Goal: Task Accomplishment & Management: Use online tool/utility

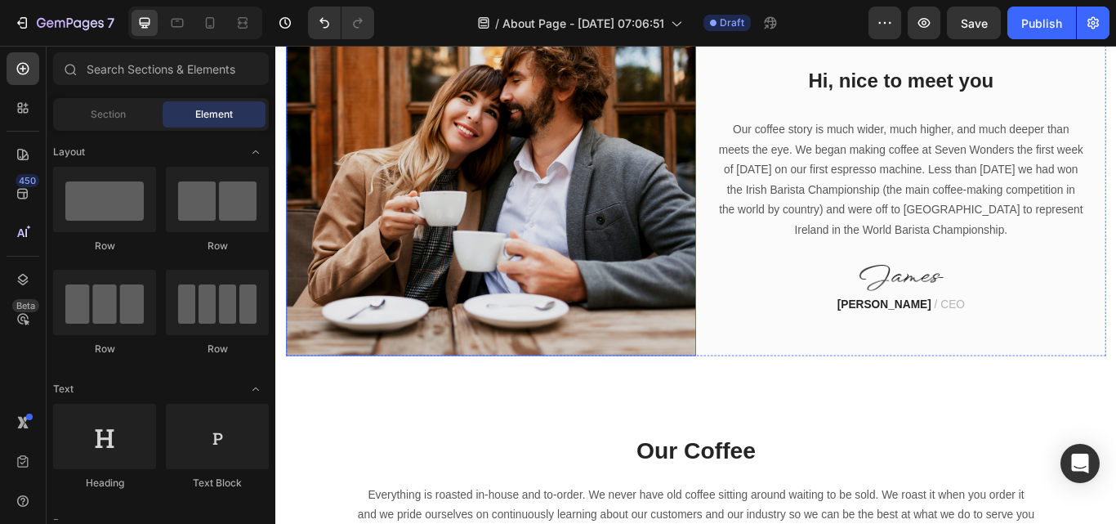
scroll to position [572, 0]
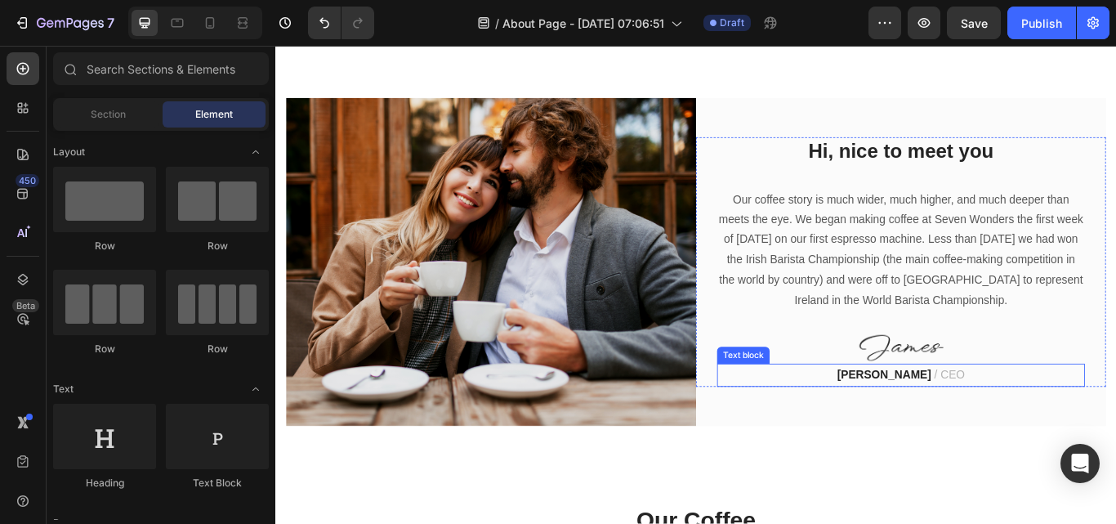
click at [979, 422] on strong "[PERSON_NAME]" at bounding box center [984, 429] width 109 height 14
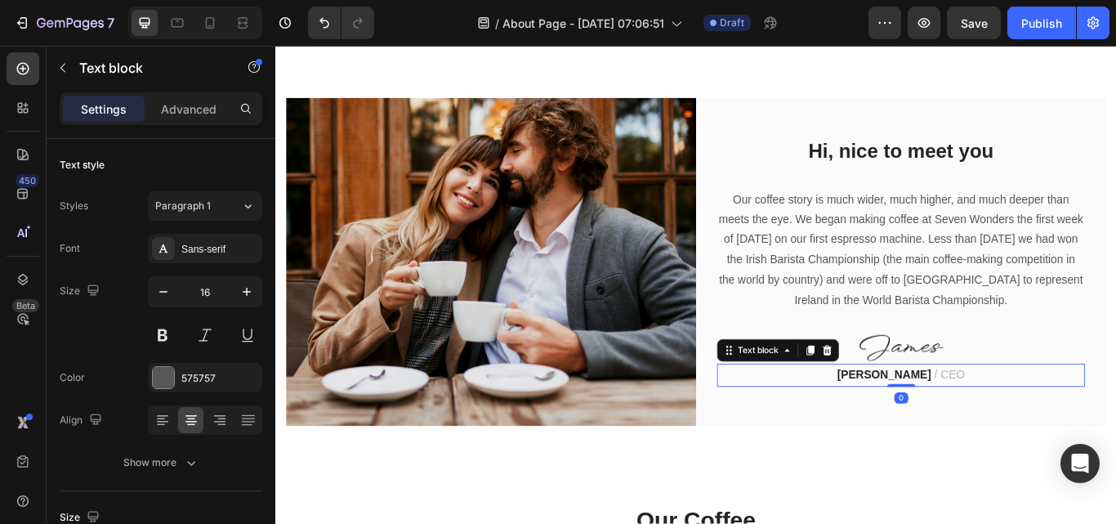
click at [972, 432] on strong "[PERSON_NAME]" at bounding box center [984, 429] width 109 height 14
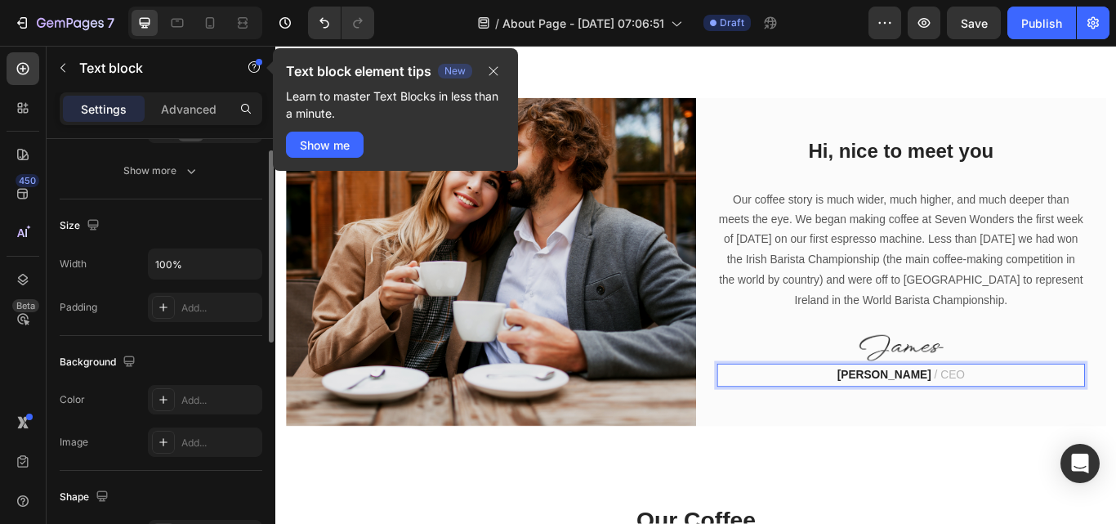
scroll to position [47, 0]
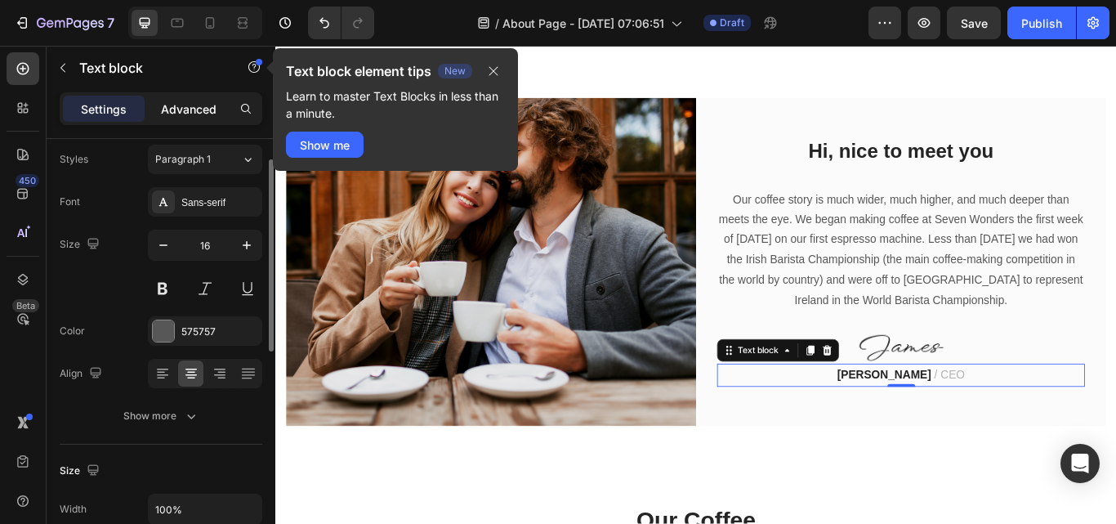
click at [181, 112] on p "Advanced" at bounding box center [189, 108] width 56 height 17
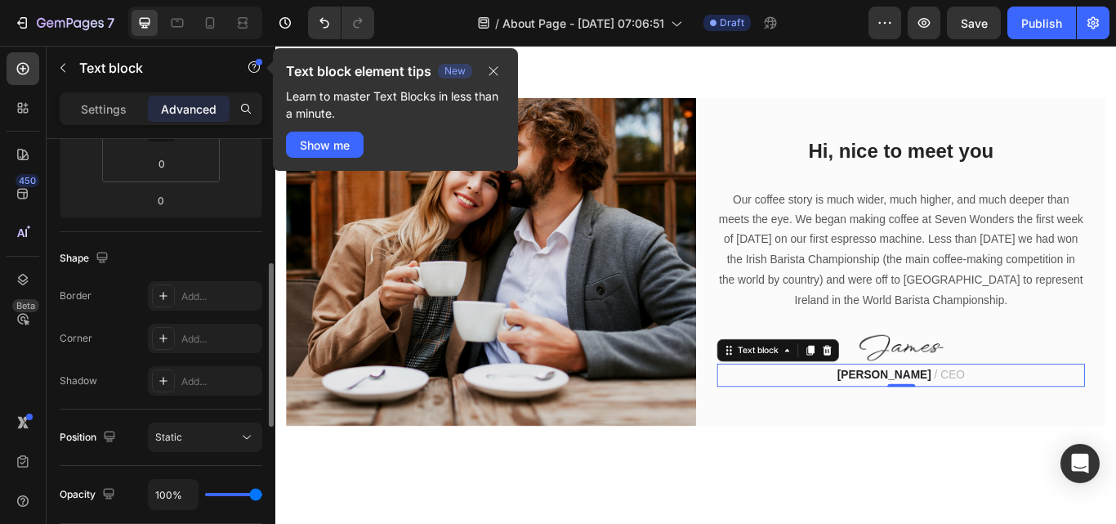
scroll to position [490, 0]
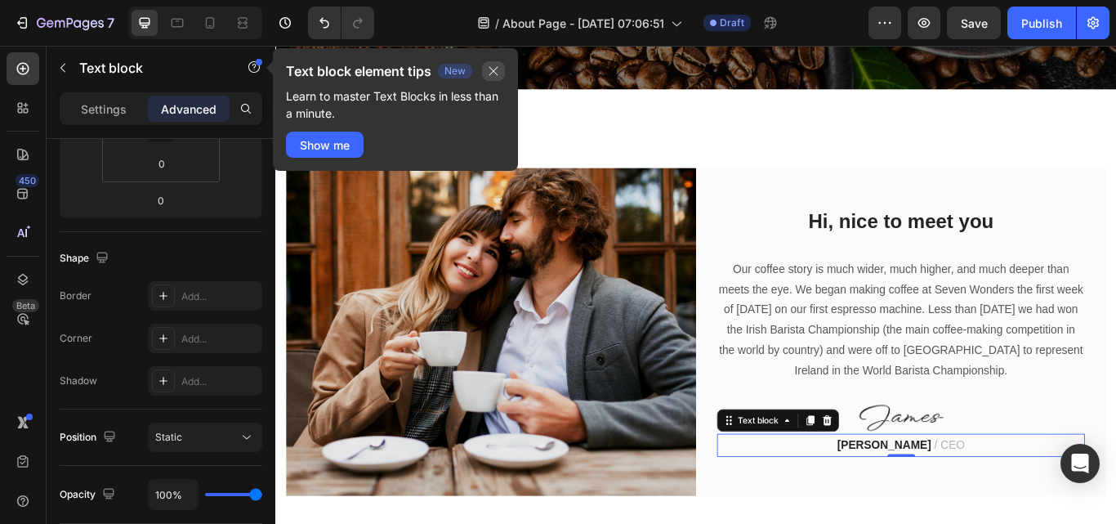
click at [488, 66] on icon "button" at bounding box center [493, 71] width 13 height 13
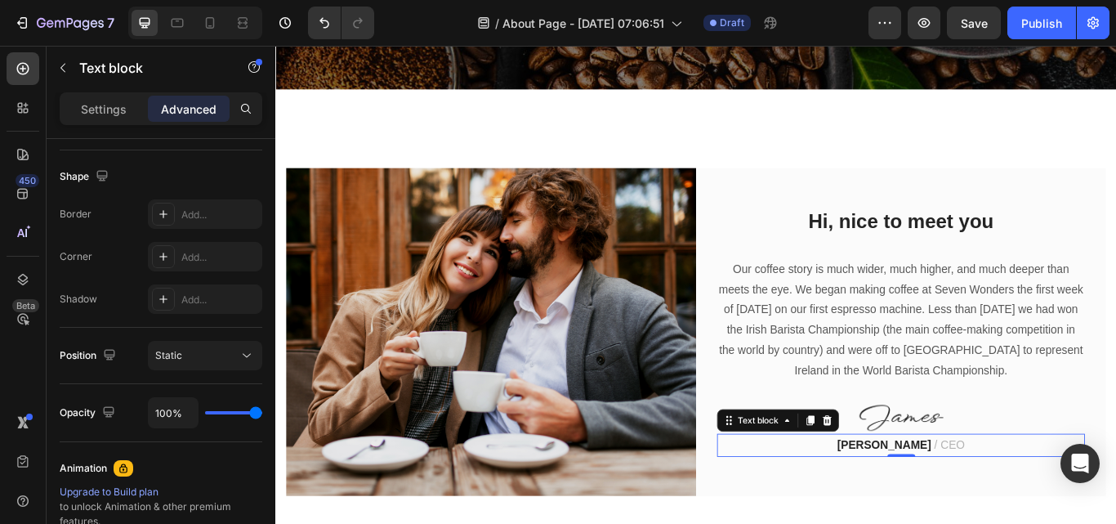
scroll to position [703, 0]
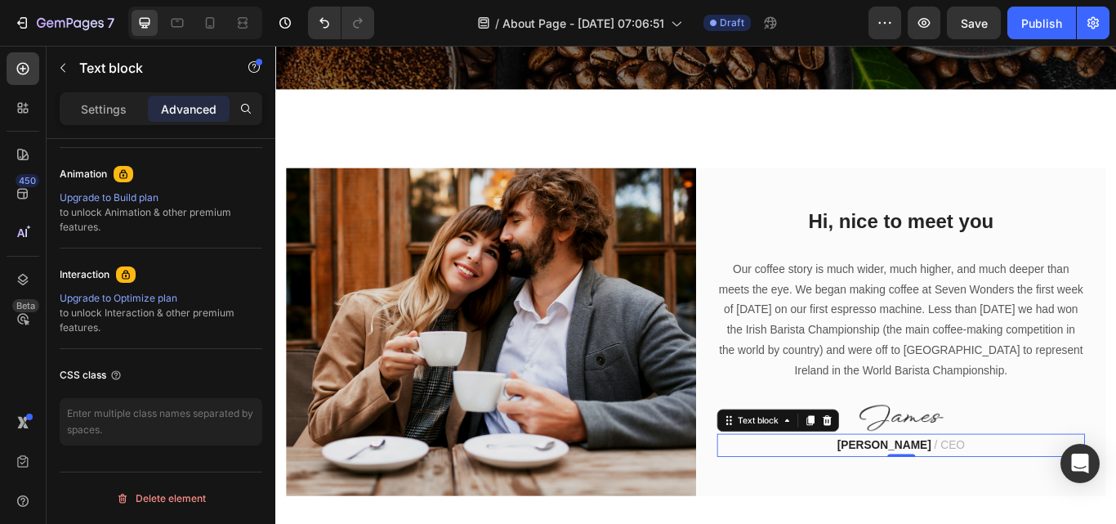
click at [966, 505] on strong "[PERSON_NAME]" at bounding box center [984, 511] width 109 height 14
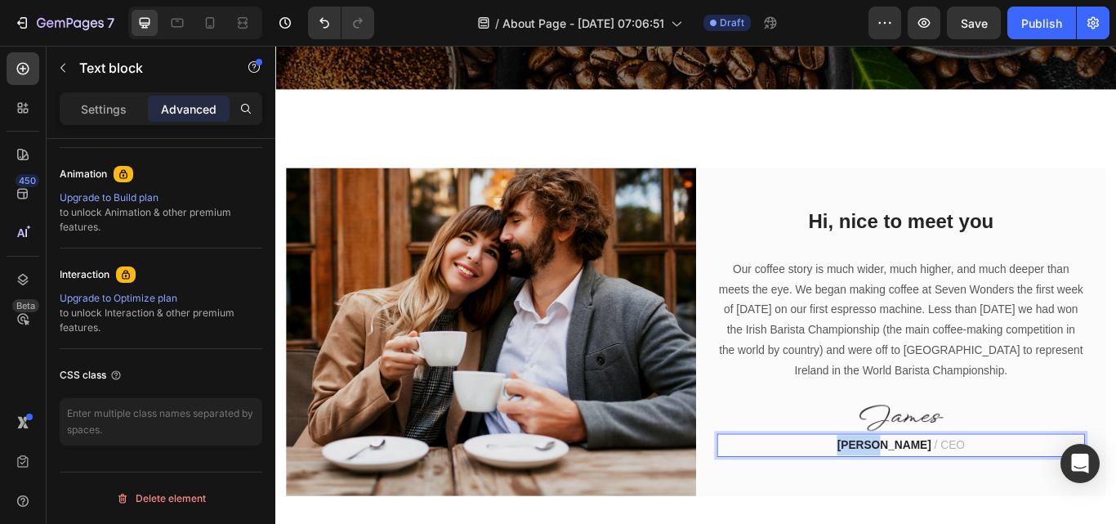
click at [966, 505] on strong "[PERSON_NAME]" at bounding box center [984, 511] width 109 height 14
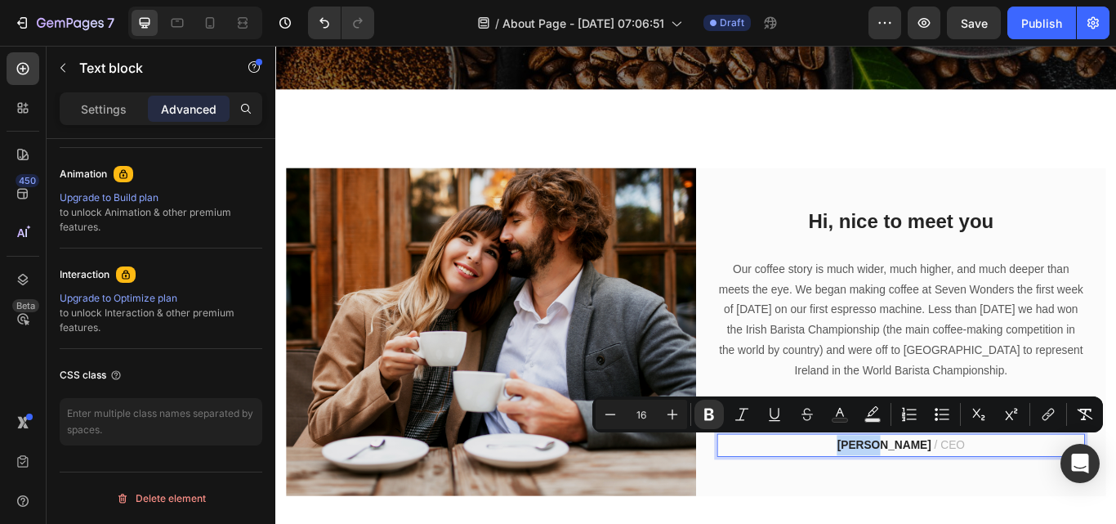
click at [985, 504] on strong "[PERSON_NAME]" at bounding box center [984, 511] width 109 height 14
click at [1043, 513] on span "/ CEO" at bounding box center [1061, 511] width 36 height 14
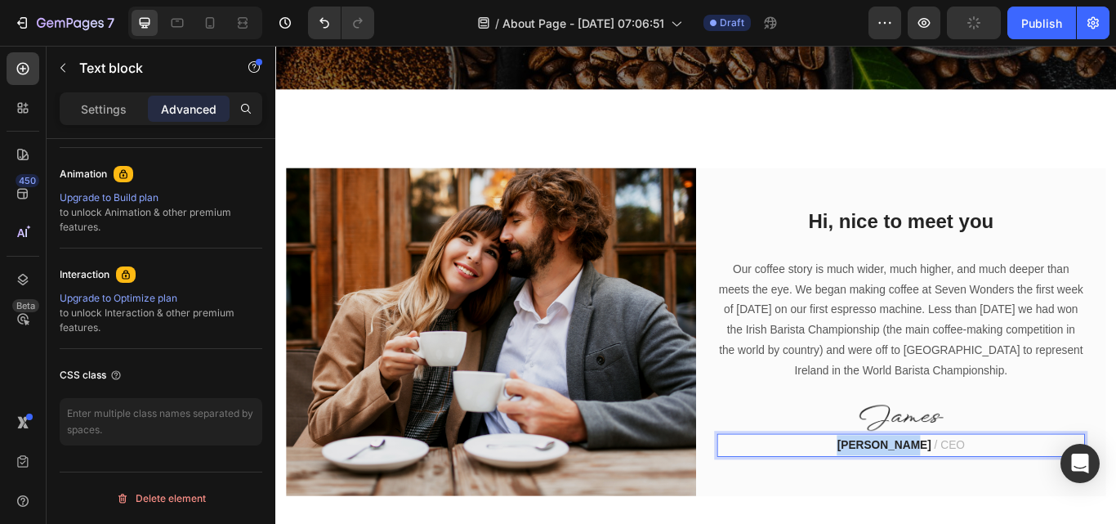
drag, startPoint x: 1012, startPoint y: 507, endPoint x: 941, endPoint y: 505, distance: 71.1
click at [939, 506] on strong "[PERSON_NAME]" at bounding box center [984, 511] width 109 height 14
click at [972, 500] on p "Zainkhushik / CEO" at bounding box center [1005, 512] width 426 height 24
click at [970, 515] on p "Zainkhushik / CEO" at bounding box center [1005, 512] width 426 height 24
click at [968, 506] on p "Zainkhushik / CEO" at bounding box center [1005, 512] width 426 height 24
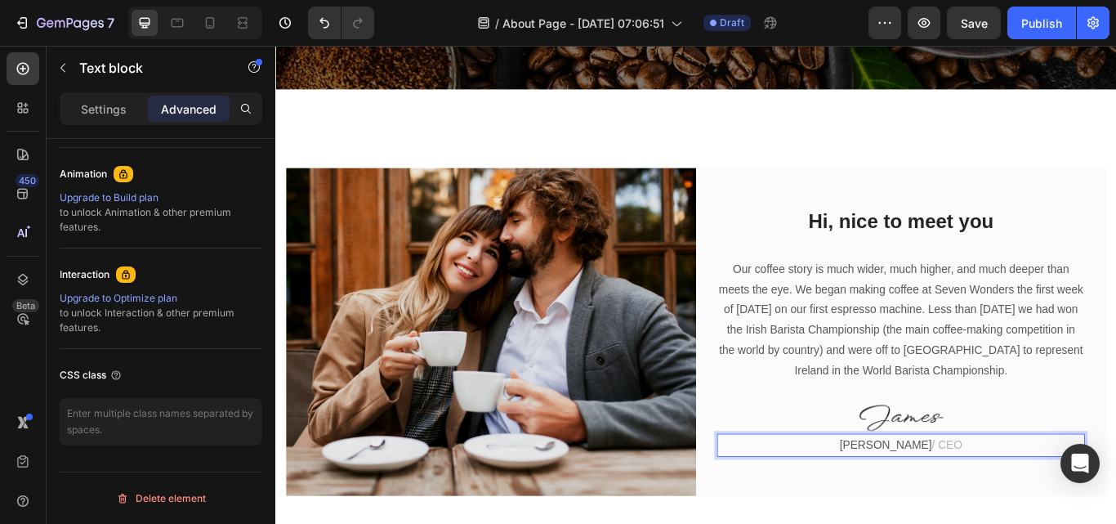
click at [949, 502] on p "[PERSON_NAME] / CEO" at bounding box center [1005, 512] width 426 height 24
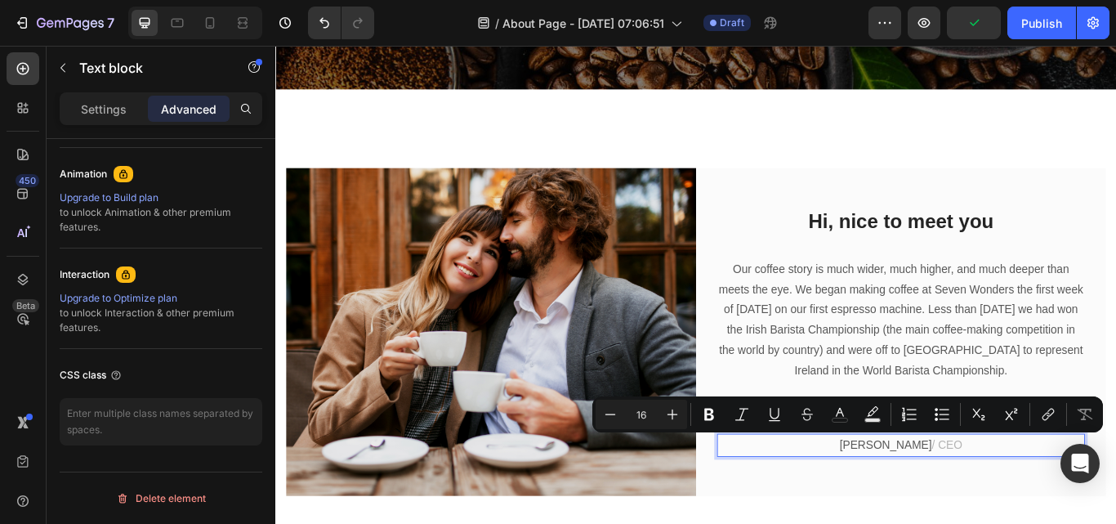
click at [1041, 504] on span "/ CEO" at bounding box center [1059, 511] width 36 height 14
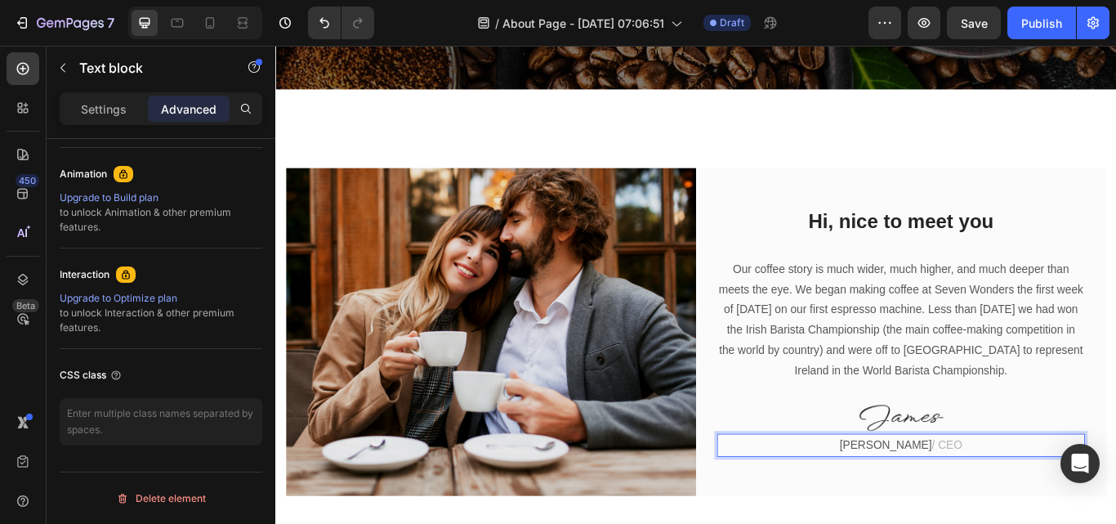
click at [1054, 506] on p "[PERSON_NAME] / CEO" at bounding box center [1005, 512] width 426 height 24
click at [1042, 506] on span "/ CEO" at bounding box center [1059, 511] width 36 height 14
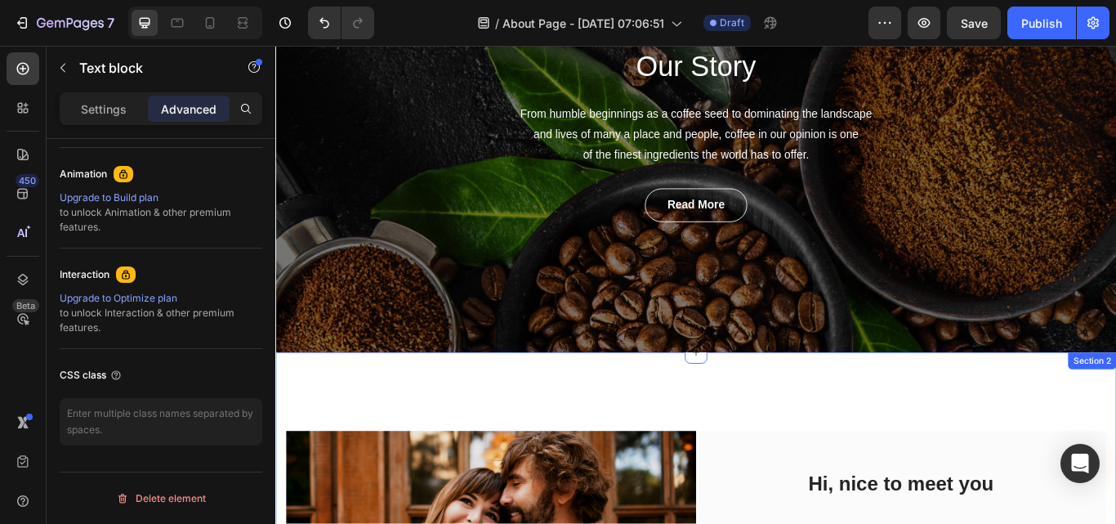
scroll to position [0, 0]
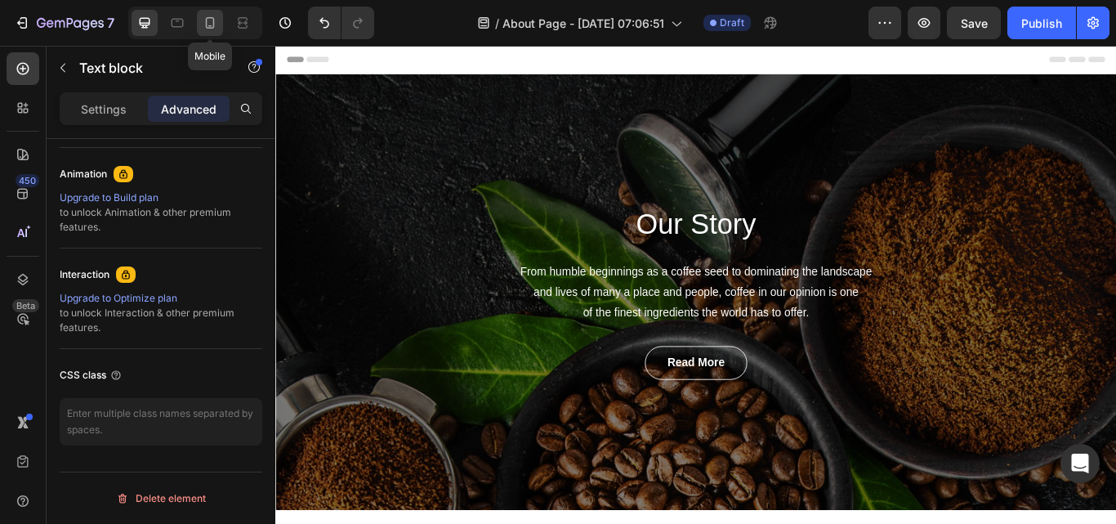
click at [212, 24] on icon at bounding box center [210, 23] width 16 height 16
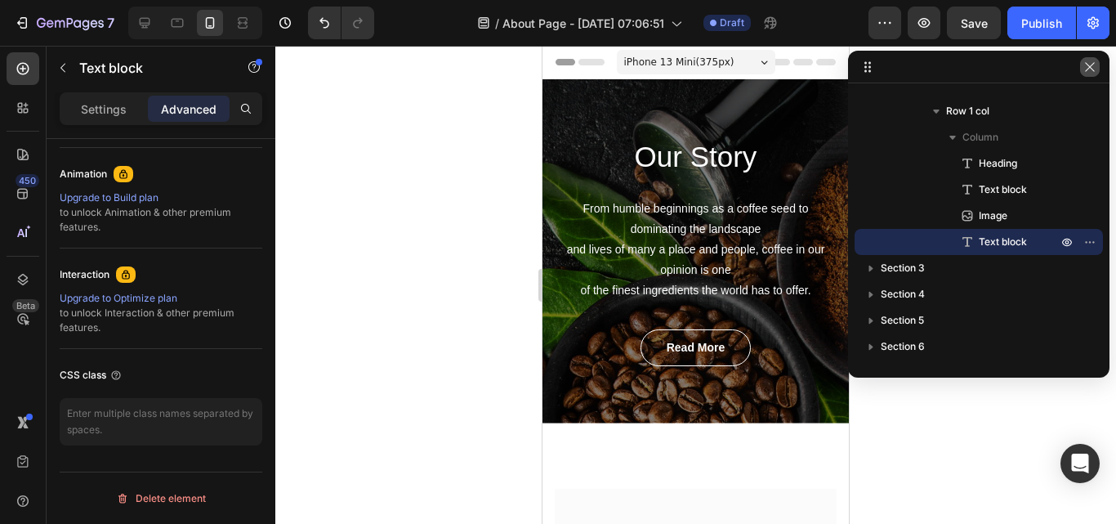
click at [1093, 76] on button "button" at bounding box center [1090, 67] width 20 height 20
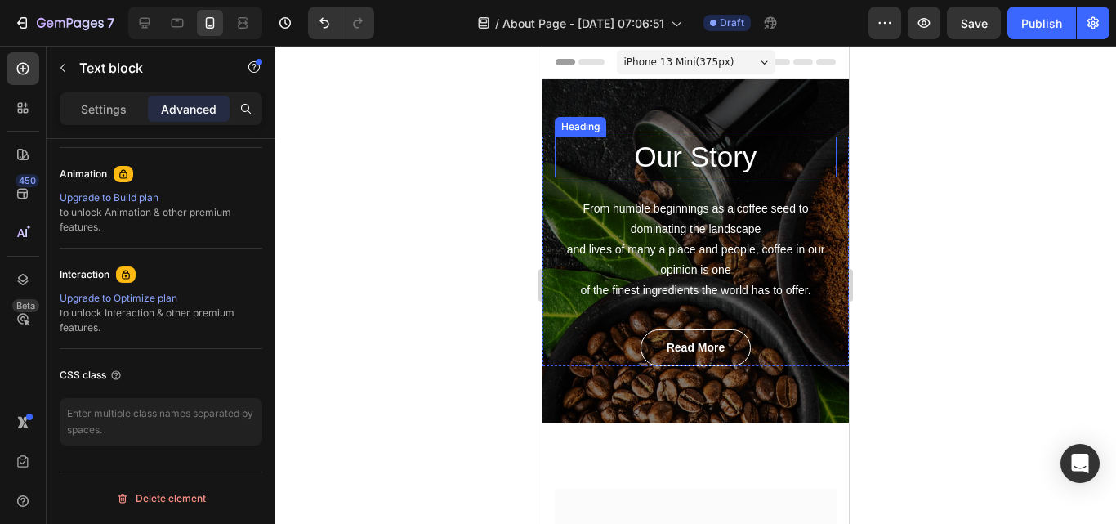
click at [671, 155] on p "Our Story" at bounding box center [695, 157] width 279 height 38
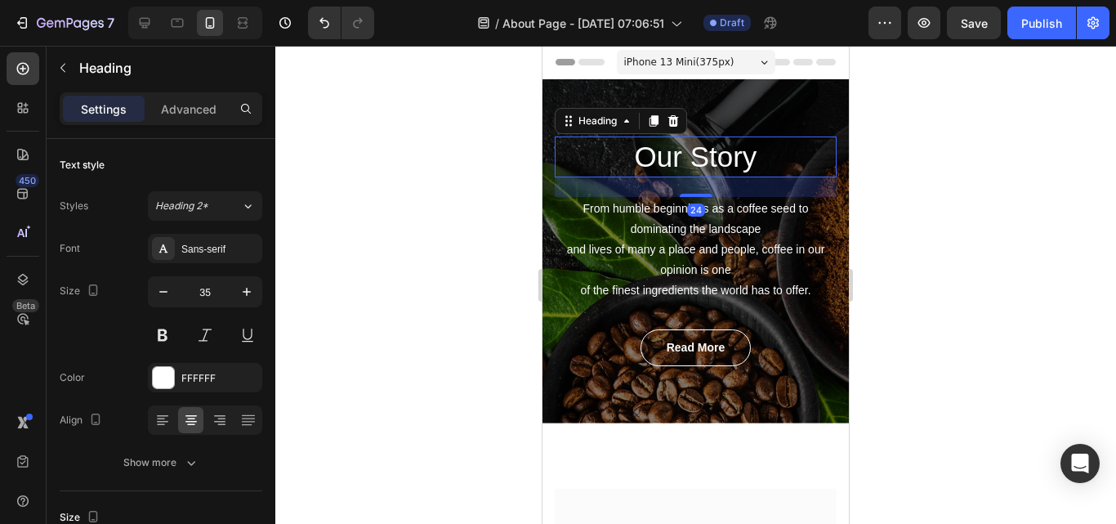
click at [657, 161] on p "Our Story" at bounding box center [695, 157] width 279 height 38
click at [657, 160] on p "Our Story" at bounding box center [695, 157] width 279 height 38
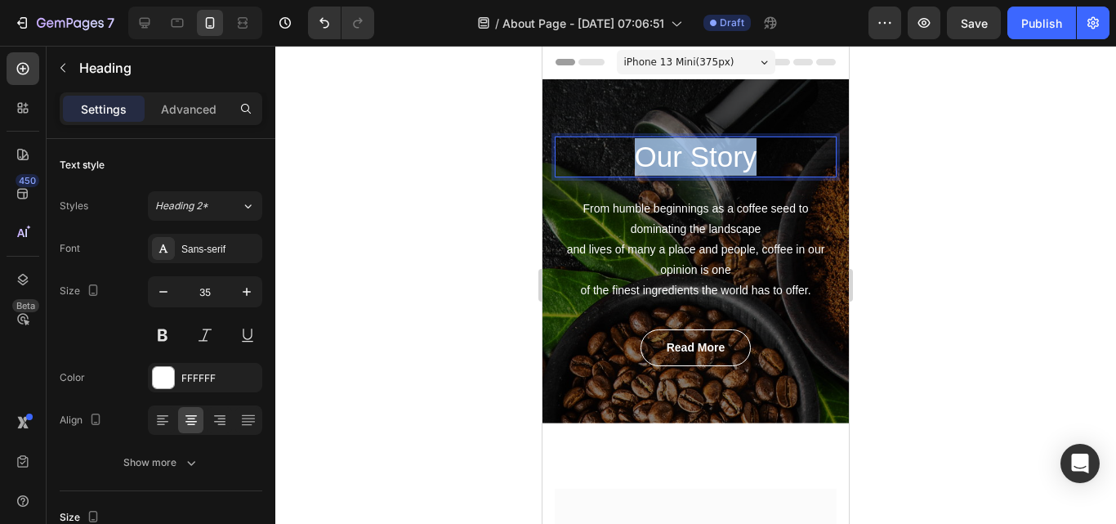
click at [657, 160] on p "Our Story" at bounding box center [695, 157] width 279 height 38
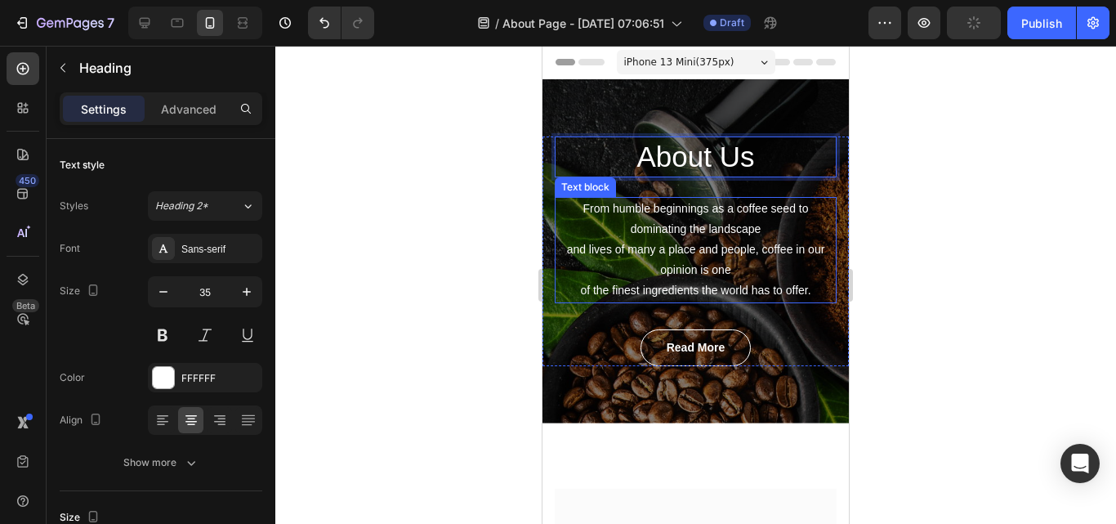
click at [701, 233] on p "From humble beginnings as a coffee seed to dominating the landscape and lives o…" at bounding box center [695, 250] width 279 height 103
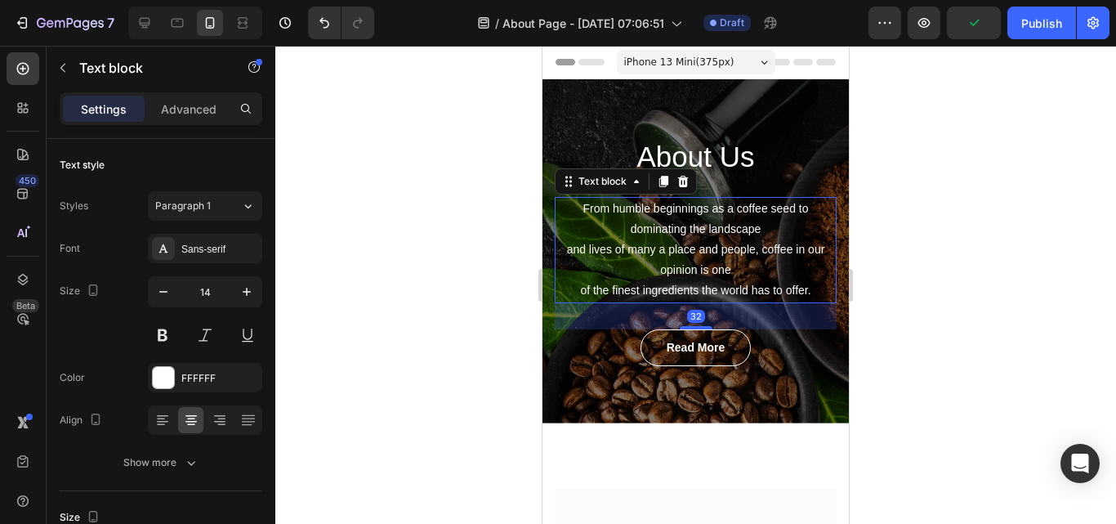
click at [654, 256] on p "From humble beginnings as a coffee seed to dominating the landscape and lives o…" at bounding box center [695, 250] width 279 height 103
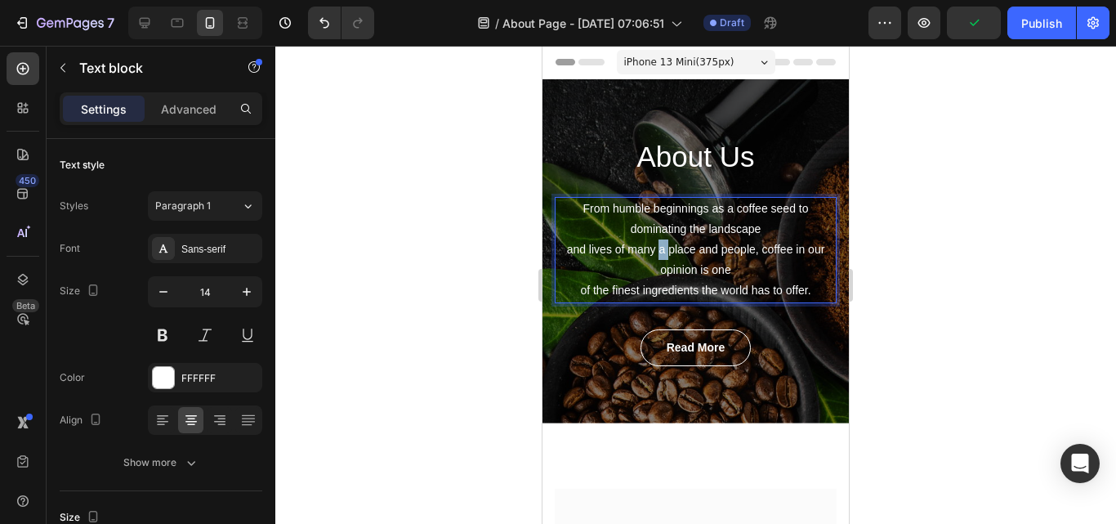
click at [654, 256] on p "From humble beginnings as a coffee seed to dominating the landscape and lives o…" at bounding box center [695, 250] width 279 height 103
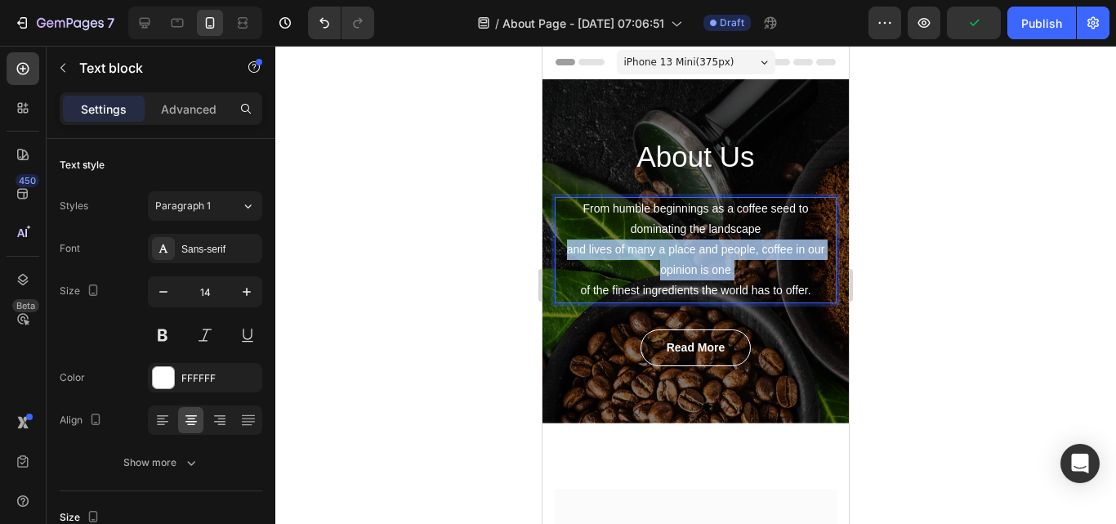
click at [654, 256] on p "From humble beginnings as a coffee seed to dominating the landscape and lives o…" at bounding box center [695, 250] width 279 height 103
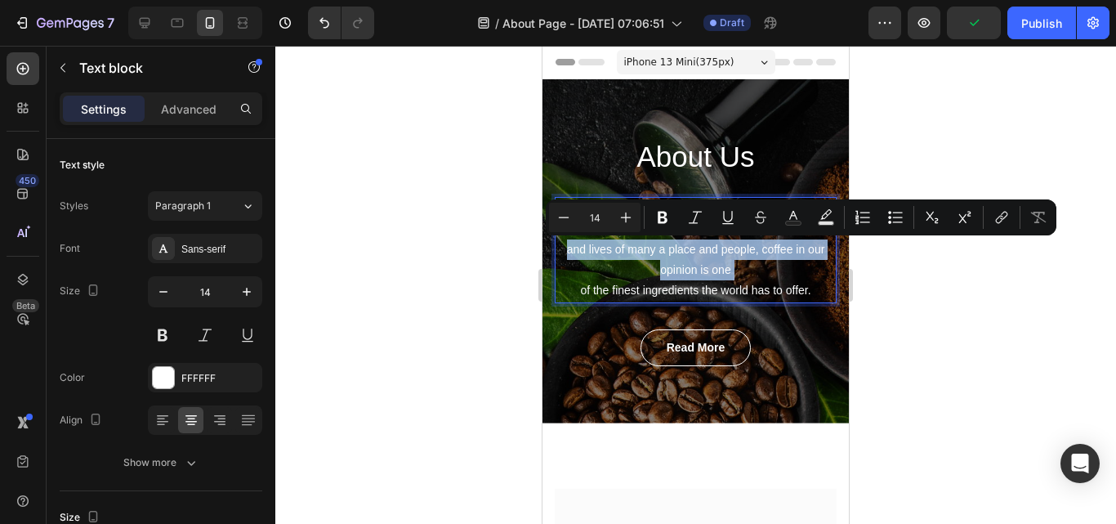
click at [654, 256] on p "From humble beginnings as a coffee seed to dominating the landscape and lives o…" at bounding box center [695, 250] width 279 height 103
click at [654, 255] on p "From humble beginnings as a coffee seed to dominating the landscape and lives o…" at bounding box center [695, 250] width 279 height 103
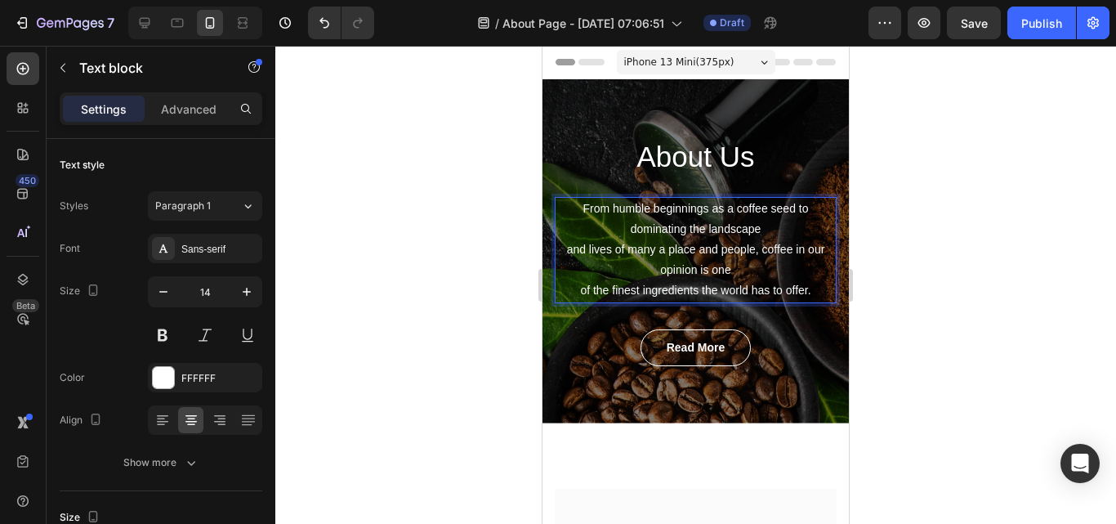
click at [728, 283] on p "From humble beginnings as a coffee seed to dominating the landscape and lives o…" at bounding box center [695, 250] width 279 height 103
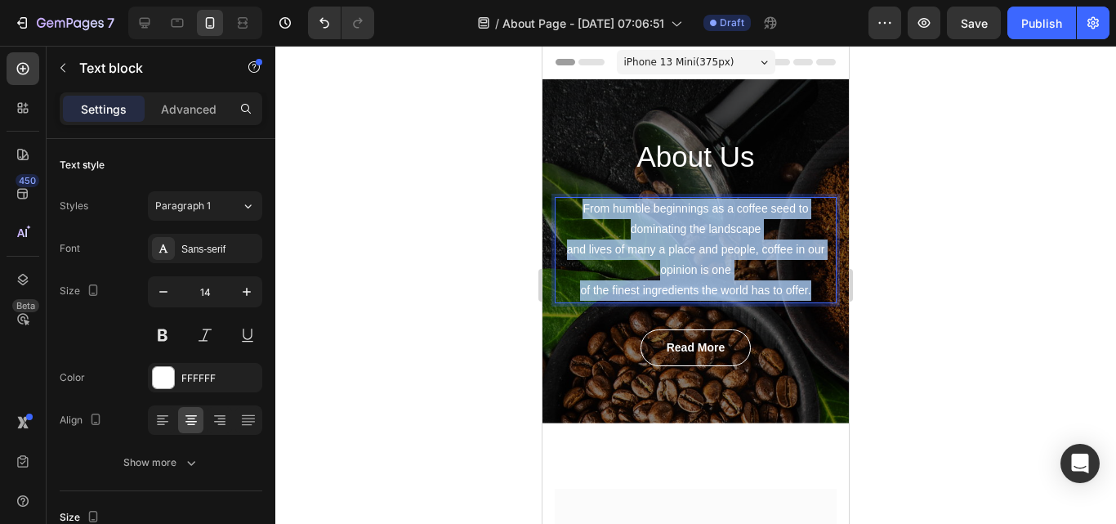
drag, startPoint x: 571, startPoint y: 207, endPoint x: 806, endPoint y: 289, distance: 248.6
click at [806, 289] on p "From humble beginnings as a coffee seed to dominating the landscape and lives o…" at bounding box center [695, 250] width 279 height 103
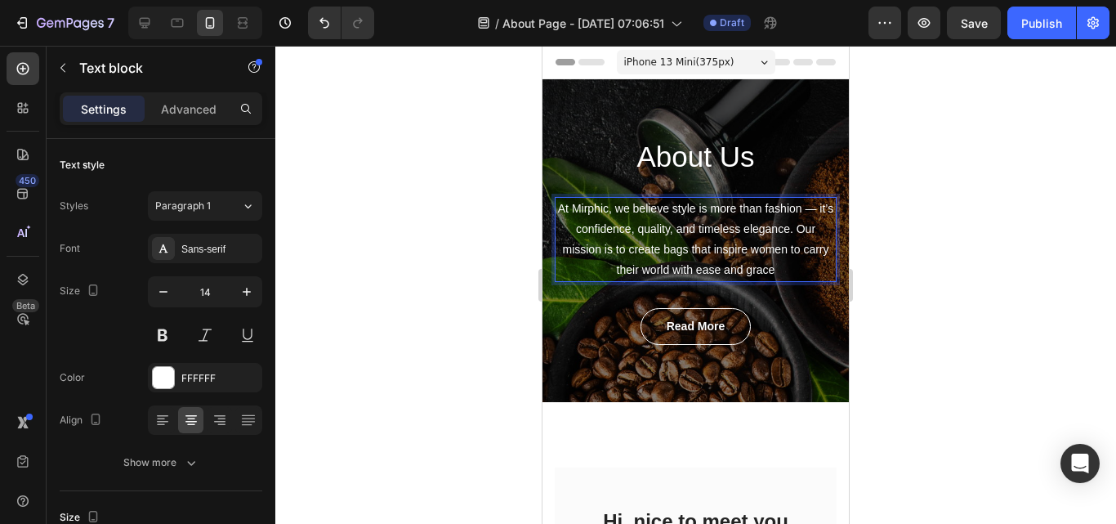
click at [726, 251] on p "At Mirphic, we believe style is more than fashion — it’s confidence, quality, a…" at bounding box center [695, 240] width 279 height 83
click at [932, 256] on div at bounding box center [695, 285] width 841 height 478
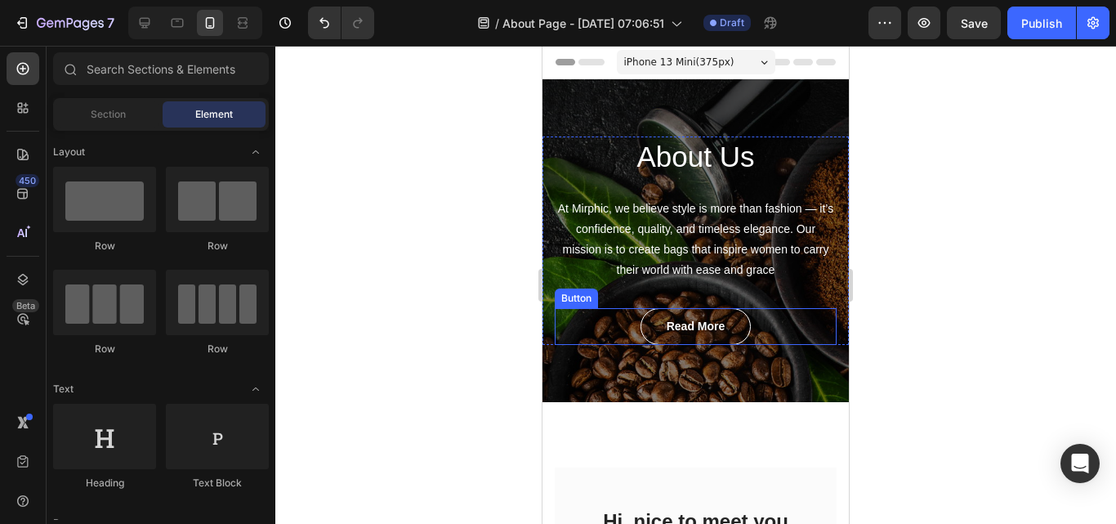
click at [748, 339] on div "Read More Button" at bounding box center [696, 326] width 282 height 37
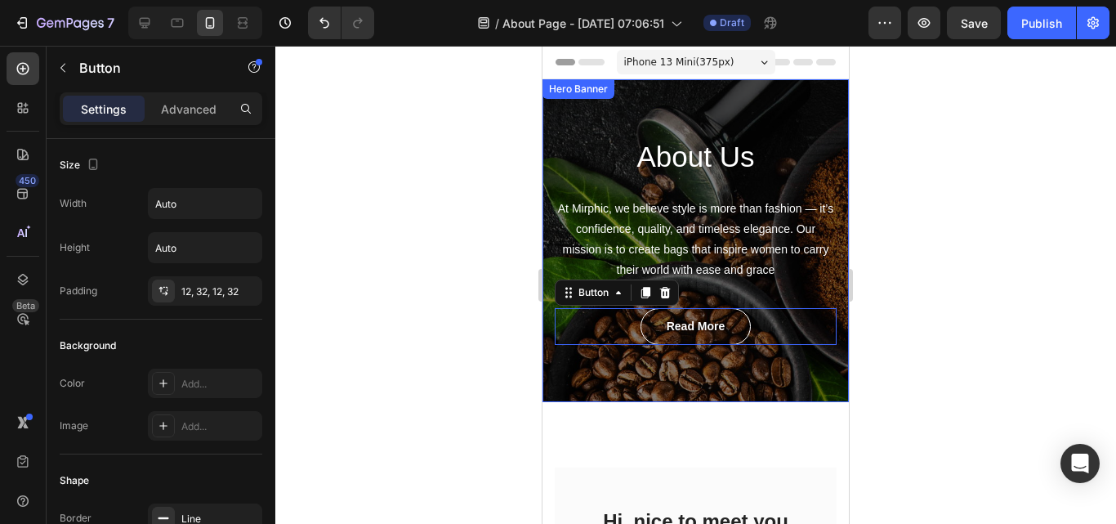
click at [761, 368] on div "About Us Heading At Mirphic, we believe style is more than fashion — it’s confi…" at bounding box center [695, 240] width 306 height 323
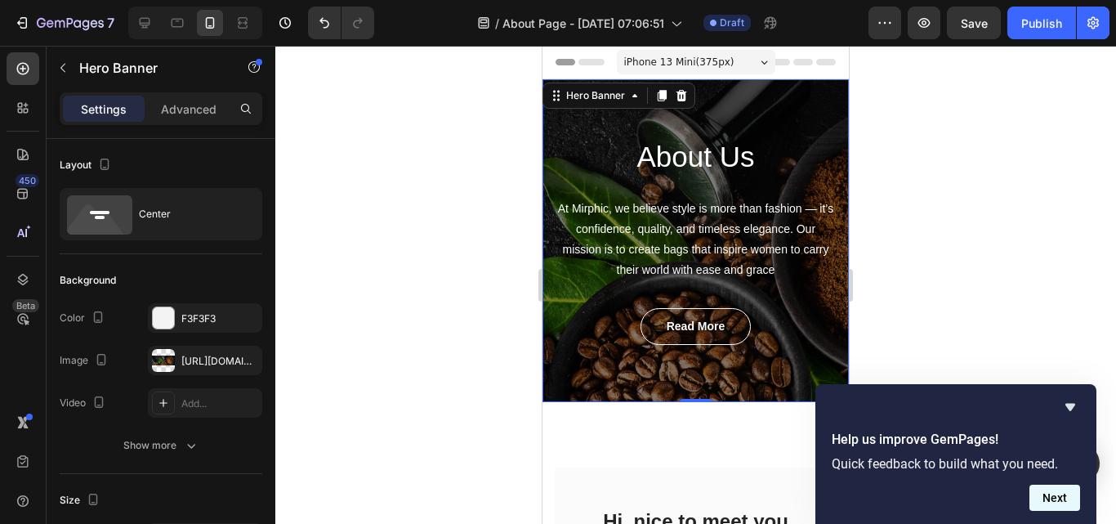
click at [1066, 500] on button "Next" at bounding box center [1054, 497] width 51 height 26
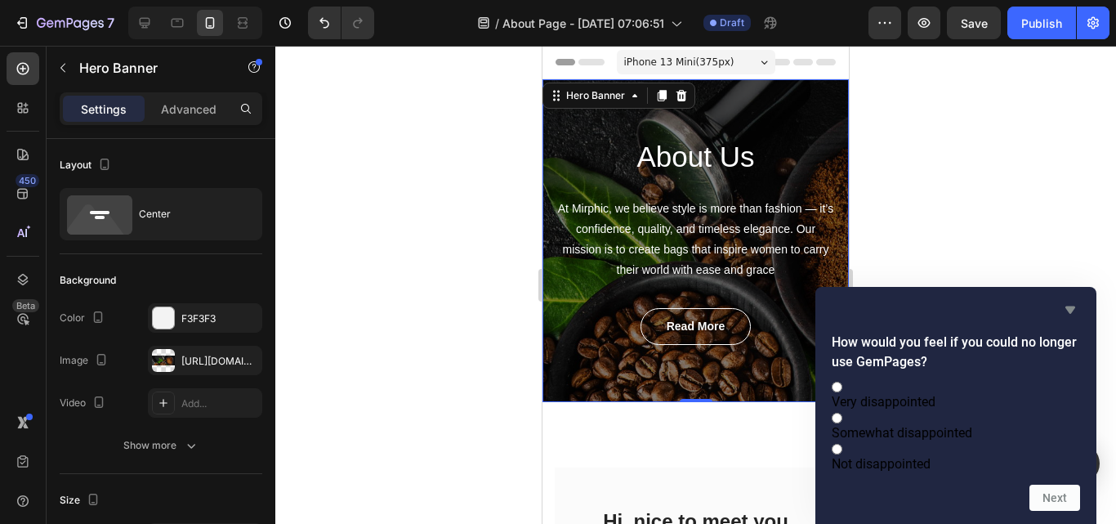
click at [1066, 300] on icon "Hide survey" at bounding box center [1070, 310] width 20 height 20
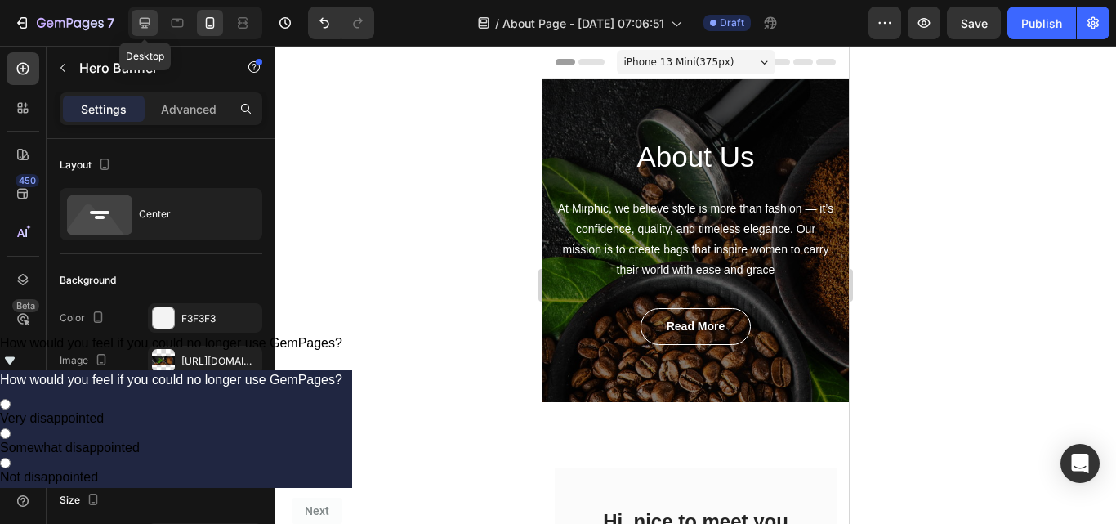
click at [145, 20] on icon at bounding box center [144, 23] width 16 height 16
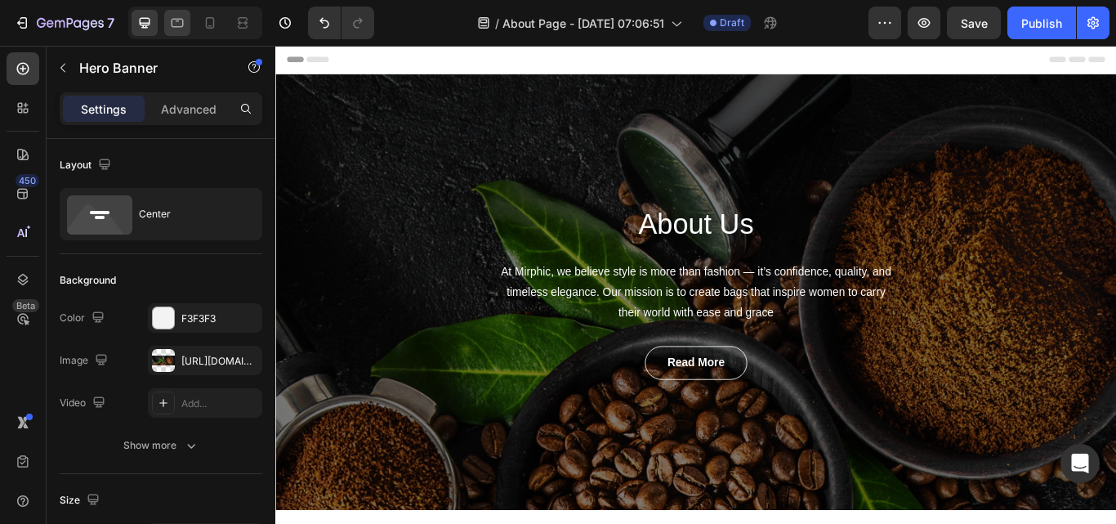
click at [170, 22] on icon at bounding box center [177, 23] width 16 height 16
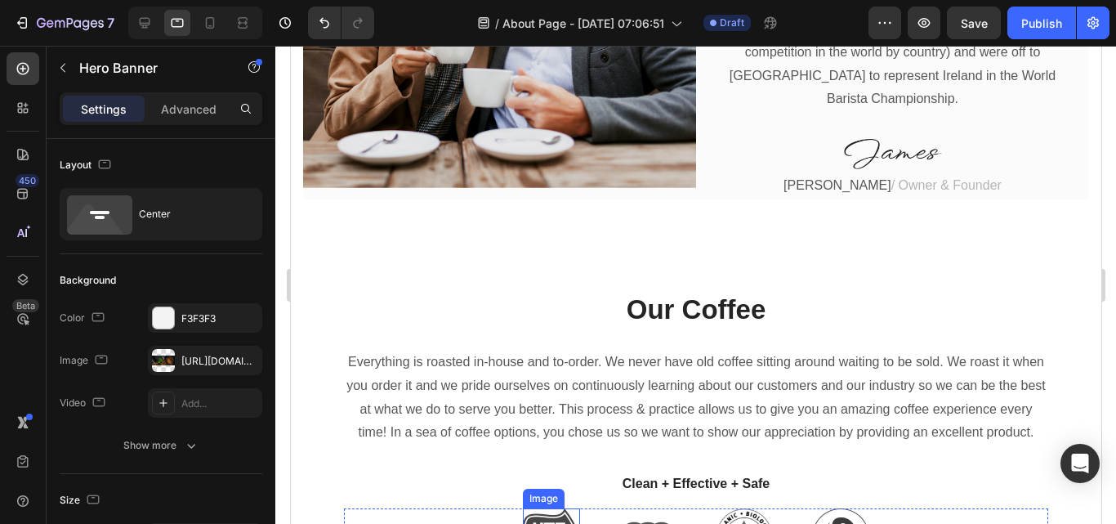
scroll to position [980, 0]
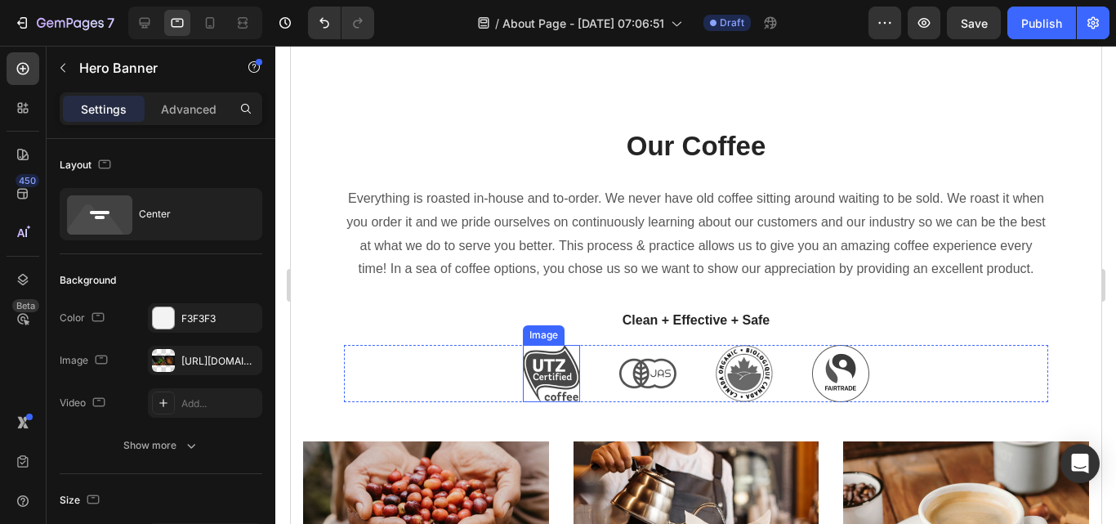
click at [526, 390] on img at bounding box center [550, 373] width 57 height 57
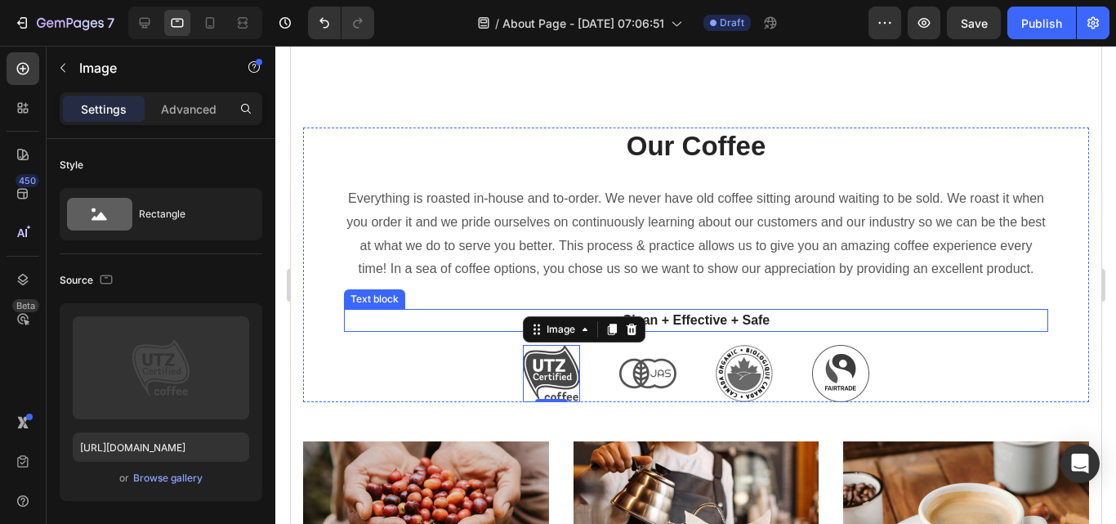
click at [744, 330] on p "Clean + Effective + Safe" at bounding box center [695, 320] width 701 height 20
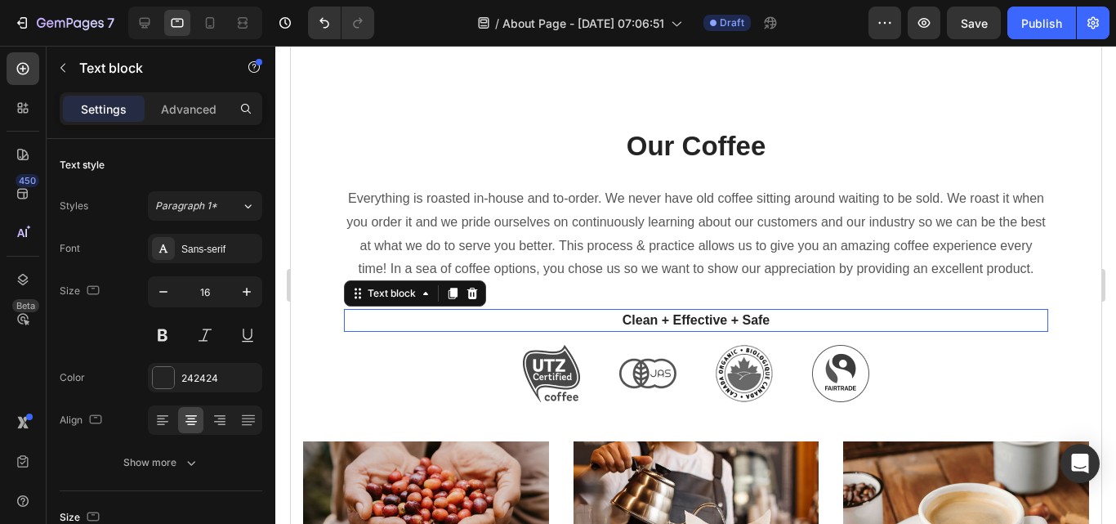
click at [781, 330] on p "Clean + Effective + Safe" at bounding box center [695, 320] width 701 height 20
click at [678, 330] on p "Clean + Effective + Safe" at bounding box center [695, 320] width 701 height 20
click at [634, 330] on p "Clean + Effective + Safe" at bounding box center [695, 320] width 701 height 20
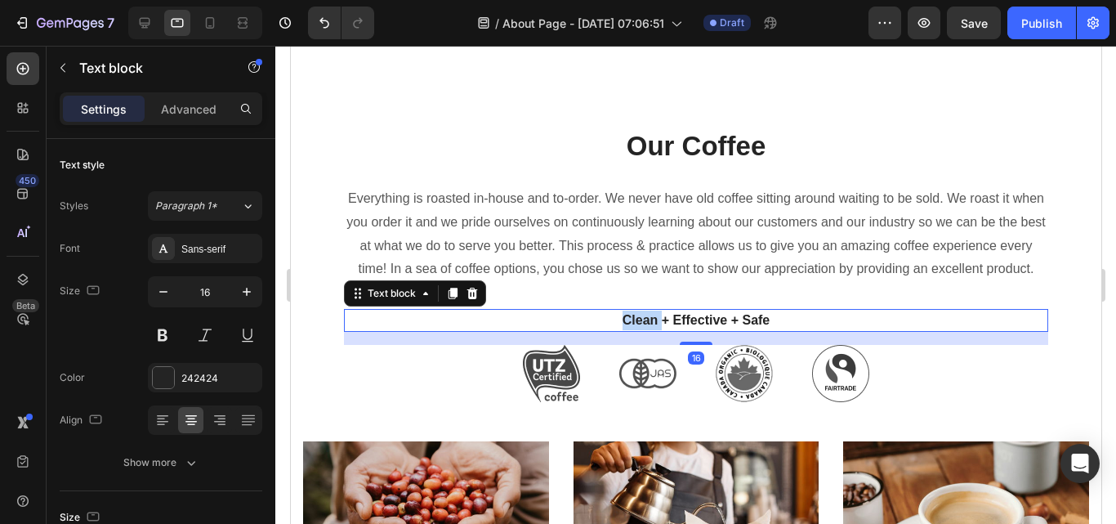
click at [635, 330] on p "Clean + Effective + Safe" at bounding box center [695, 320] width 701 height 20
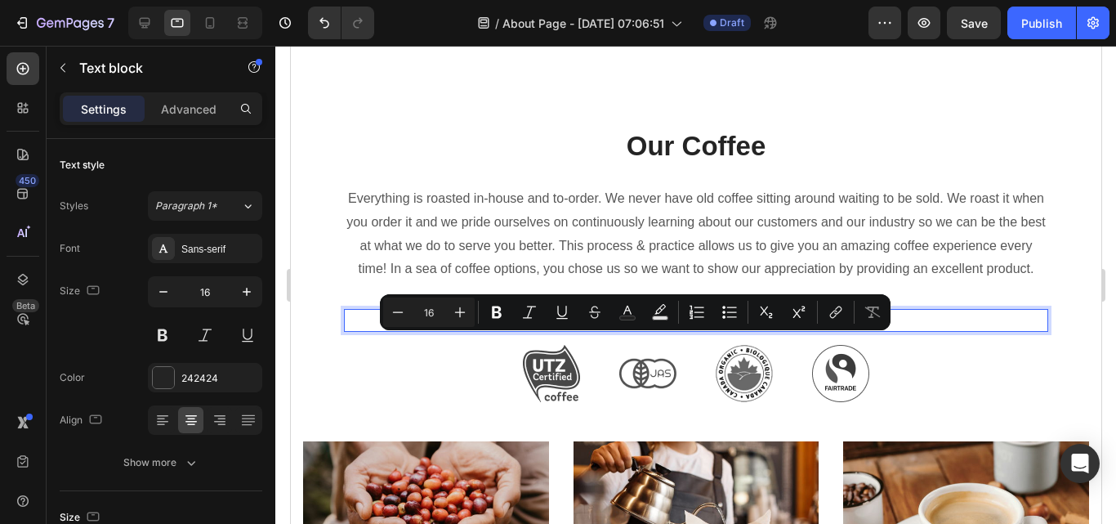
click at [692, 330] on p "Clean + Effective + Safe" at bounding box center [695, 320] width 701 height 20
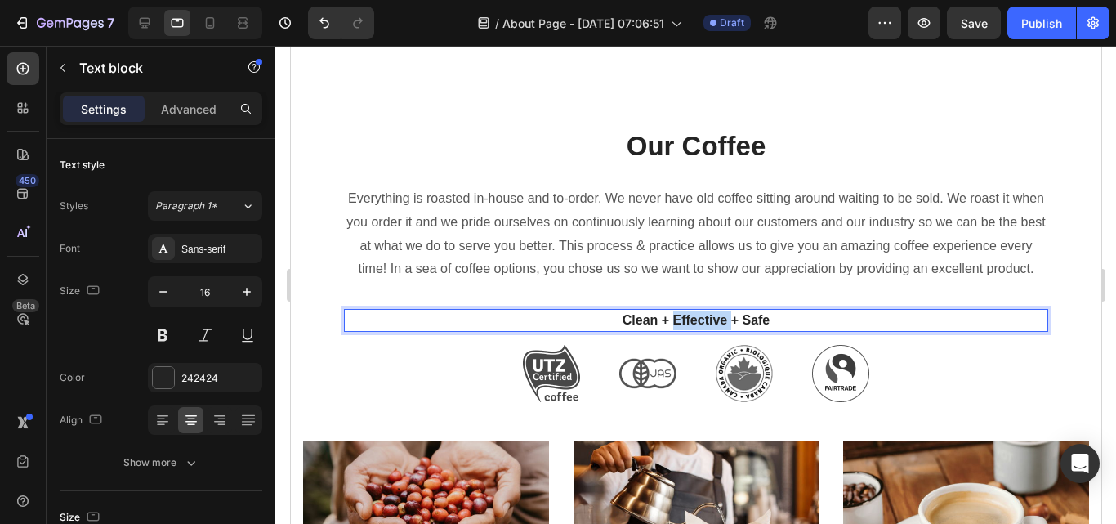
click at [692, 330] on p "Clean + Effective + Safe" at bounding box center [695, 320] width 701 height 20
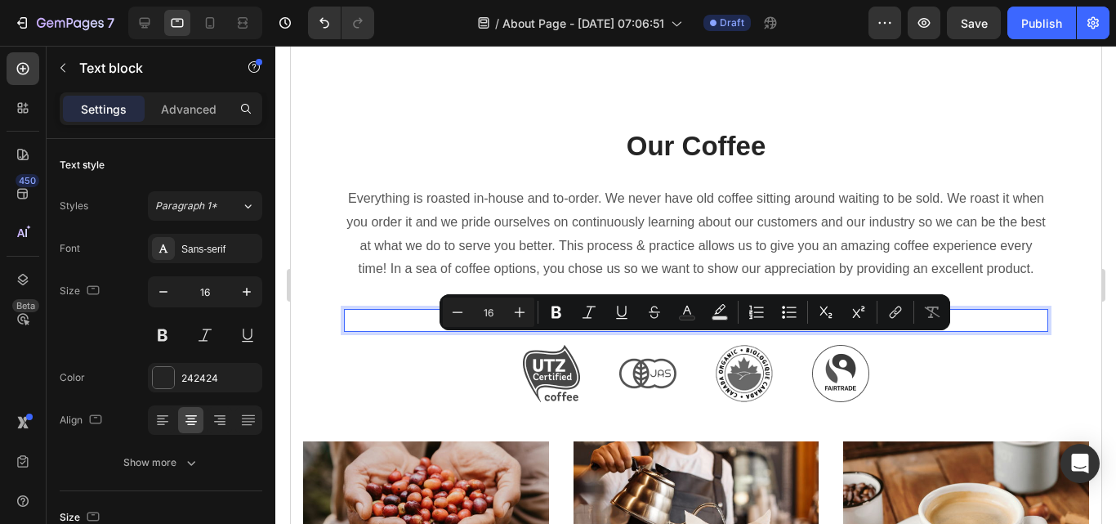
click at [770, 330] on p "Clean + Effective + Safe" at bounding box center [695, 320] width 701 height 20
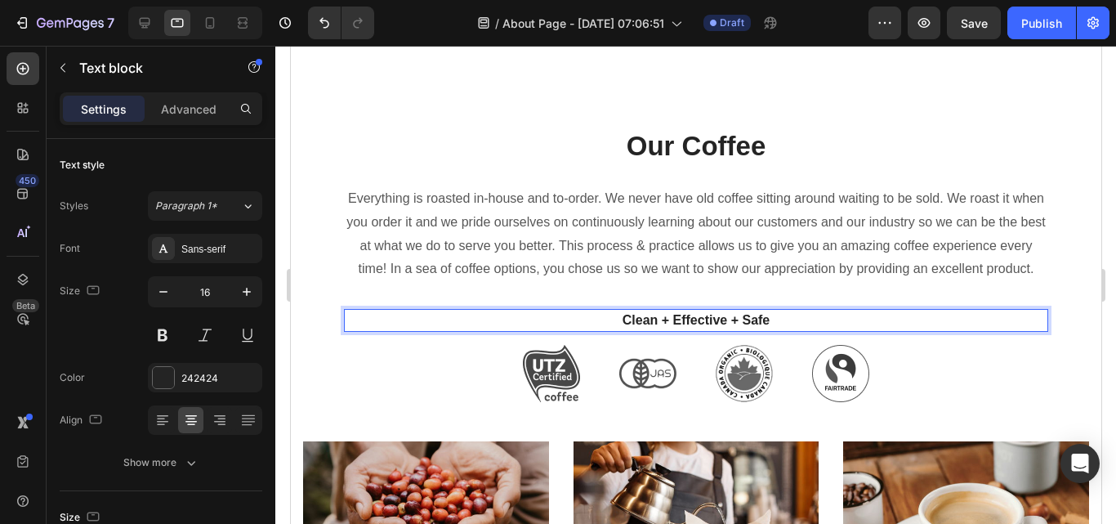
click at [770, 330] on p "Clean + Effective + Safe" at bounding box center [695, 320] width 701 height 20
click at [752, 330] on p "Clean + Effective + Safe" at bounding box center [695, 320] width 701 height 20
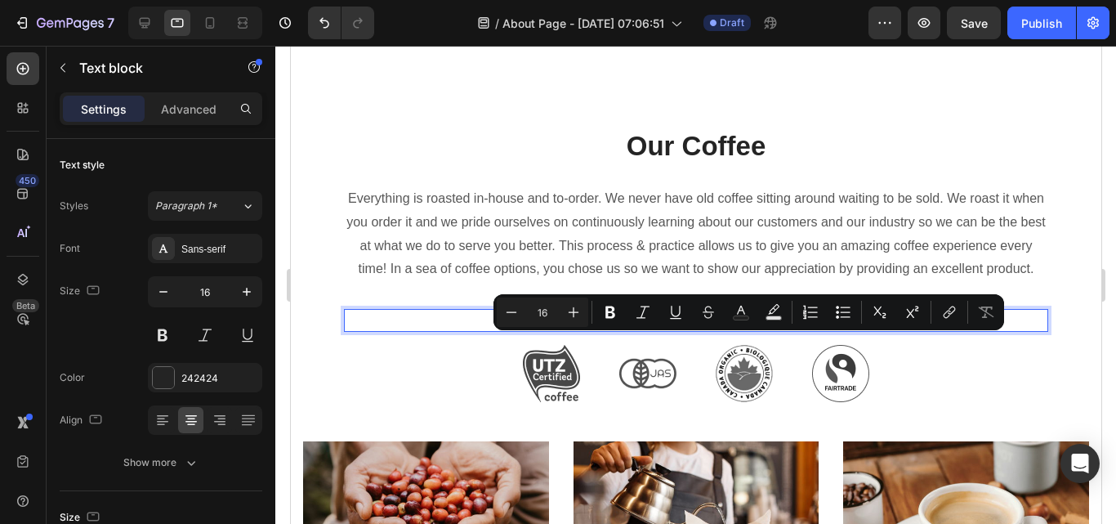
click at [626, 330] on p "Clean + Effective + Safe" at bounding box center [695, 320] width 701 height 20
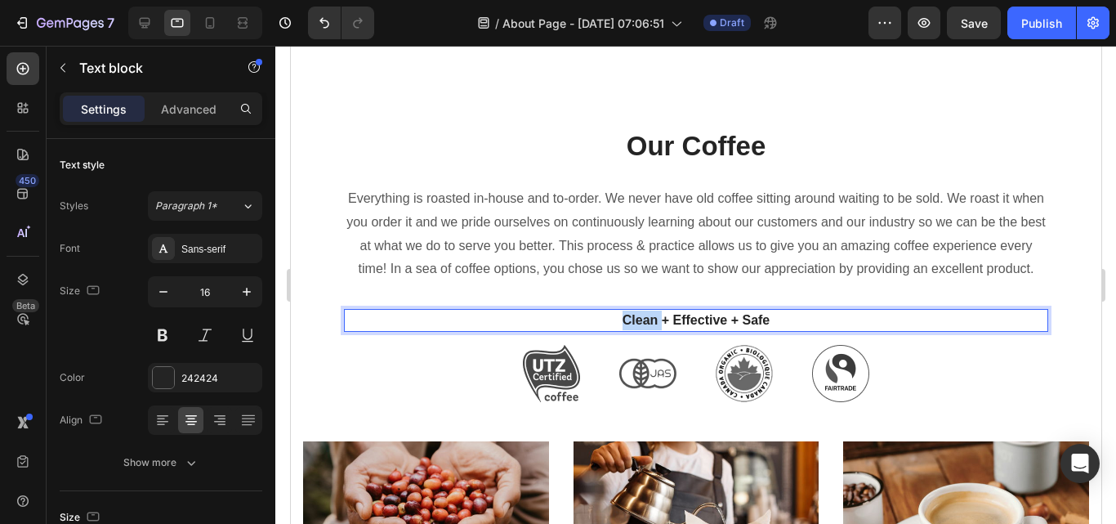
click at [626, 330] on p "Clean + Effective + Safe" at bounding box center [695, 320] width 701 height 20
click at [629, 330] on p "fast + Effective + Safe" at bounding box center [695, 320] width 701 height 20
click at [693, 330] on p "Fast + Effective + Safe" at bounding box center [695, 320] width 701 height 20
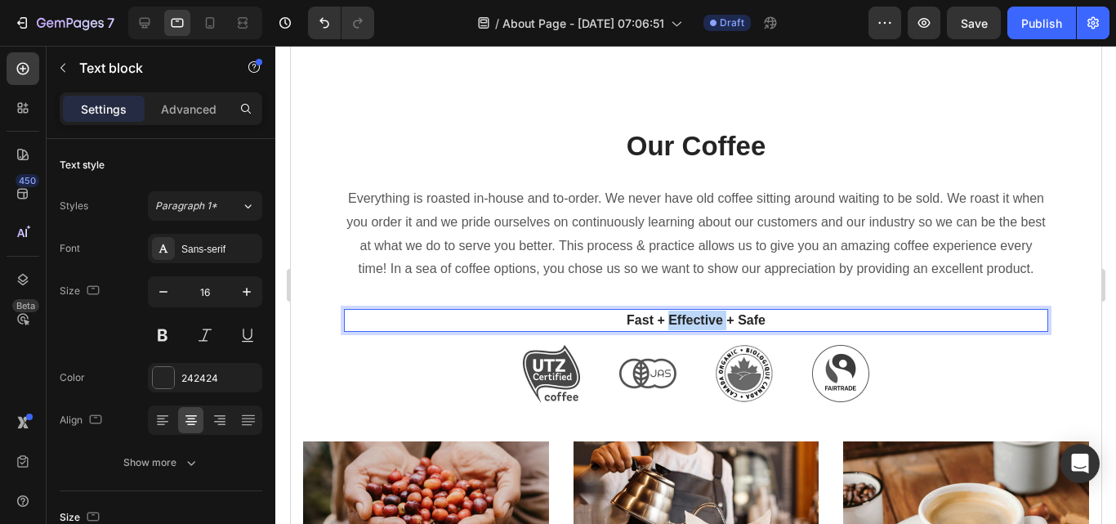
click at [693, 330] on p "Fast + Effective + Safe" at bounding box center [695, 320] width 701 height 20
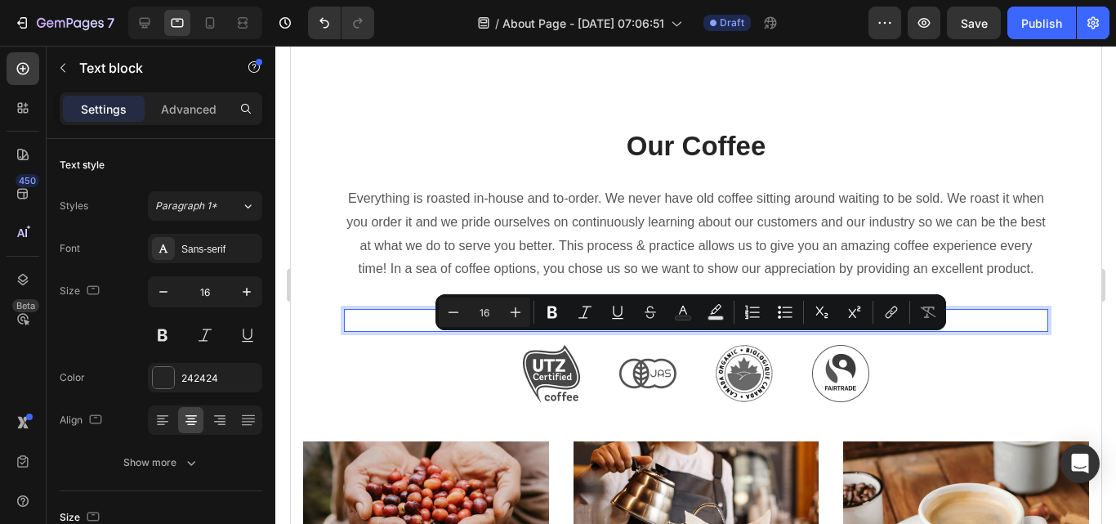
click at [753, 330] on p "Fast + Effective + Safe" at bounding box center [695, 320] width 701 height 20
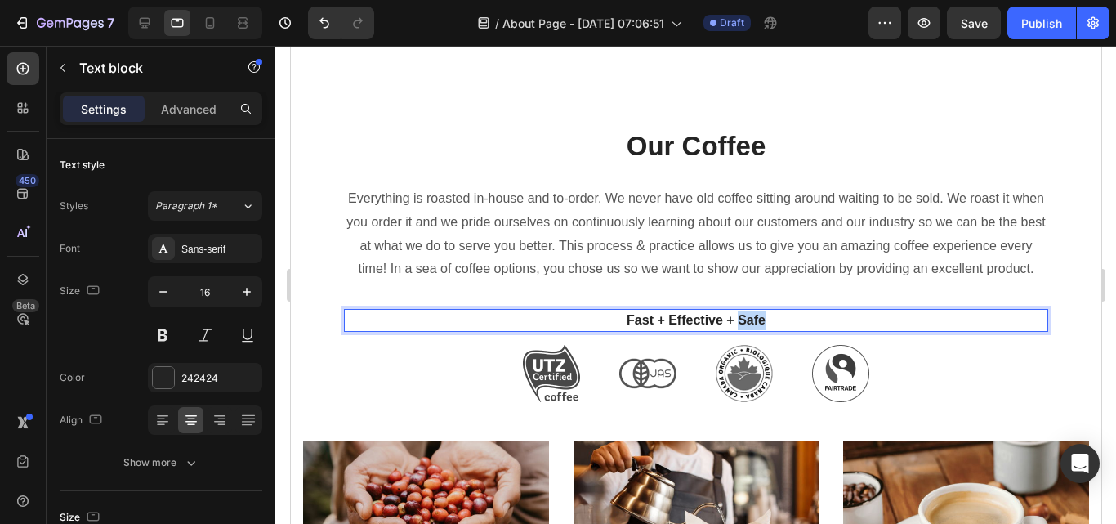
click at [752, 330] on p "Fast + Effective + Safe" at bounding box center [695, 320] width 701 height 20
click at [688, 330] on p "Fast + Effective + Safe" at bounding box center [695, 320] width 701 height 20
click at [686, 330] on p "Fast + Effective + Safe" at bounding box center [695, 320] width 701 height 20
click at [630, 330] on p "Fast + Effective + Safe" at bounding box center [695, 320] width 701 height 20
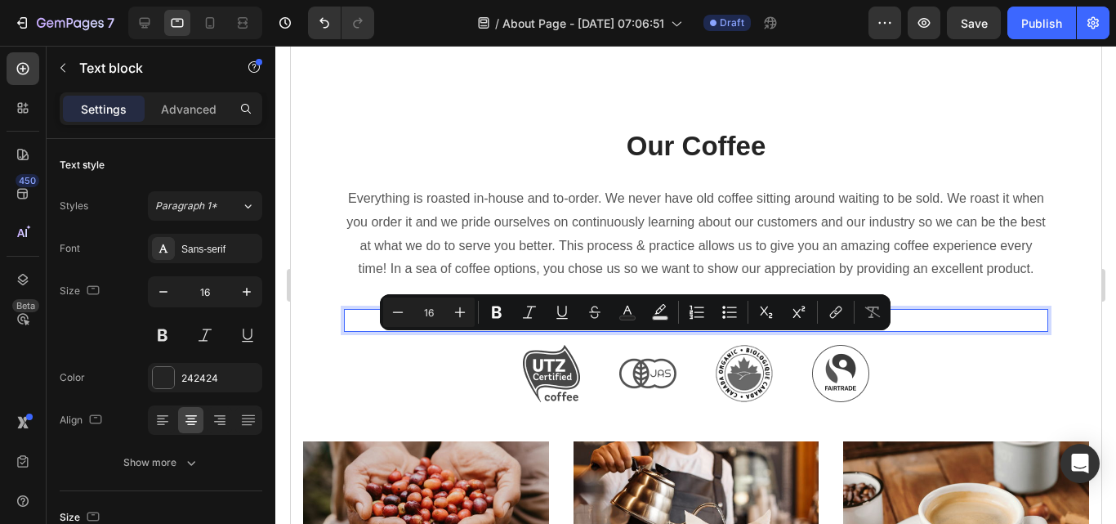
click at [645, 330] on p "Fast + Effective + Safe" at bounding box center [695, 320] width 701 height 20
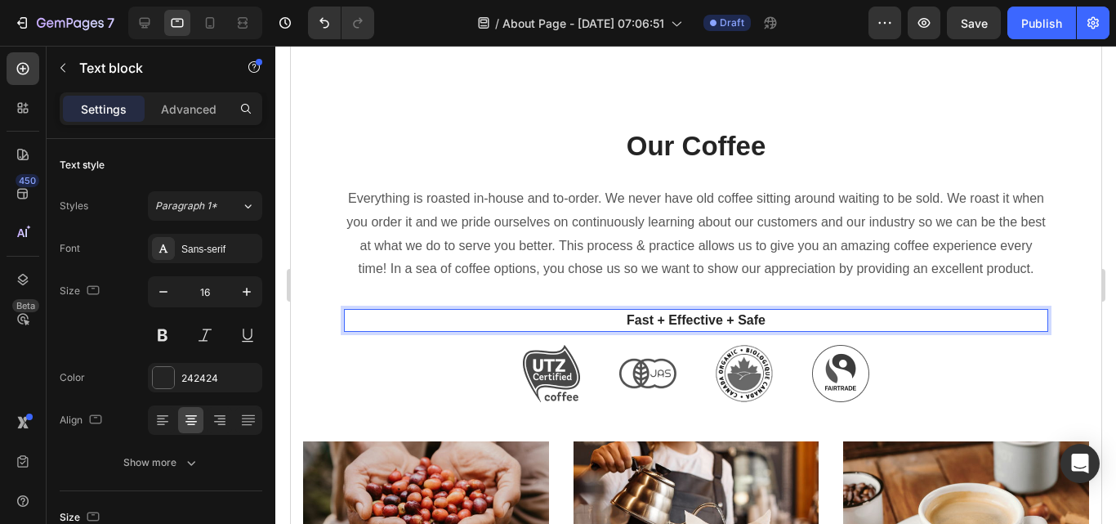
click at [649, 330] on p "Fast + Effective + Safe" at bounding box center [695, 320] width 701 height 20
click at [710, 330] on p "Fast shipping+ Effective + Safe" at bounding box center [695, 320] width 701 height 20
click at [708, 330] on p "Fast shipping+ Effective + Safe" at bounding box center [695, 320] width 701 height 20
click at [707, 330] on p "Fast shipping+ Effective + Safe" at bounding box center [695, 320] width 701 height 20
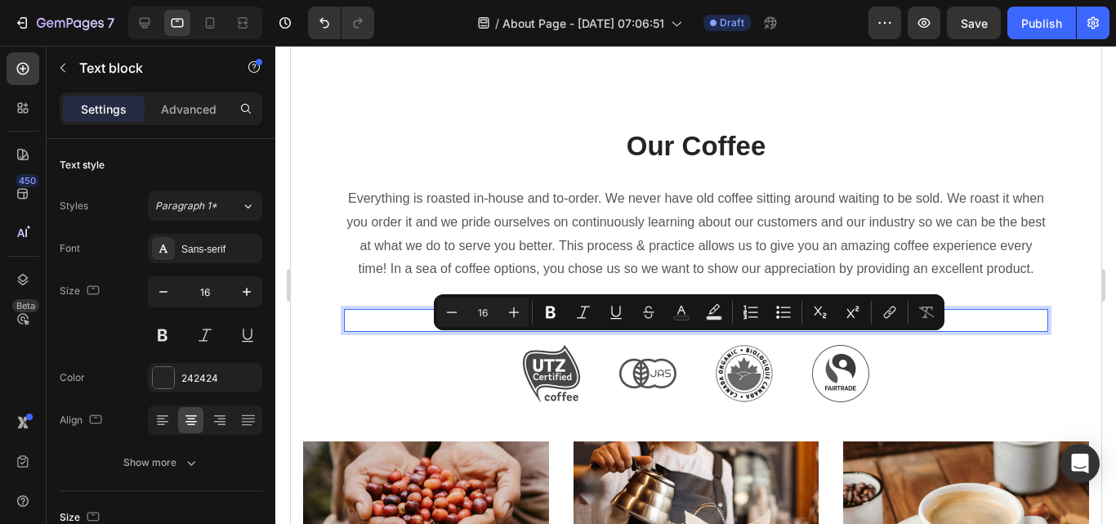
click at [707, 330] on p "Fast shipping+ Effective + Safe" at bounding box center [695, 320] width 701 height 20
click at [736, 330] on p "Fast shipping+ Effective + Safe" at bounding box center [695, 320] width 701 height 20
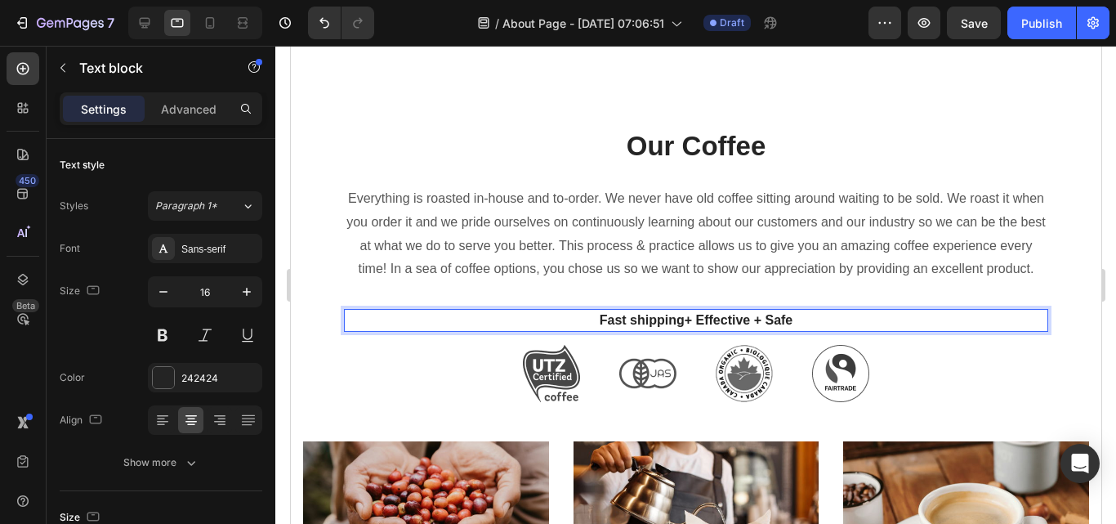
click at [718, 330] on p "Fast shipping+ Effective + Safe" at bounding box center [695, 320] width 701 height 20
click at [820, 342] on div "Image" at bounding box center [831, 335] width 35 height 15
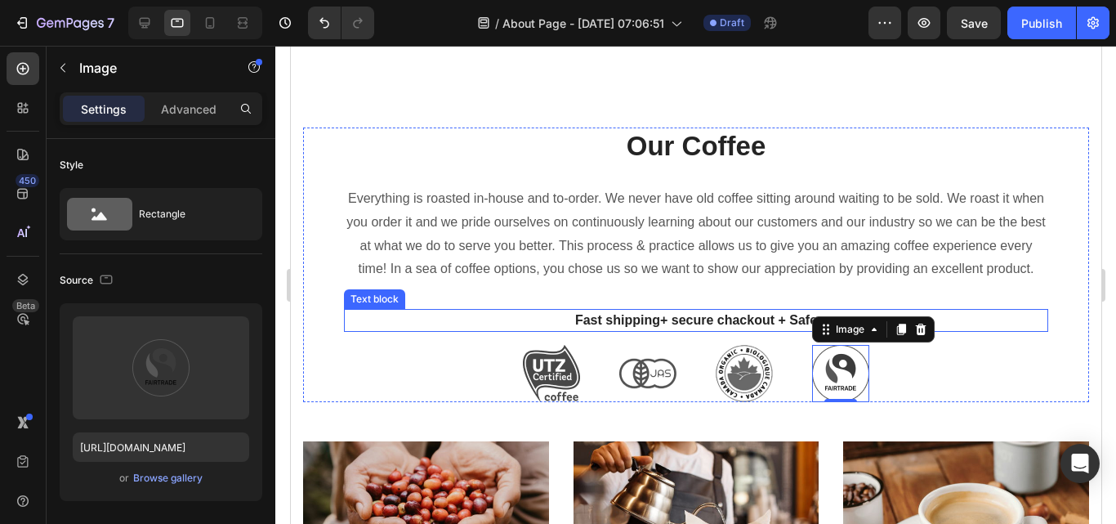
click at [801, 330] on p "Fast shipping+ secure chackout + Safe" at bounding box center [695, 320] width 701 height 20
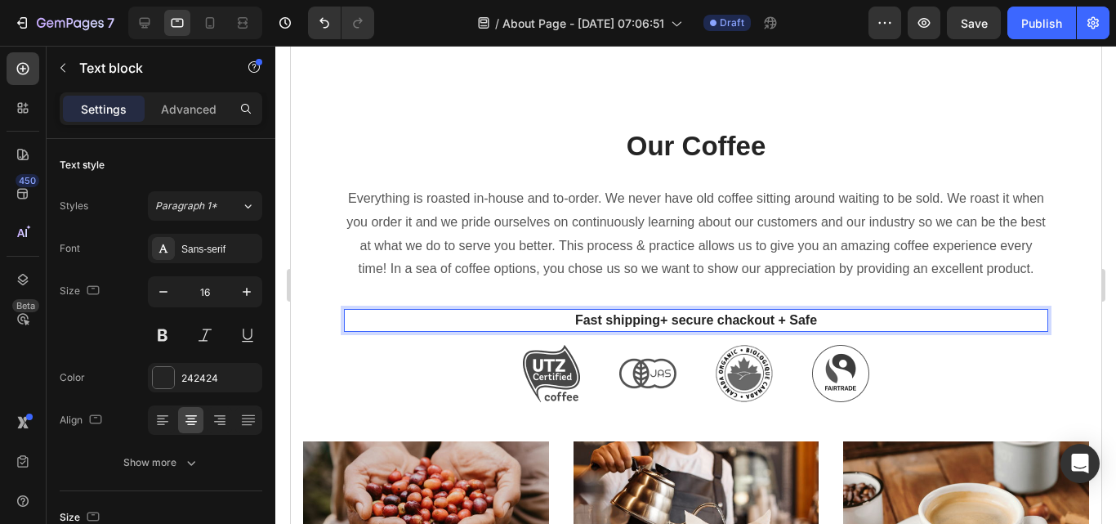
click at [803, 330] on p "Fast shipping+ secure chackout + Safe" at bounding box center [695, 320] width 701 height 20
click at [804, 330] on p "Fast shipping+ secure chackout + Safe" at bounding box center [695, 320] width 701 height 20
click at [712, 330] on p "Fast shipping+ secure chackout" at bounding box center [695, 320] width 701 height 20
click at [760, 330] on p "Fast shipping+ secure chackout" at bounding box center [695, 320] width 701 height 20
click at [689, 330] on p "Fast shipping+ secure chackout" at bounding box center [695, 320] width 701 height 20
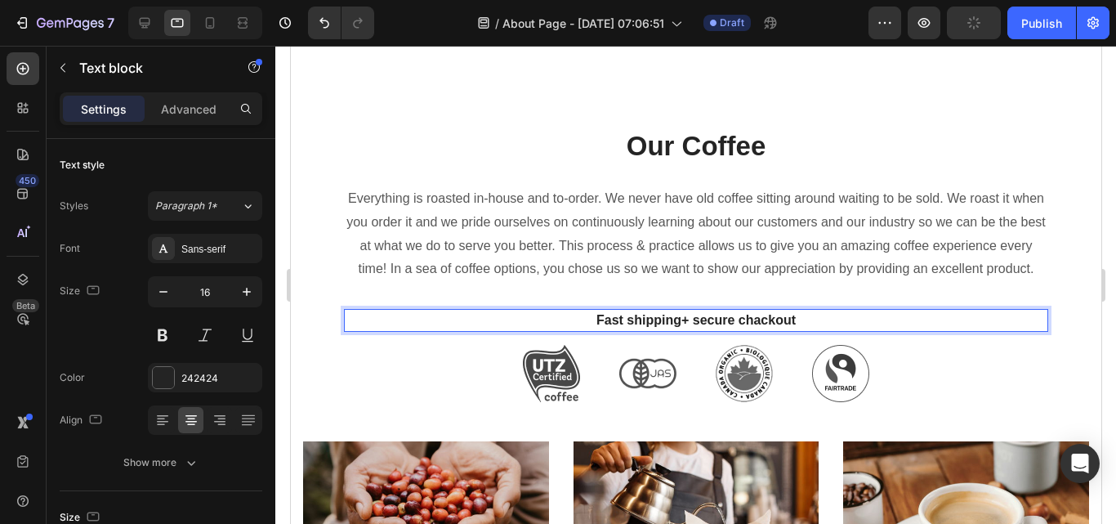
click at [679, 330] on p "Fast shipping+ secure chackout" at bounding box center [695, 320] width 701 height 20
drag, startPoint x: 684, startPoint y: 343, endPoint x: 780, endPoint y: 350, distance: 96.7
click at [780, 330] on p "Fast shipping secure chackout" at bounding box center [695, 320] width 701 height 20
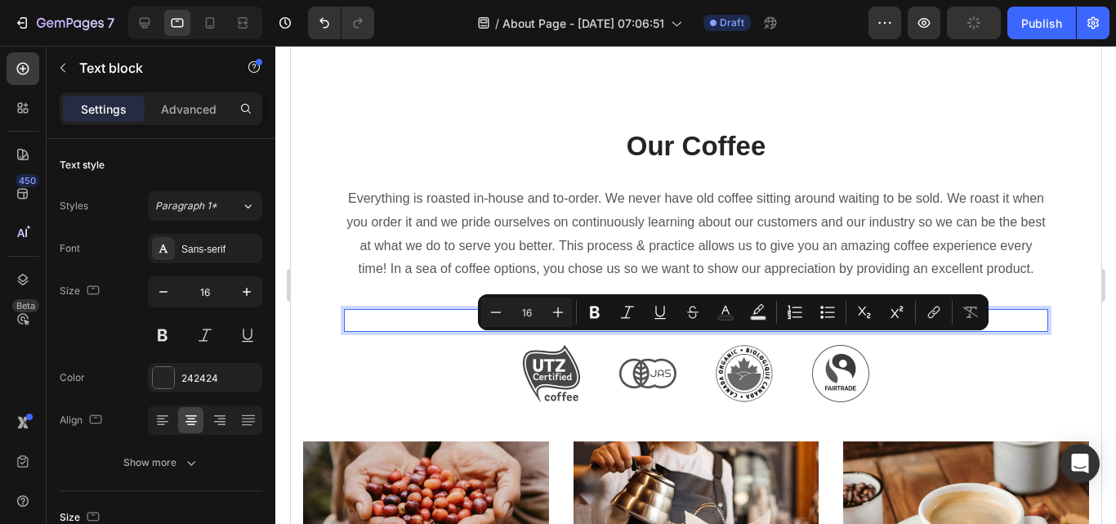
click at [763, 330] on p "Fast shipping secure chackout" at bounding box center [695, 320] width 701 height 20
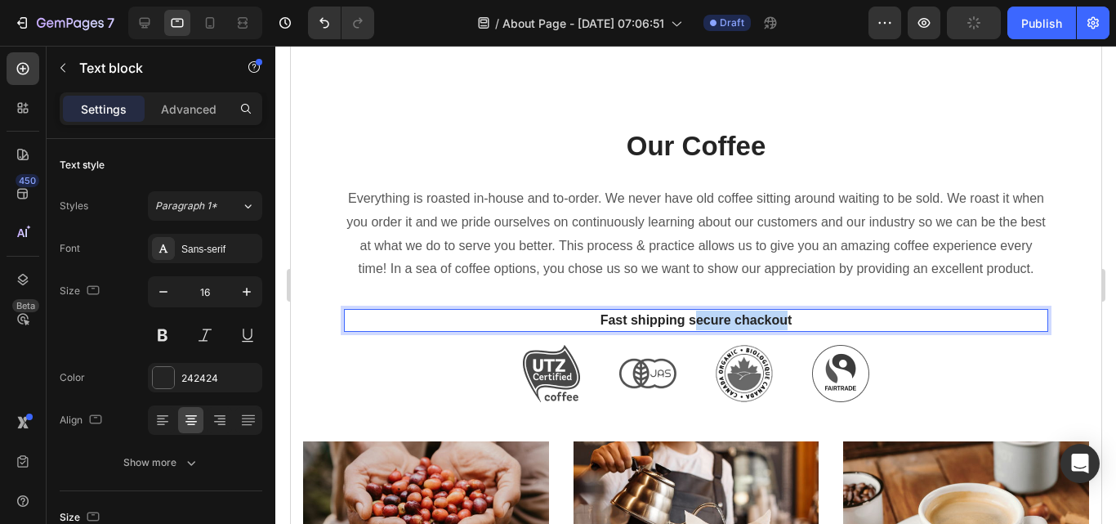
click at [763, 330] on p "Fast shipping secure chackout" at bounding box center [695, 320] width 701 height 20
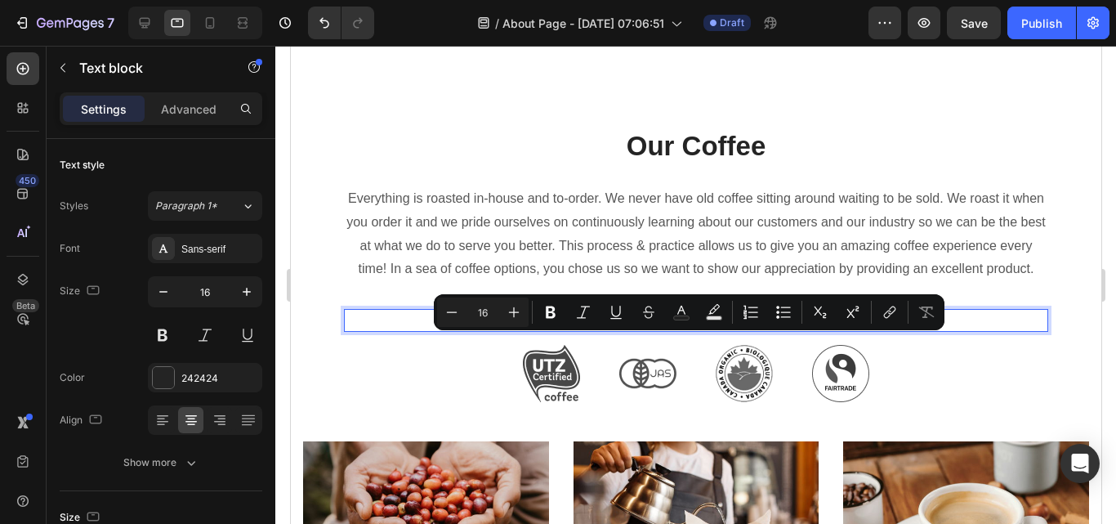
click at [763, 330] on p "Fast shipping secure chackout" at bounding box center [695, 320] width 701 height 20
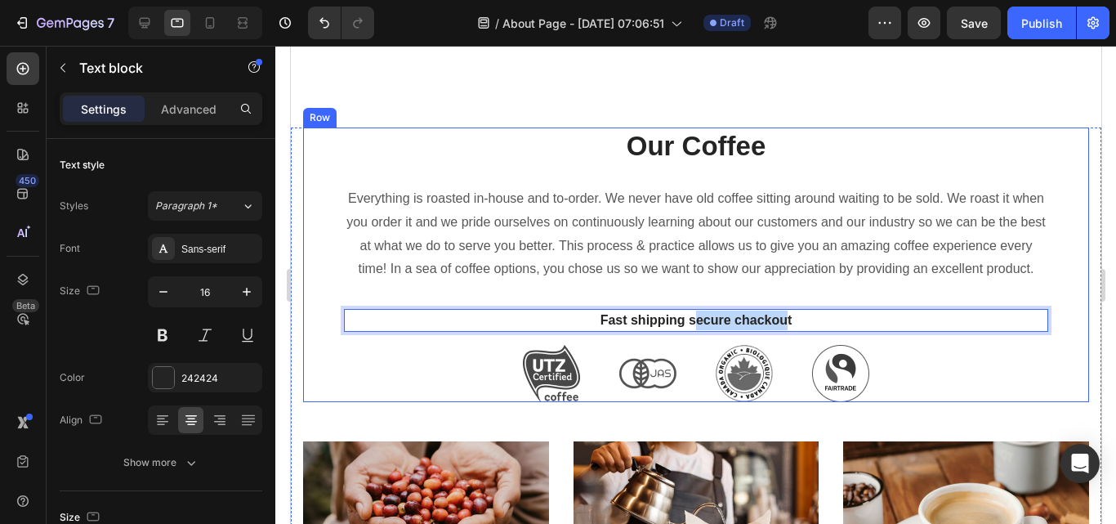
drag, startPoint x: 680, startPoint y: 341, endPoint x: 807, endPoint y: 356, distance: 128.3
click at [807, 356] on div "Our Coffee Heading Everything is roasted in-house and to-order. We never have o…" at bounding box center [695, 264] width 704 height 274
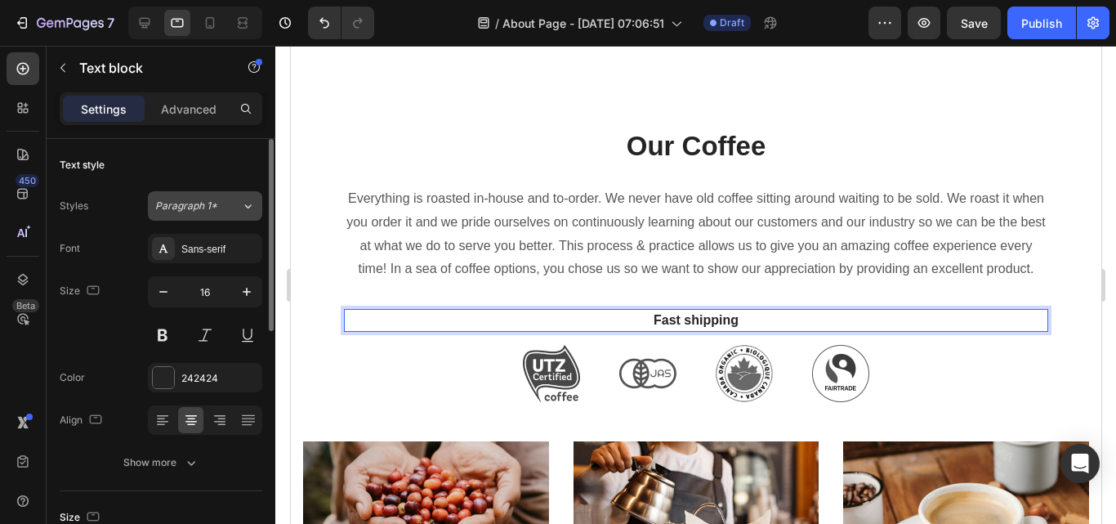
click at [236, 212] on div "Paragraph 1*" at bounding box center [198, 206] width 86 height 15
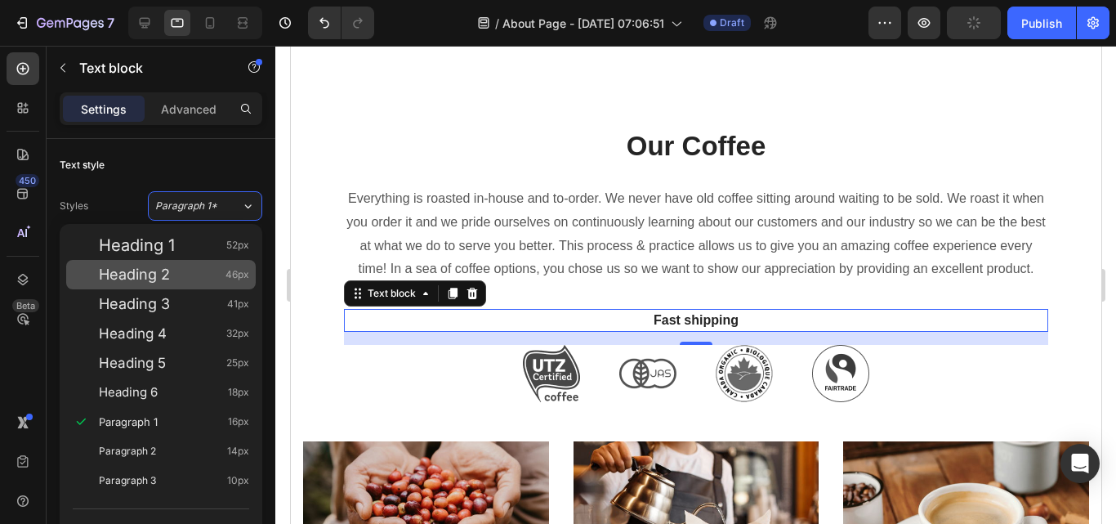
click at [218, 272] on div "Heading 2 46px" at bounding box center [174, 274] width 150 height 16
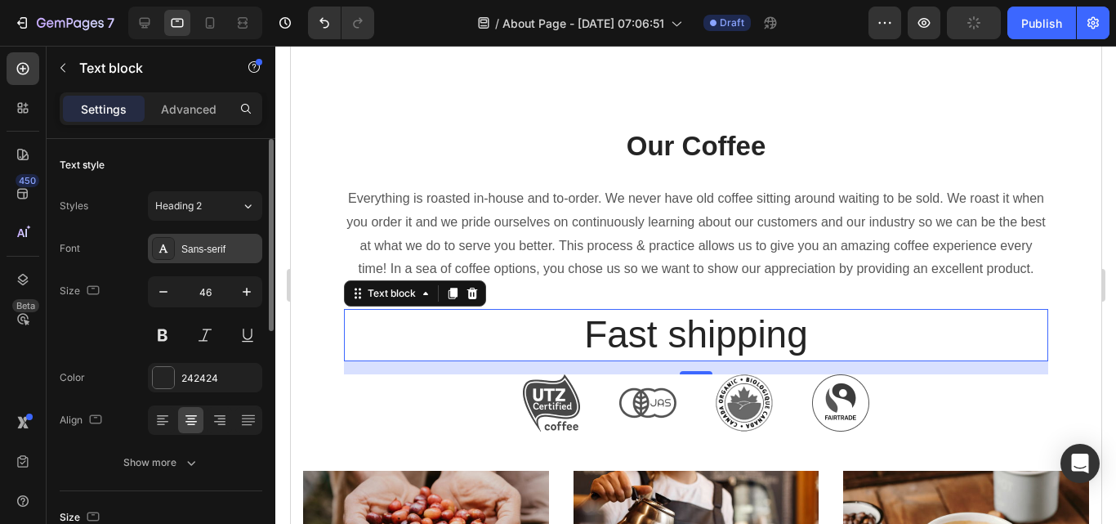
click at [216, 242] on div "Sans-serif" at bounding box center [219, 249] width 77 height 15
click at [245, 202] on icon at bounding box center [248, 206] width 14 height 16
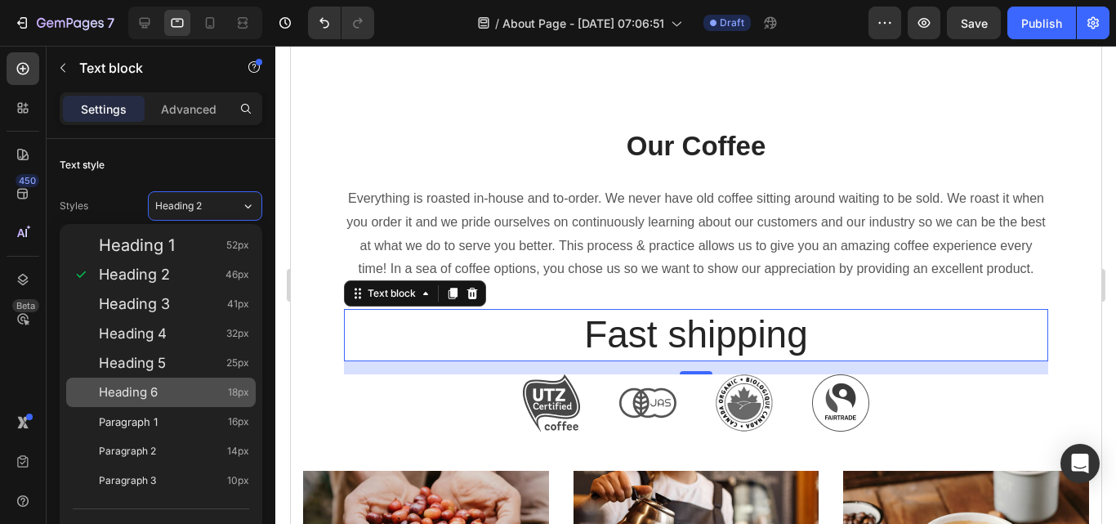
click at [230, 389] on span "18px" at bounding box center [238, 392] width 21 height 16
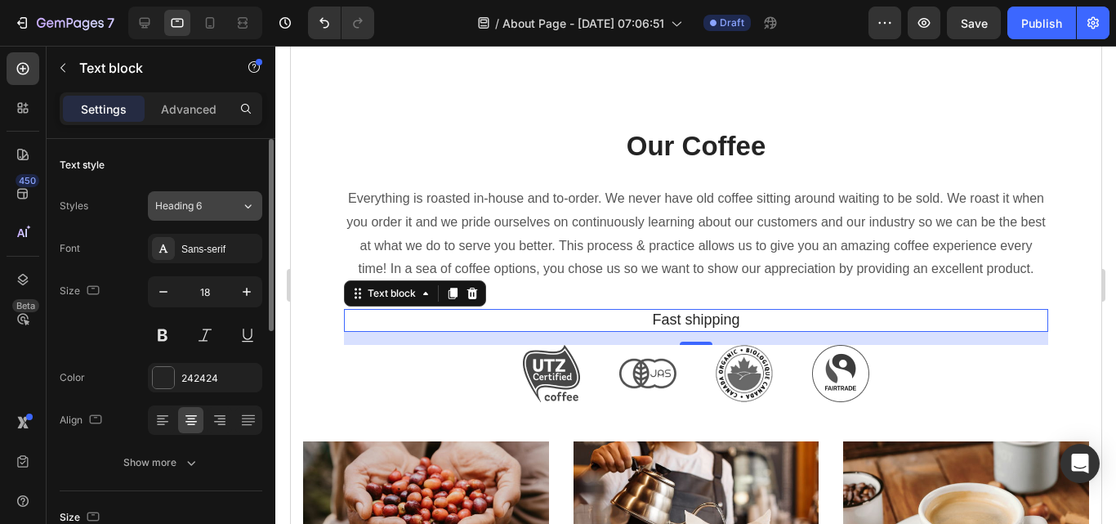
click at [225, 206] on div "Heading 6" at bounding box center [198, 206] width 86 height 15
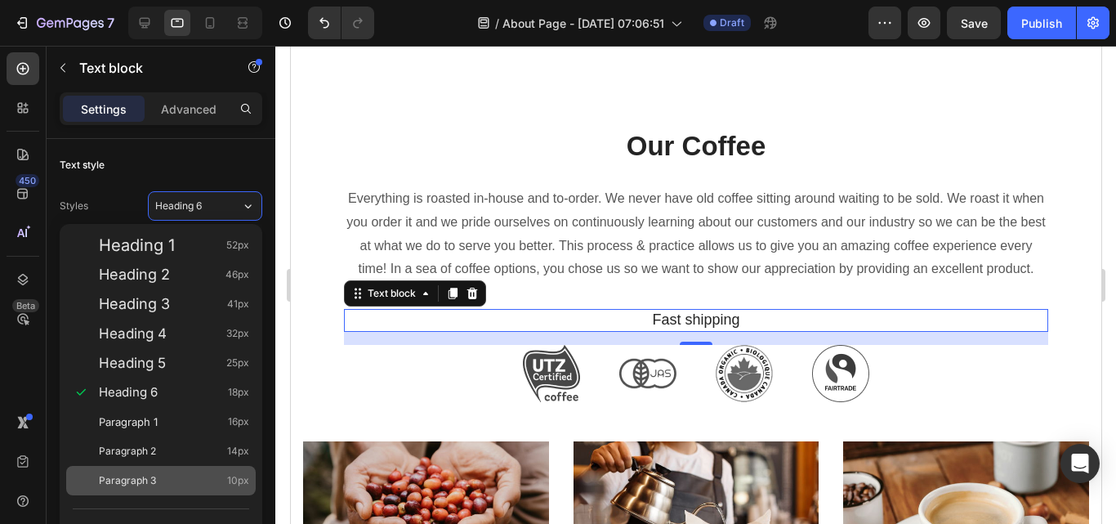
click at [229, 471] on div "Paragraph 3 10px" at bounding box center [161, 480] width 190 height 29
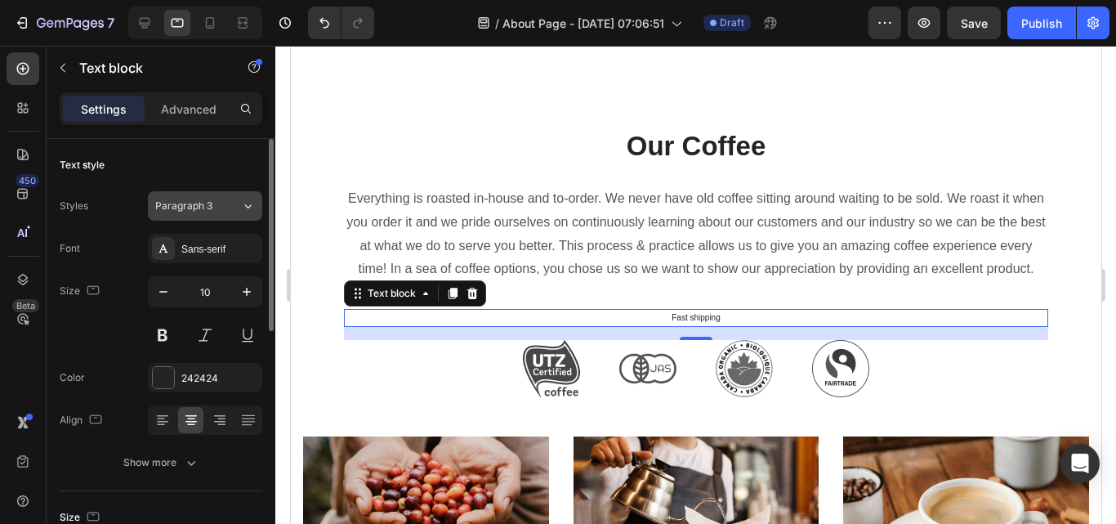
click at [230, 212] on div "Paragraph 3" at bounding box center [198, 206] width 86 height 15
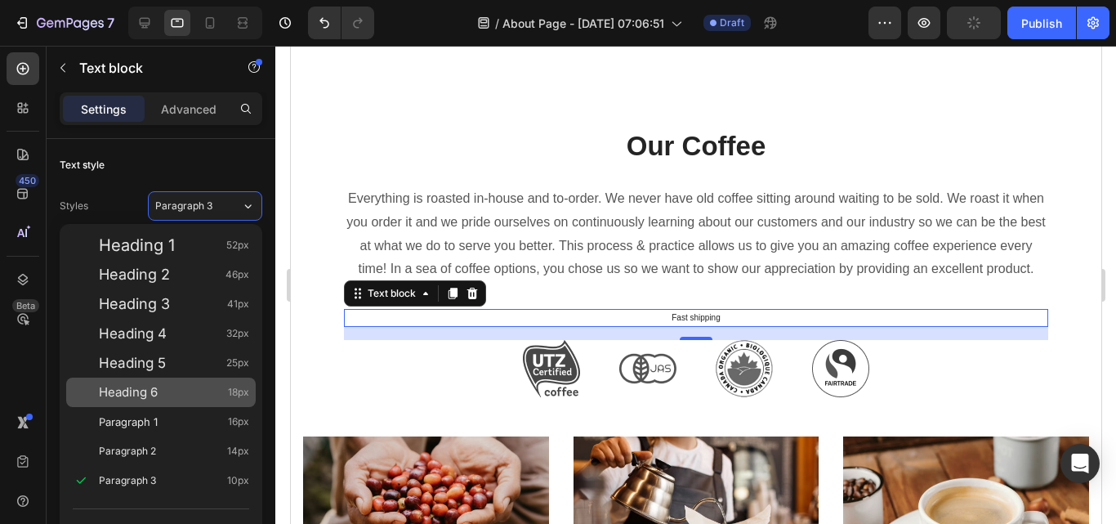
click at [218, 382] on div "Heading 6 18px" at bounding box center [161, 391] width 190 height 29
type input "18"
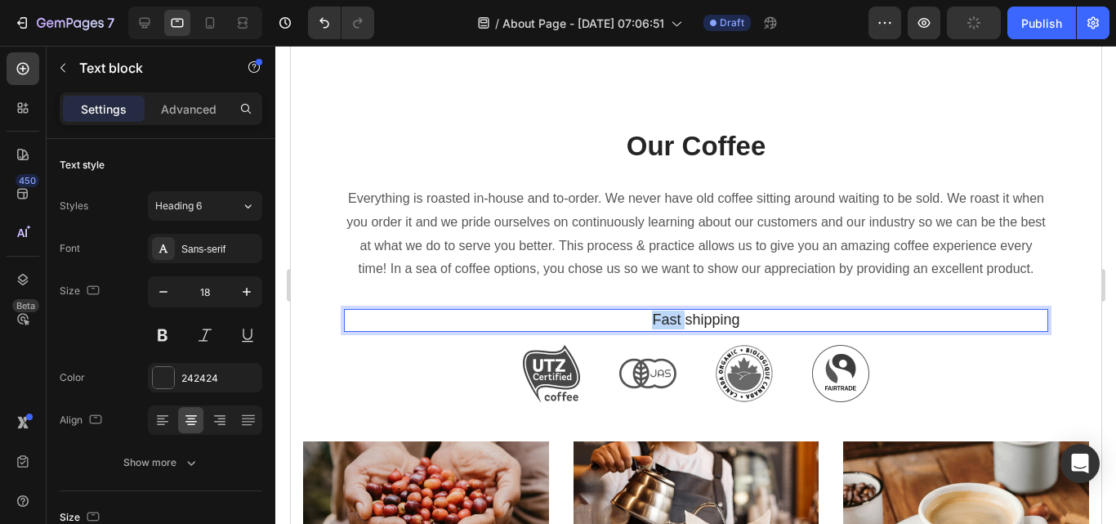
click at [664, 329] on p "Fast shipping" at bounding box center [695, 319] width 701 height 19
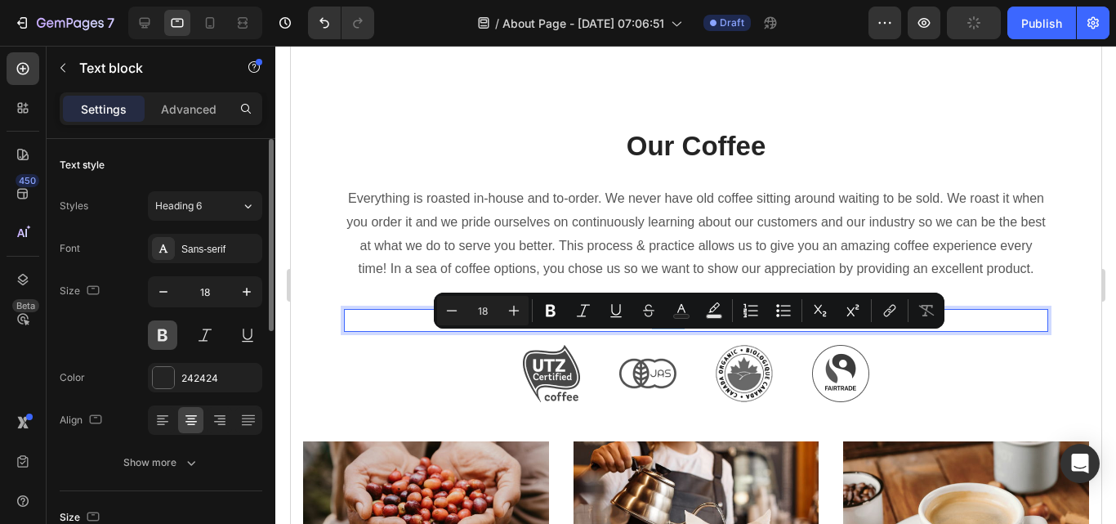
click at [167, 332] on button at bounding box center [162, 334] width 29 height 29
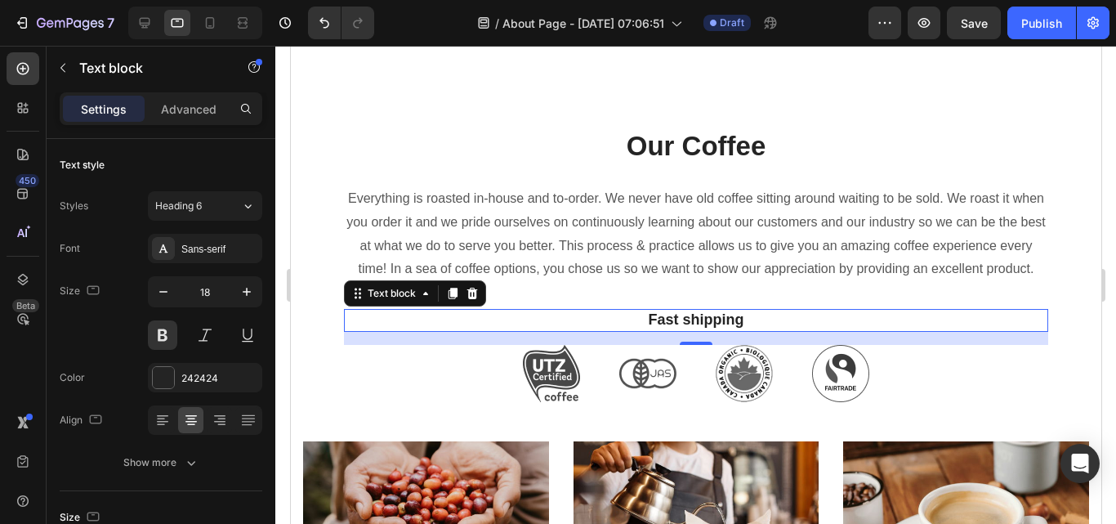
click at [565, 329] on p "Fast shipping" at bounding box center [695, 319] width 701 height 19
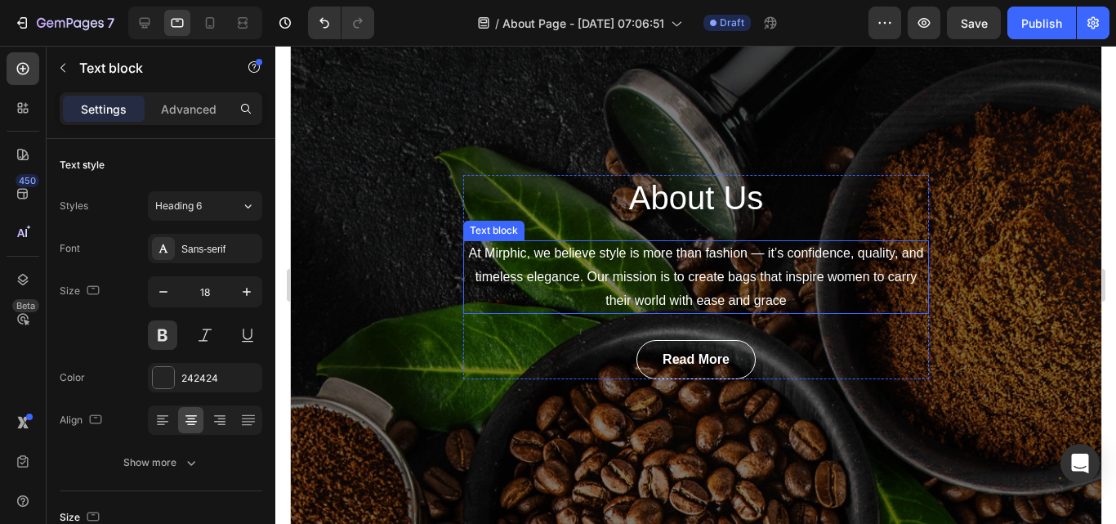
scroll to position [82, 0]
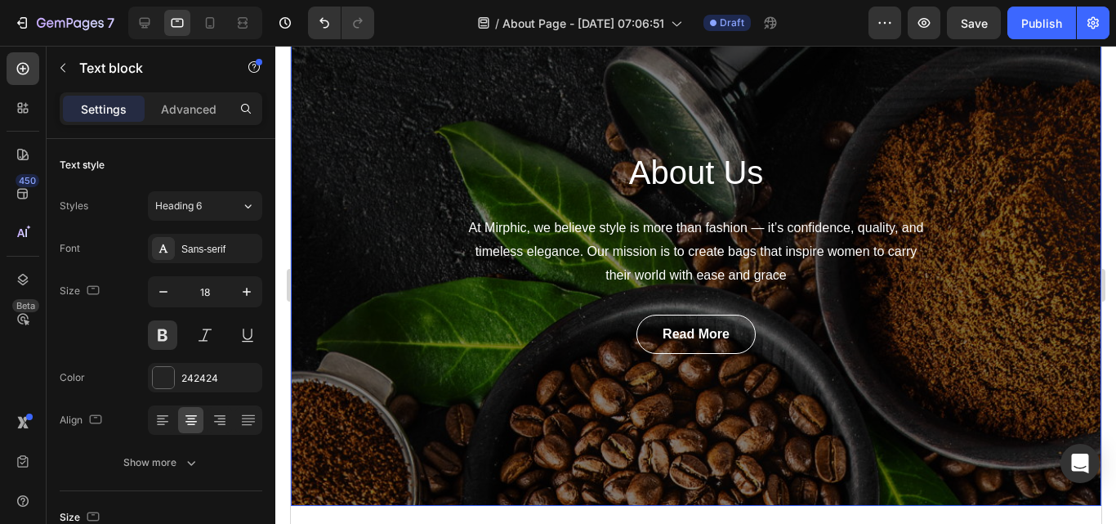
click at [954, 391] on div "About Us Heading At Mirphic, we believe style is more than fashion — it’s confi…" at bounding box center [695, 252] width 810 height 508
click at [442, 361] on div "About Us Heading At Mirphic, we believe style is more than fashion — it’s confi…" at bounding box center [695, 252] width 810 height 508
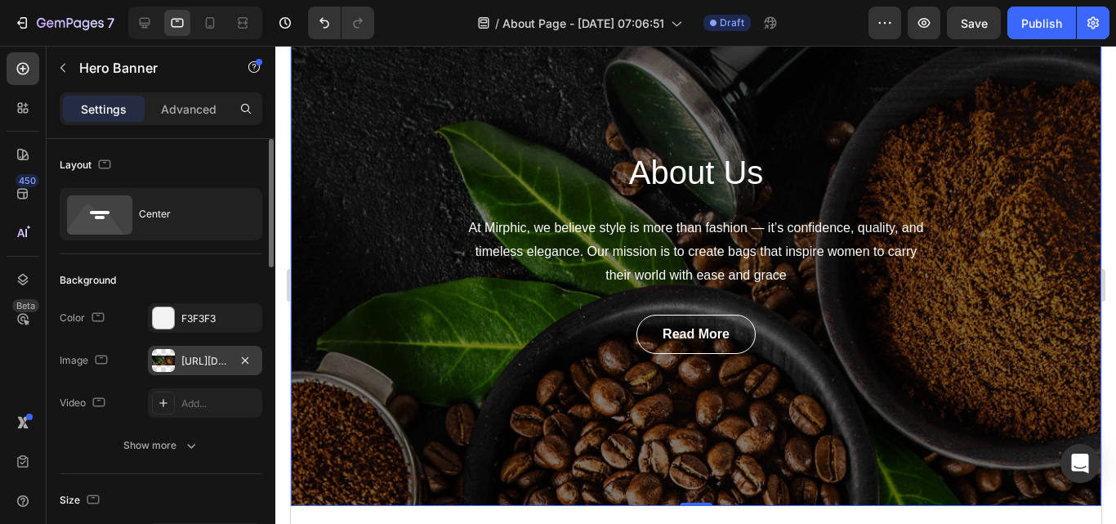
click at [171, 365] on div at bounding box center [163, 360] width 23 height 23
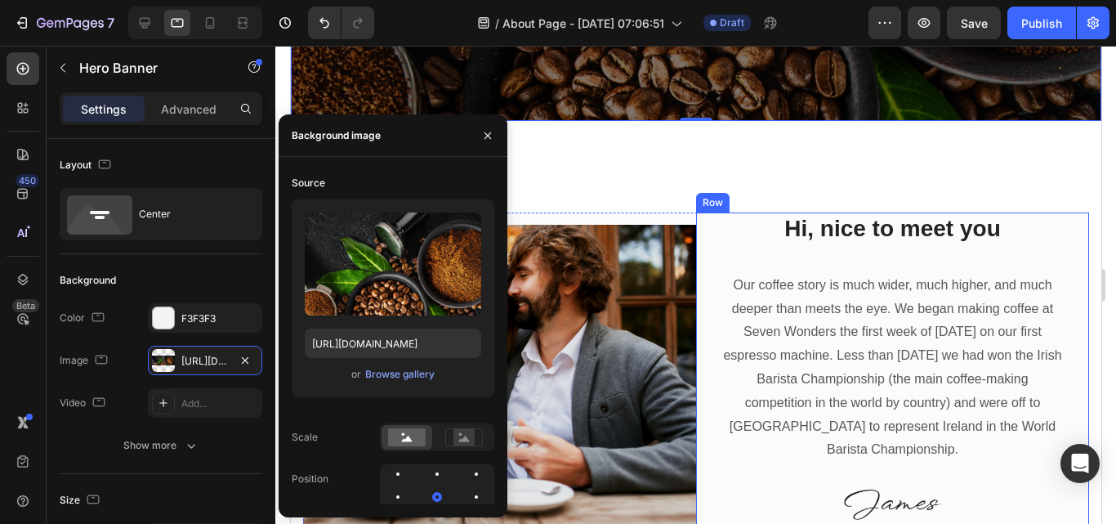
scroll to position [572, 0]
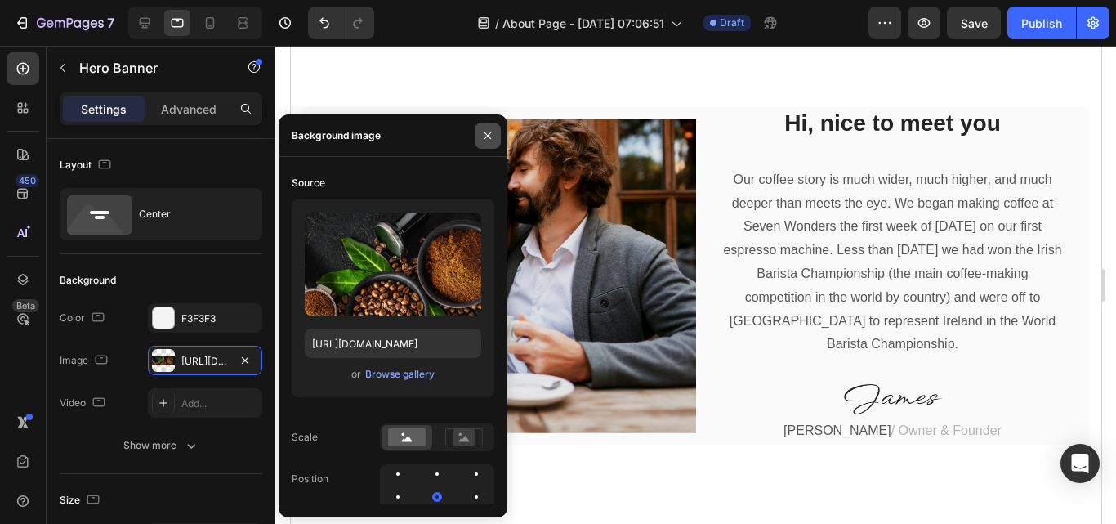
click at [493, 130] on icon "button" at bounding box center [487, 135] width 13 height 13
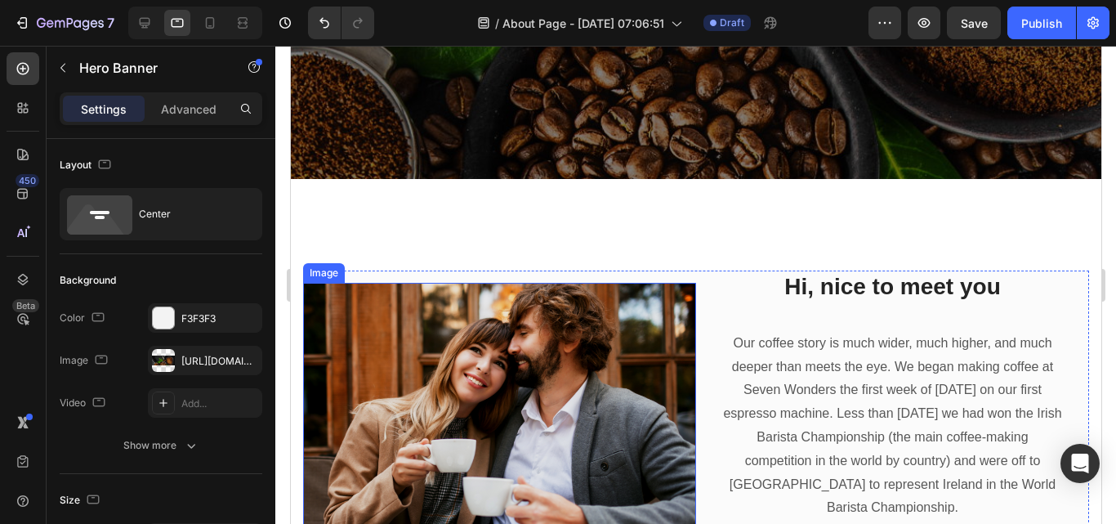
scroll to position [490, 0]
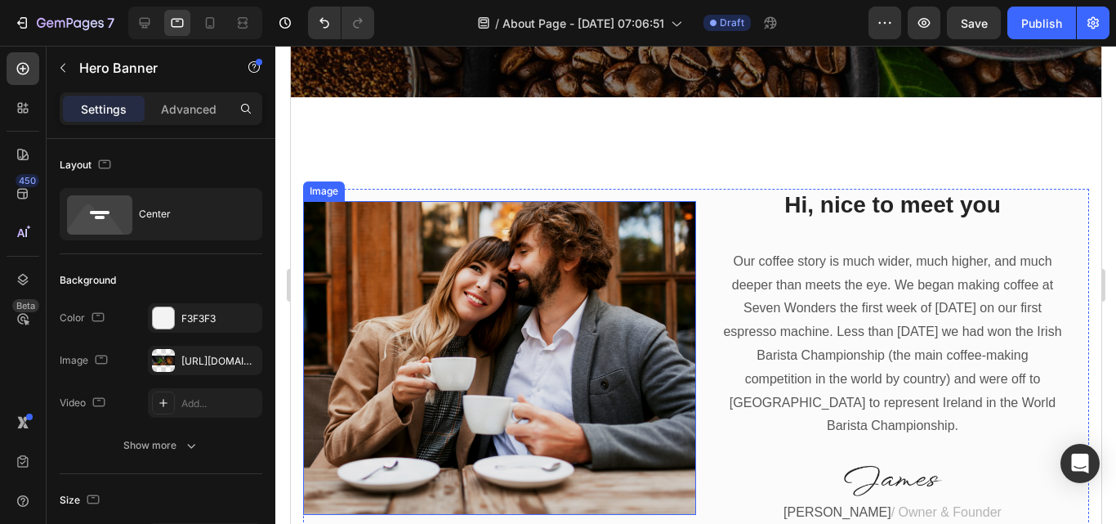
click at [581, 404] on img at bounding box center [498, 358] width 393 height 314
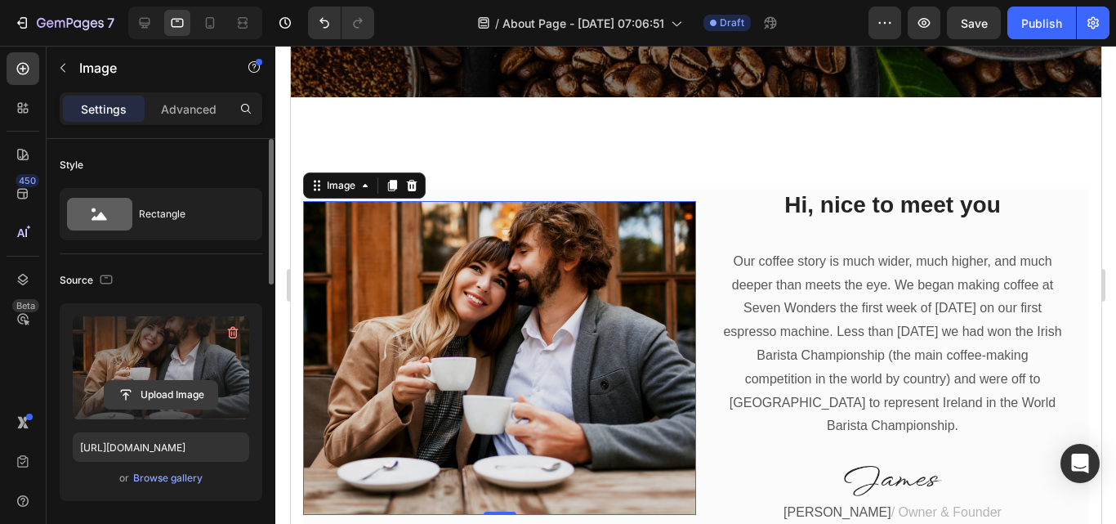
click at [179, 395] on input "file" at bounding box center [161, 395] width 113 height 28
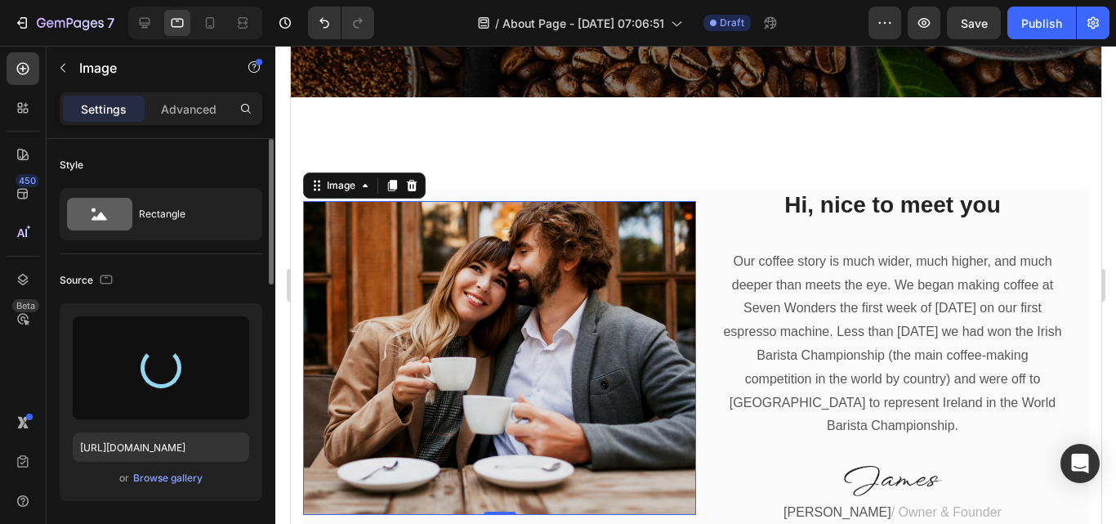
type input "[URL][DOMAIN_NAME]"
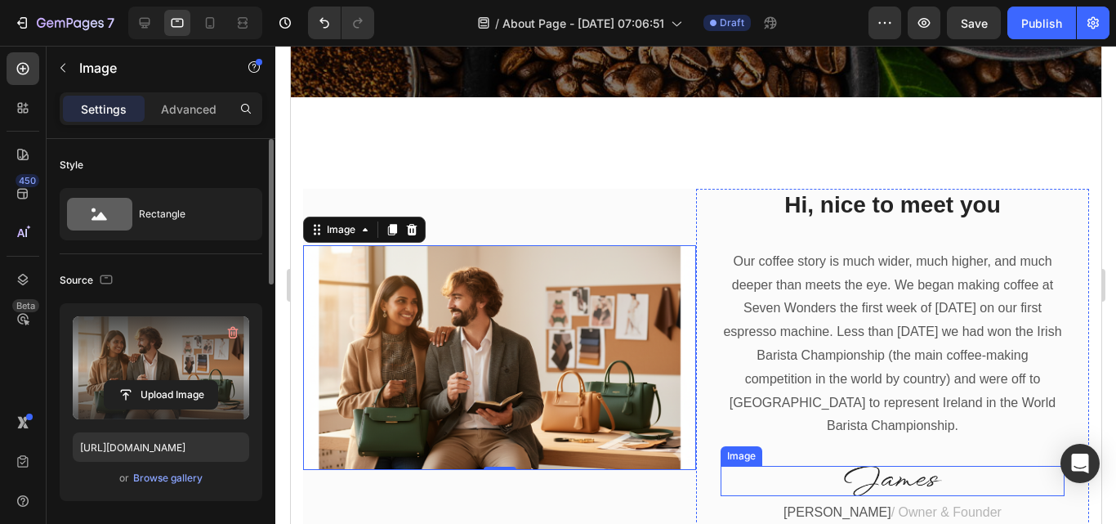
click at [899, 480] on img at bounding box center [892, 481] width 98 height 30
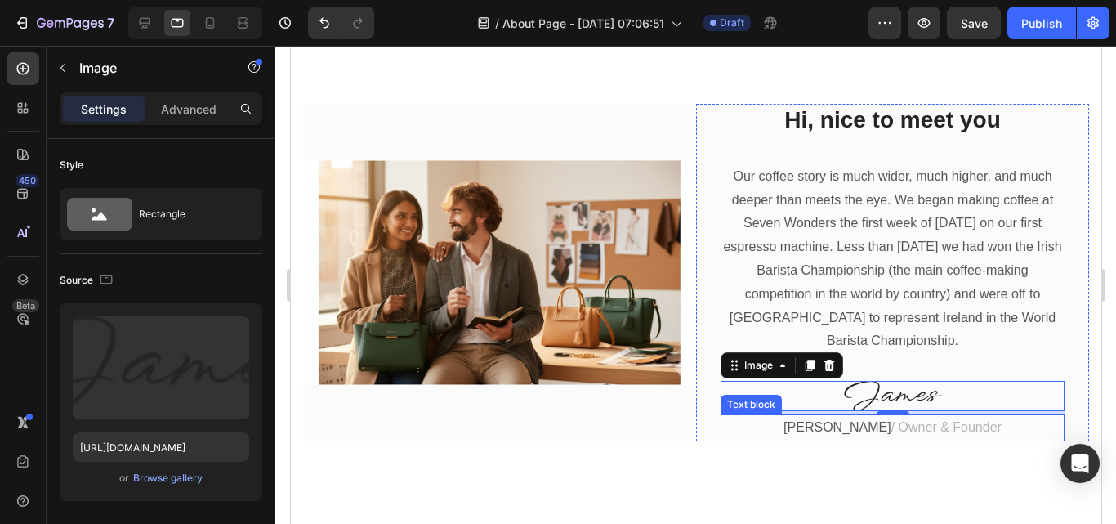
scroll to position [572, 0]
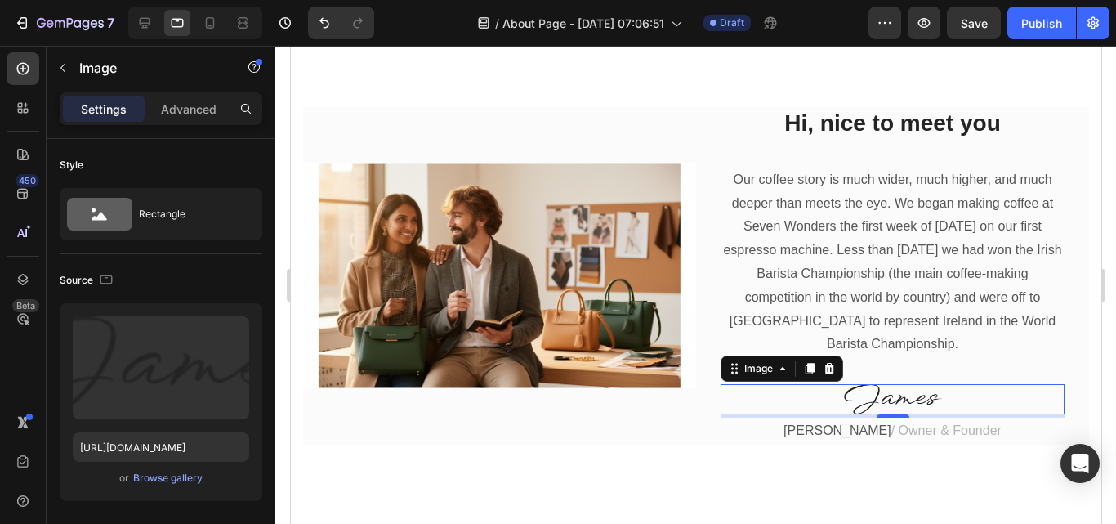
click at [890, 402] on img at bounding box center [892, 399] width 98 height 30
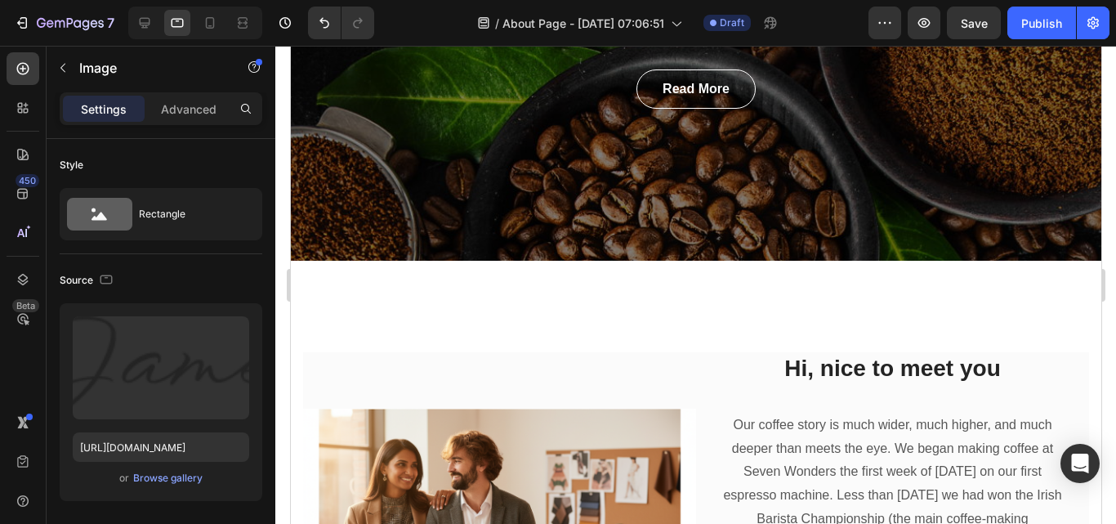
scroll to position [245, 0]
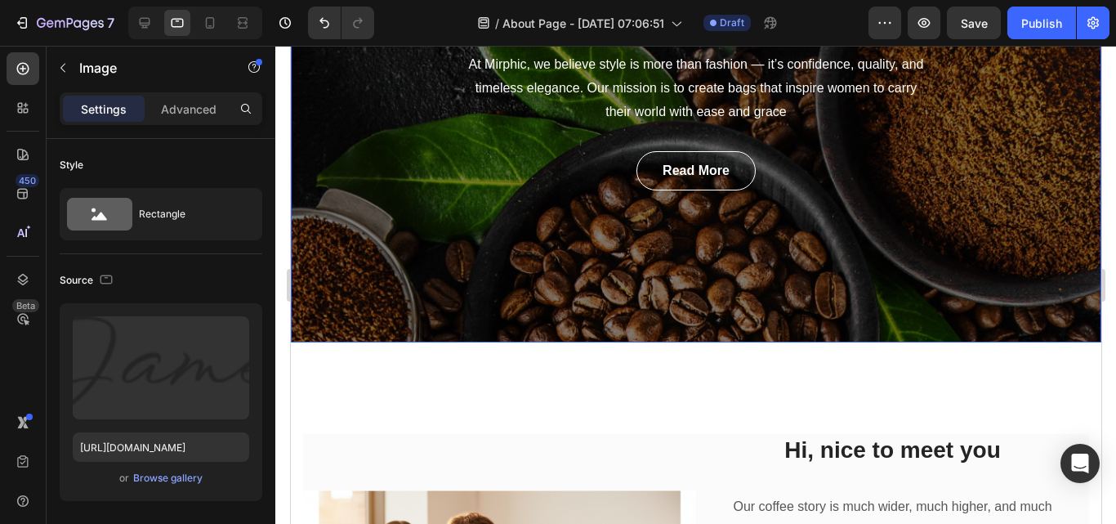
click at [591, 220] on div "About Us Heading At Mirphic, we believe style is more than fashion — it’s confi…" at bounding box center [695, 88] width 810 height 508
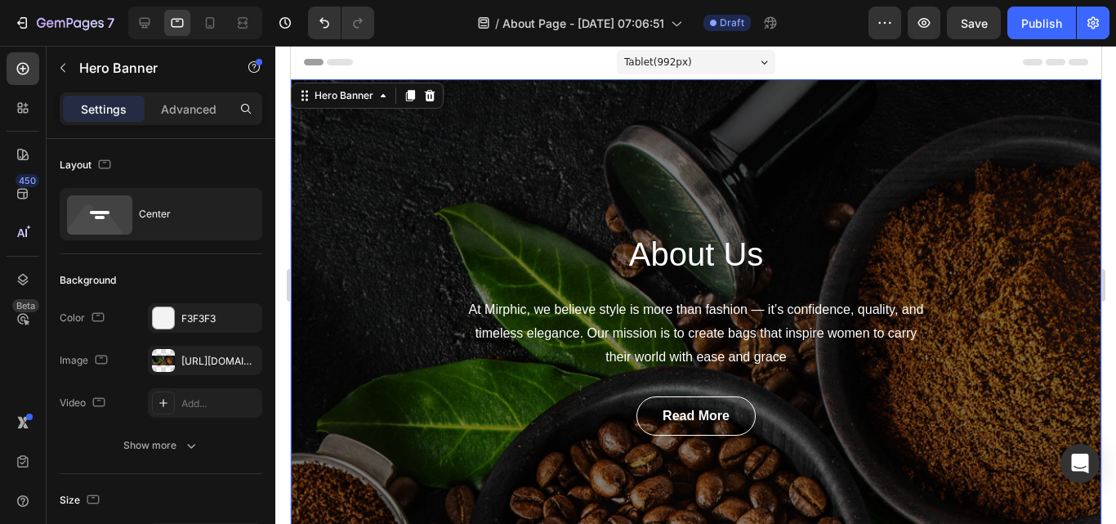
scroll to position [82, 0]
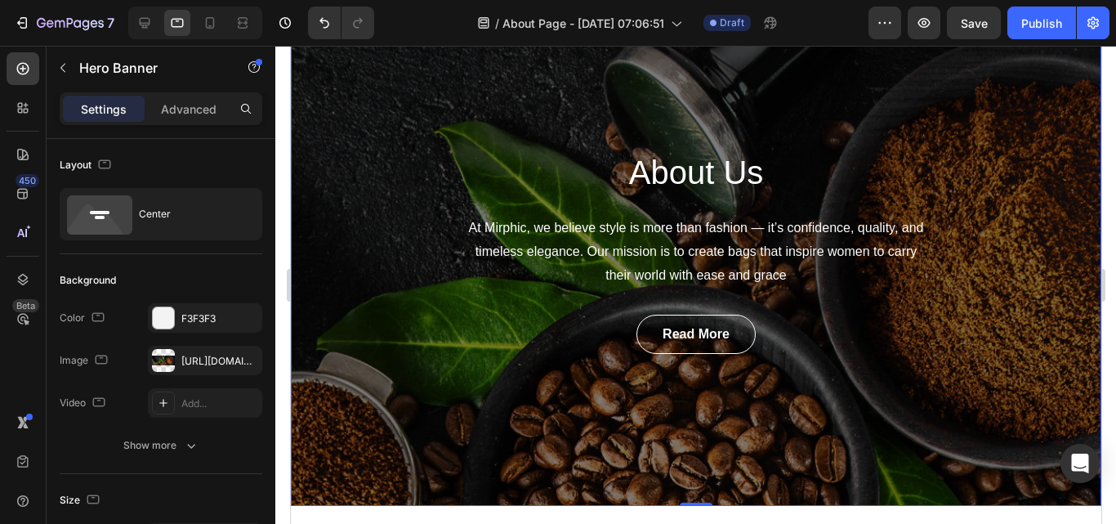
click at [629, 419] on div "About Us Heading At Mirphic, we believe style is more than fashion — it’s confi…" at bounding box center [695, 252] width 810 height 508
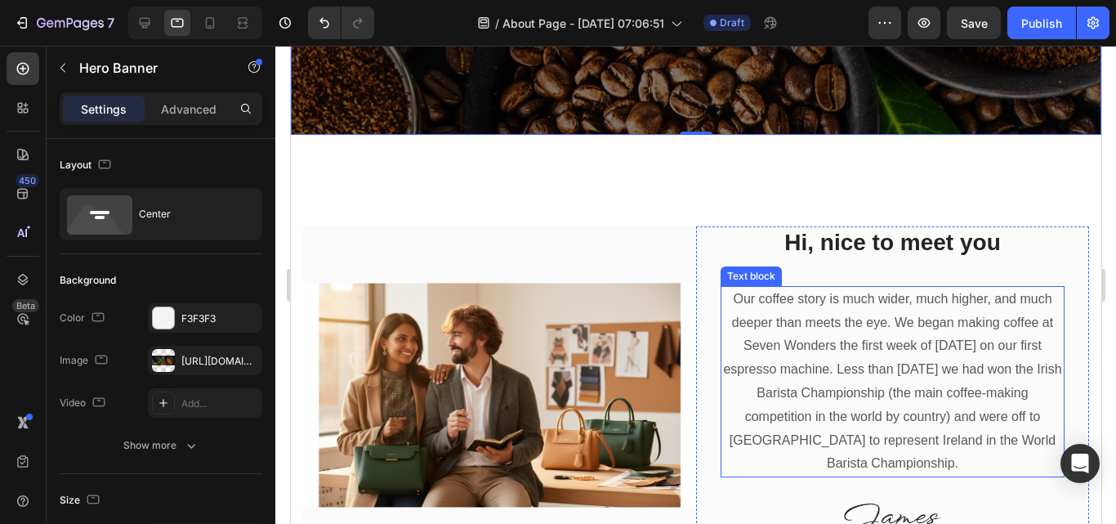
scroll to position [490, 0]
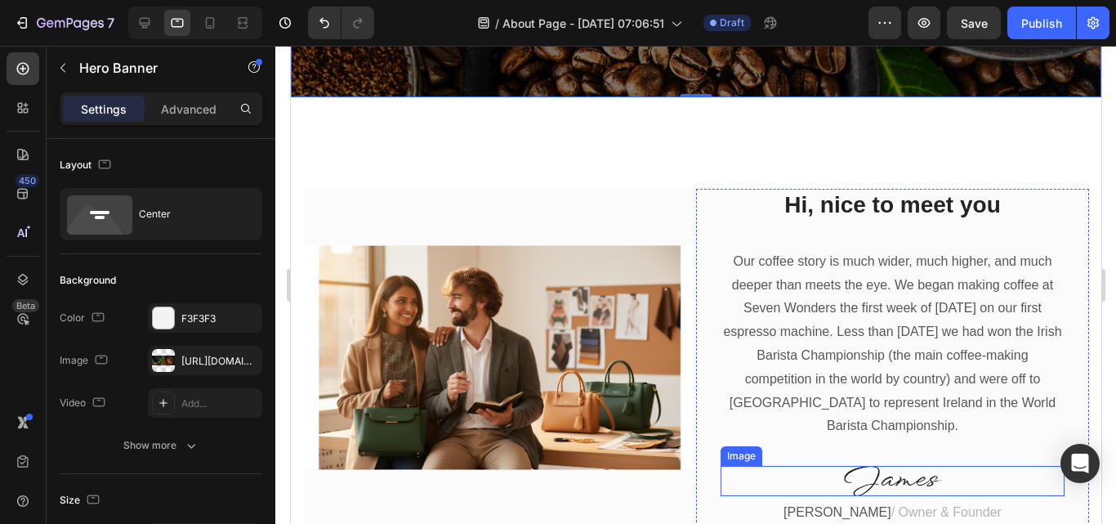
click at [886, 471] on img at bounding box center [892, 481] width 98 height 30
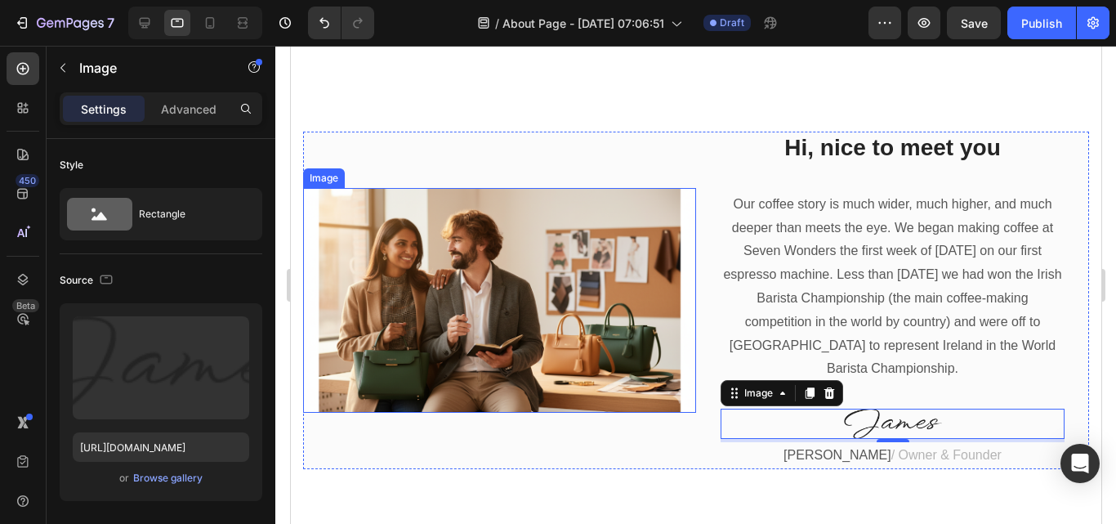
scroll to position [572, 0]
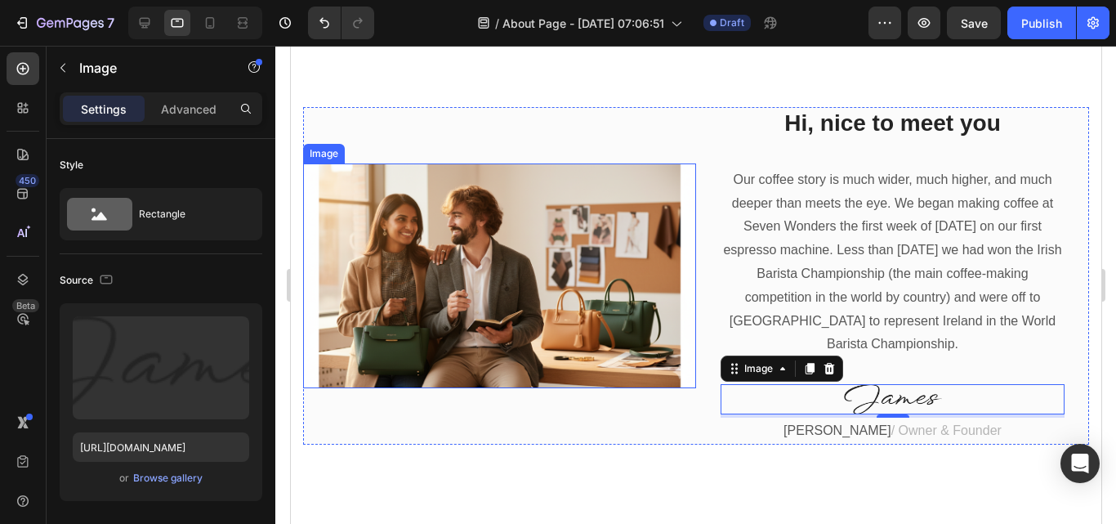
click at [655, 316] on img at bounding box center [498, 275] width 393 height 225
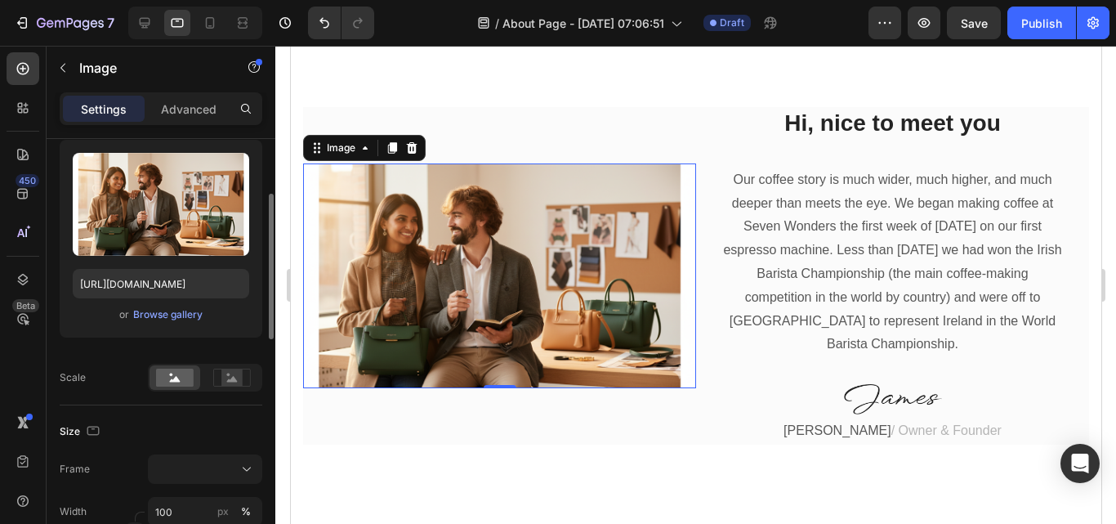
scroll to position [245, 0]
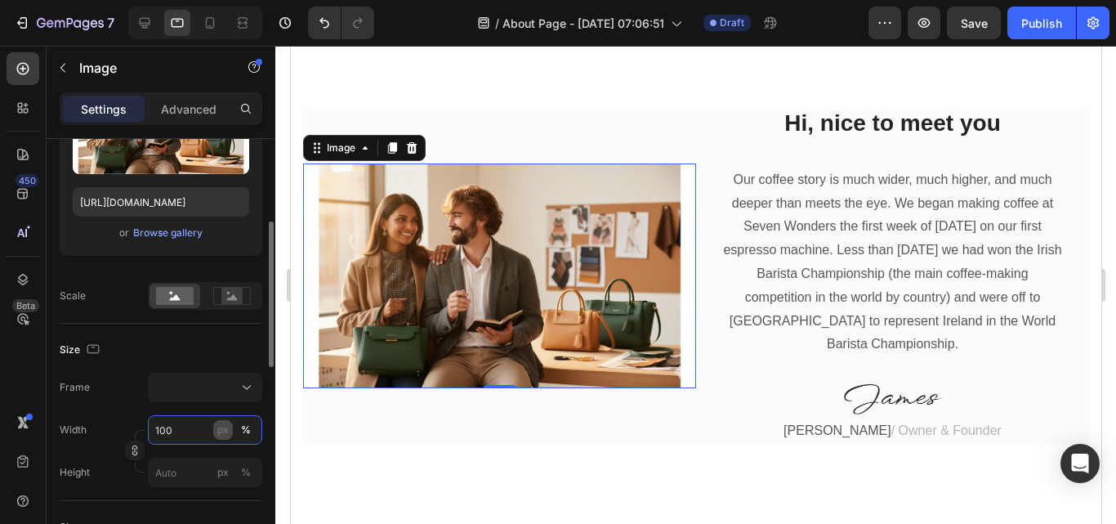
click at [196, 429] on input "100" at bounding box center [205, 429] width 114 height 29
click at [219, 431] on div "px" at bounding box center [222, 429] width 11 height 15
type input "100"
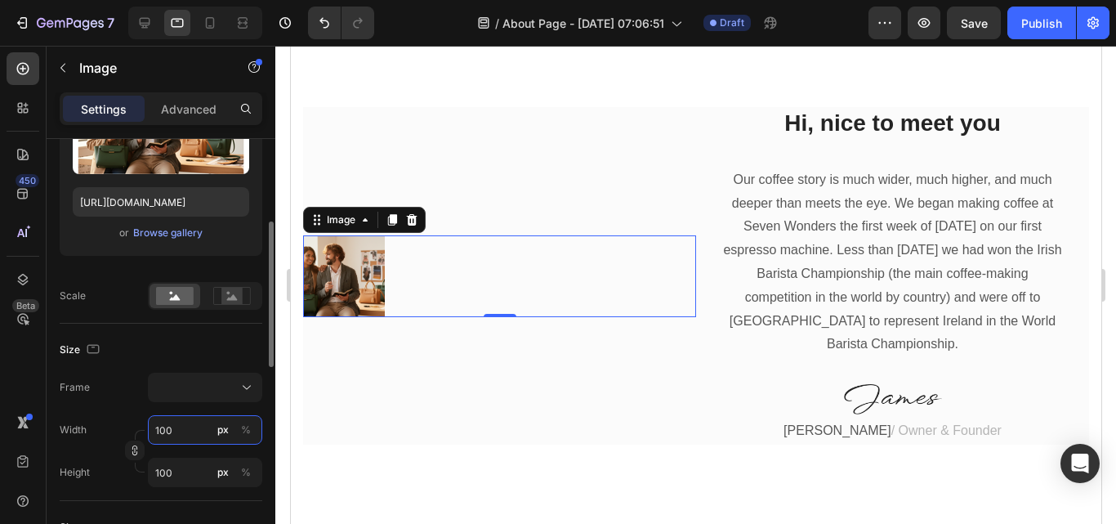
click at [194, 428] on input "100" at bounding box center [205, 429] width 114 height 29
click at [225, 433] on div "px" at bounding box center [222, 429] width 11 height 15
click at [206, 431] on input "100" at bounding box center [205, 429] width 114 height 29
click at [411, 293] on div at bounding box center [498, 276] width 393 height 82
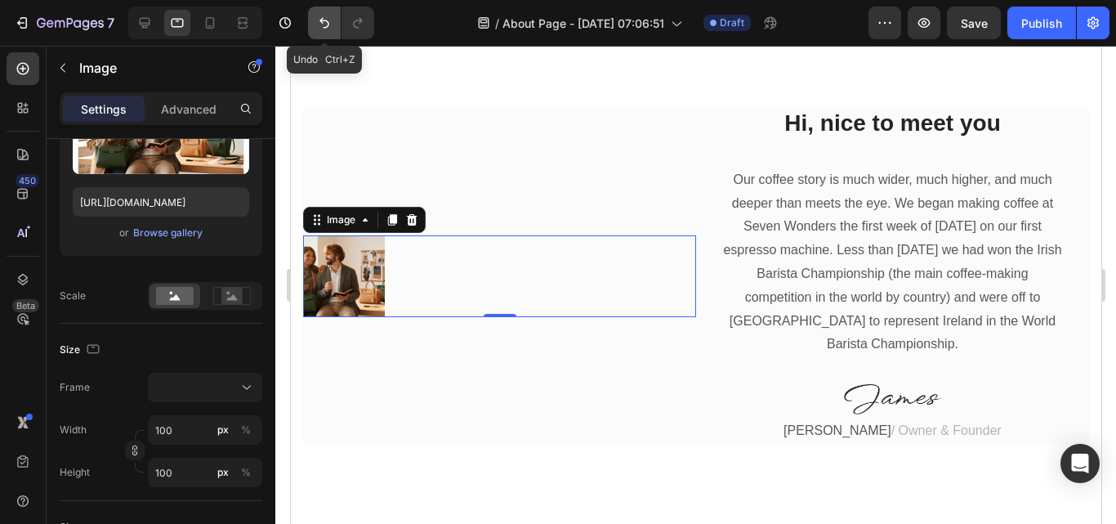
click at [313, 25] on button "Undo/Redo" at bounding box center [324, 23] width 33 height 33
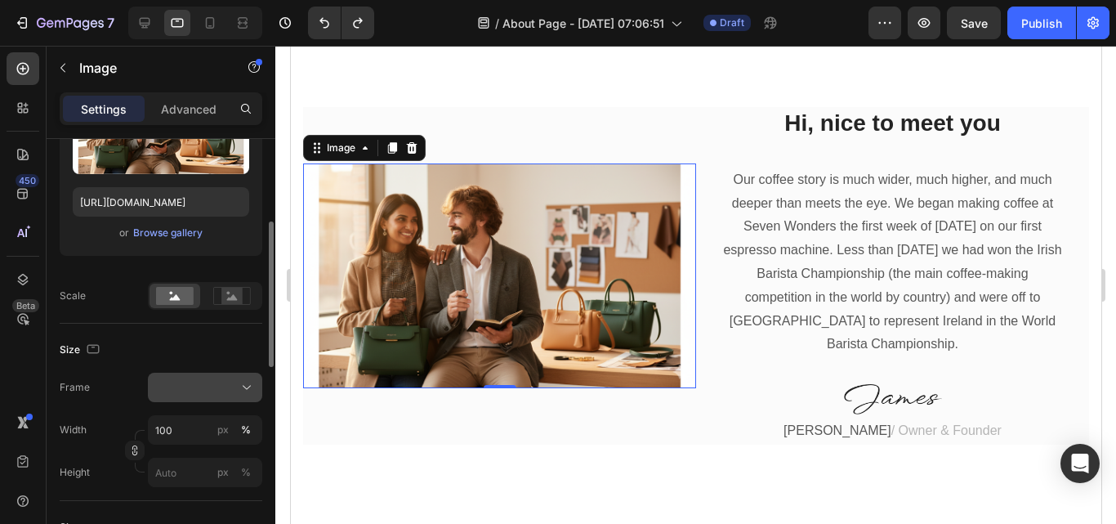
click at [217, 385] on div at bounding box center [205, 387] width 100 height 16
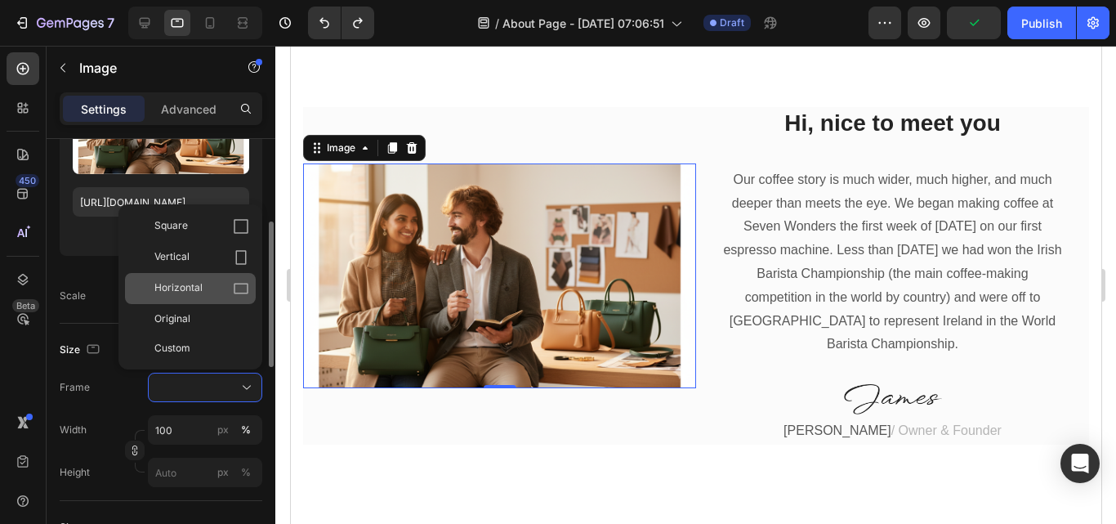
click at [244, 292] on icon at bounding box center [241, 288] width 16 height 16
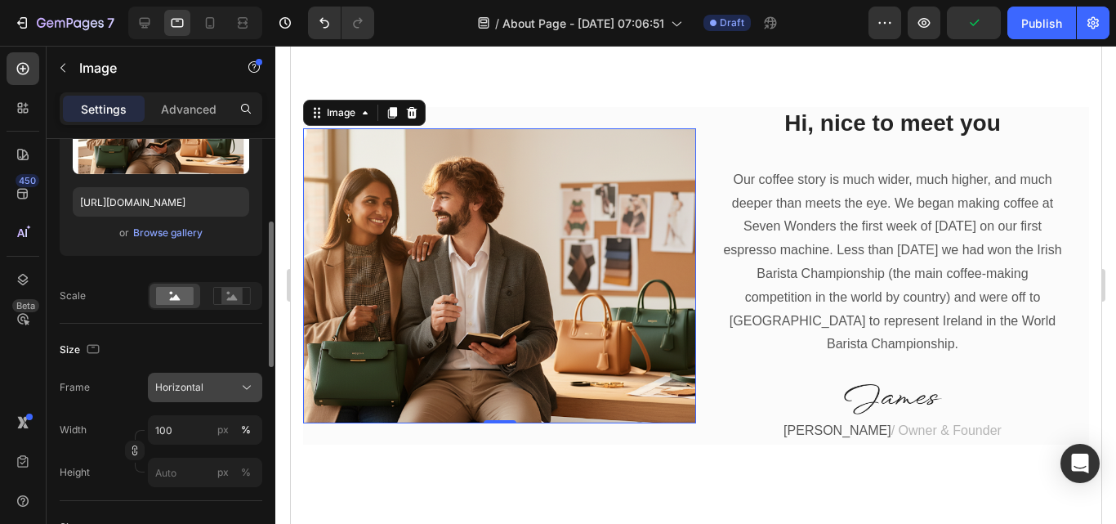
click at [235, 395] on div "Horizontal" at bounding box center [205, 387] width 100 height 16
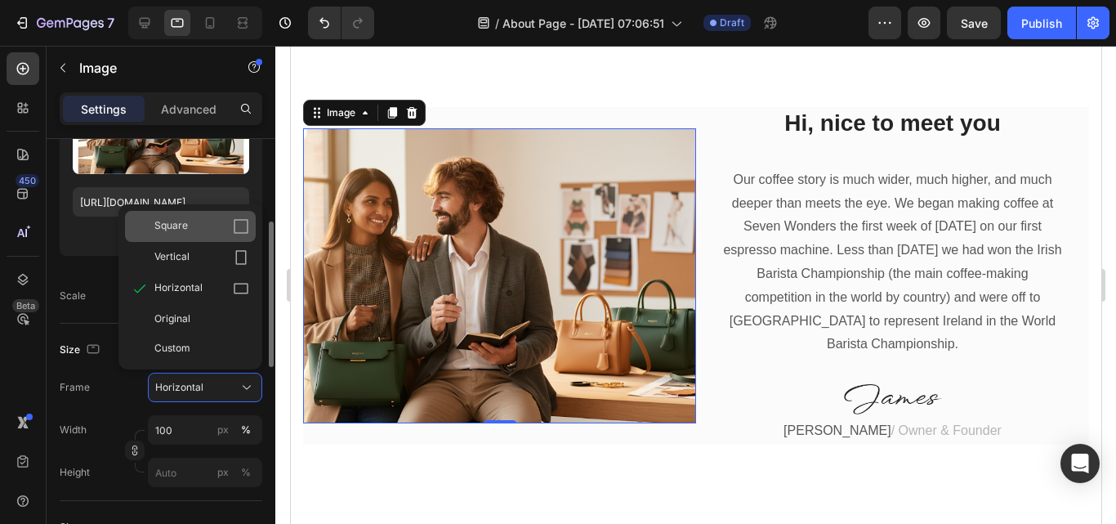
click at [246, 235] on div "Square" at bounding box center [190, 226] width 131 height 31
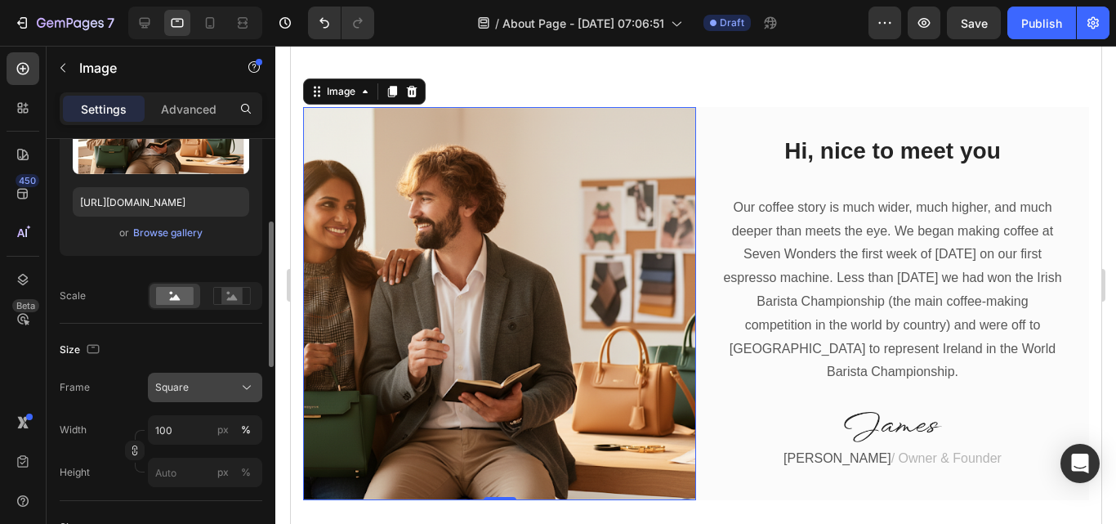
click at [230, 381] on div "Square" at bounding box center [195, 387] width 80 height 15
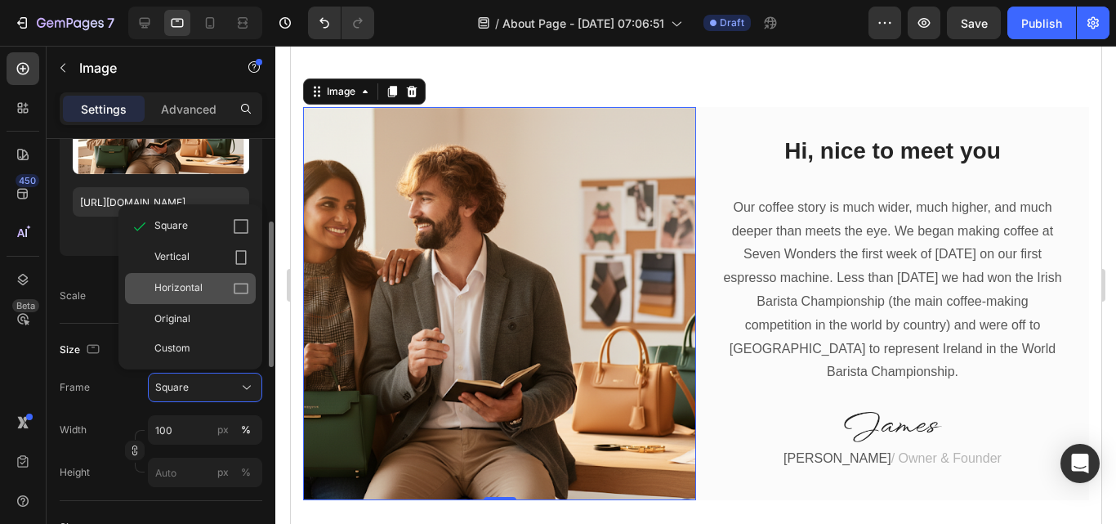
click at [236, 287] on icon at bounding box center [241, 288] width 16 height 16
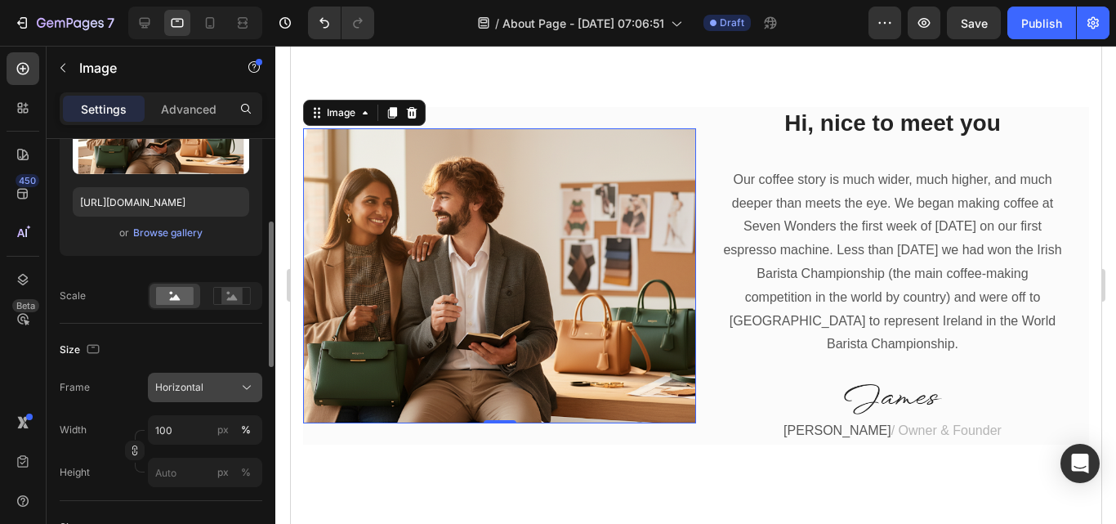
click at [225, 385] on div "Horizontal" at bounding box center [195, 387] width 80 height 15
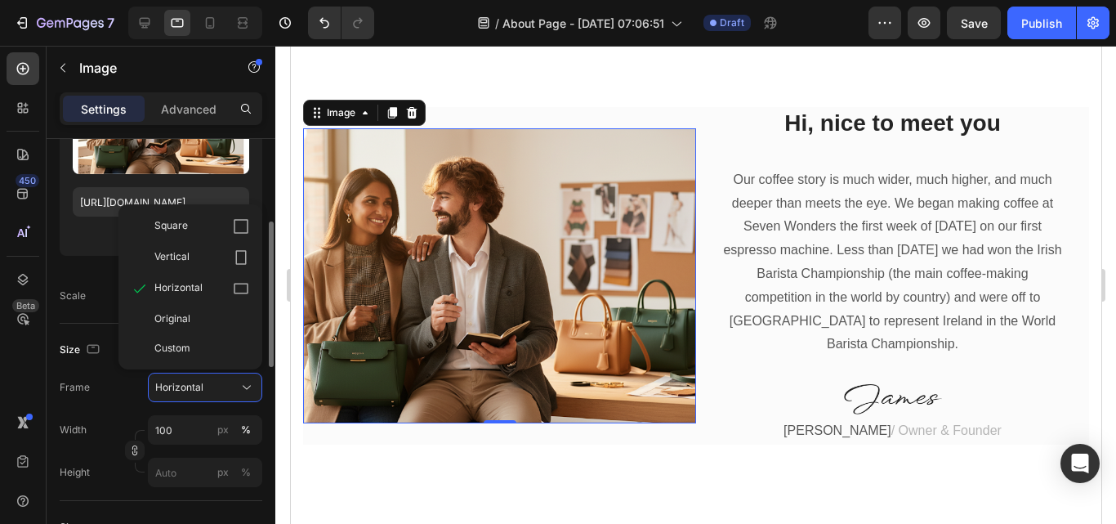
click at [235, 313] on div "Original" at bounding box center [201, 318] width 95 height 15
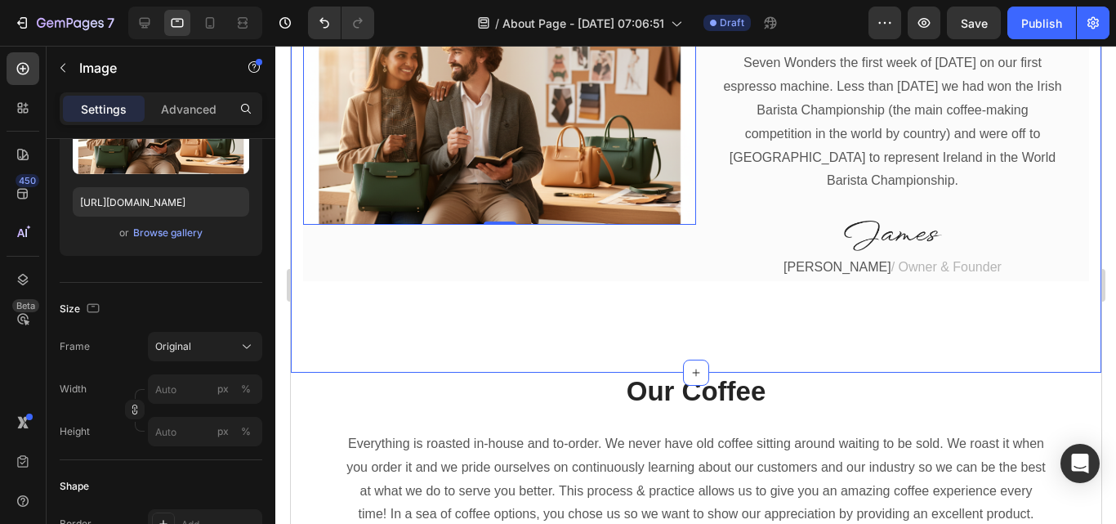
scroll to position [654, 0]
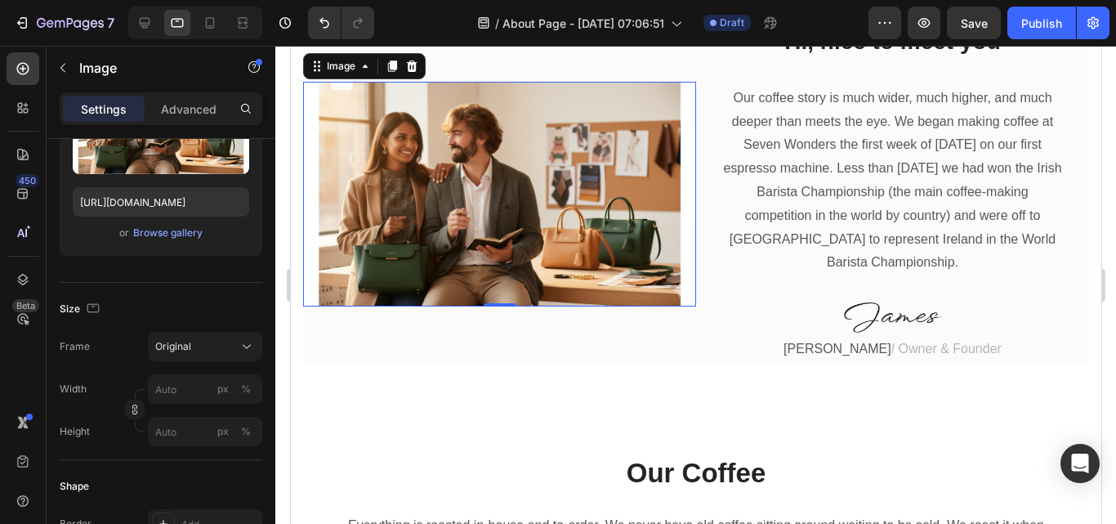
click at [587, 301] on img at bounding box center [498, 194] width 393 height 225
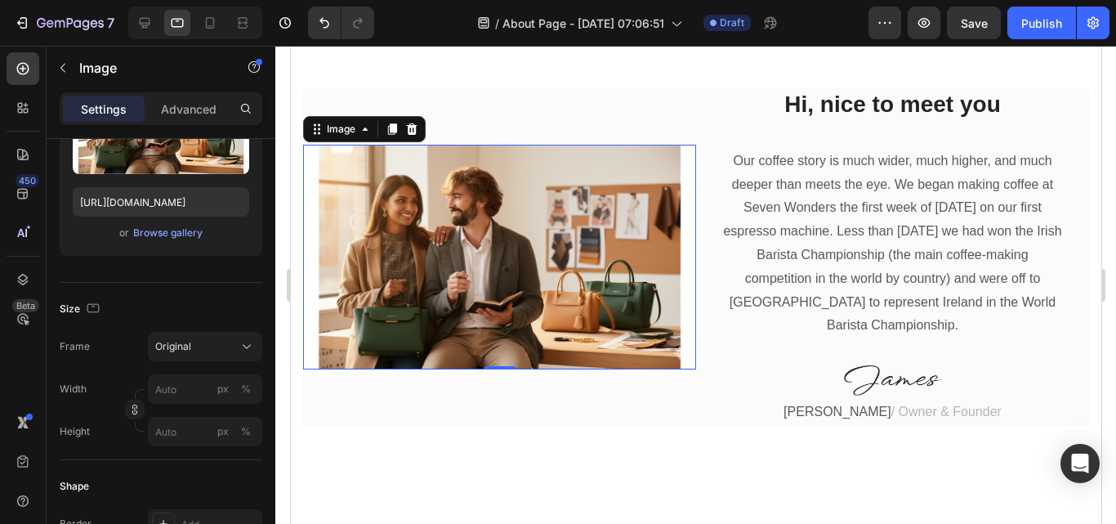
scroll to position [572, 0]
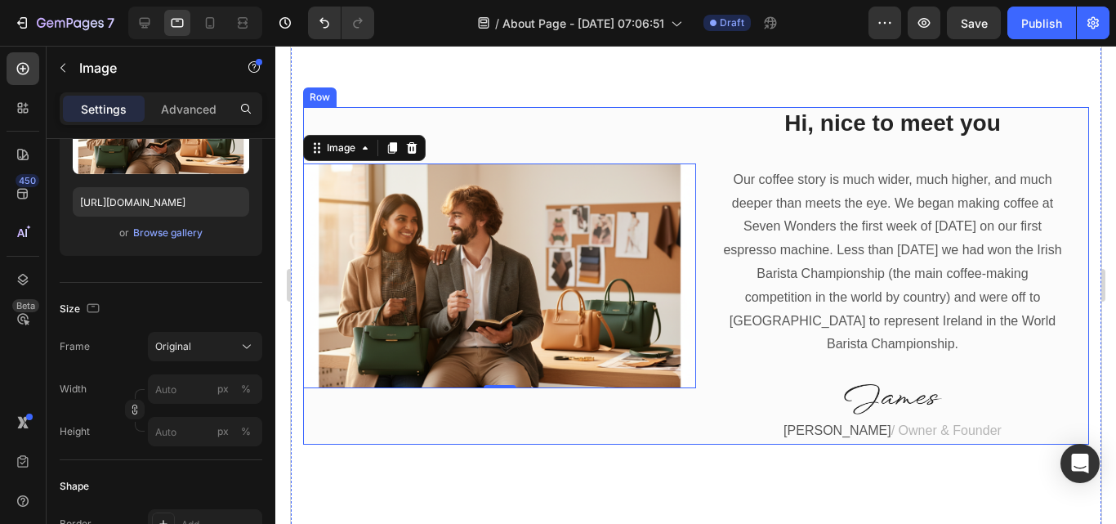
click at [613, 100] on div "Image 0 Hi, nice to meet you Heading Our coffee story is much wider, much highe…" at bounding box center [695, 276] width 810 height 520
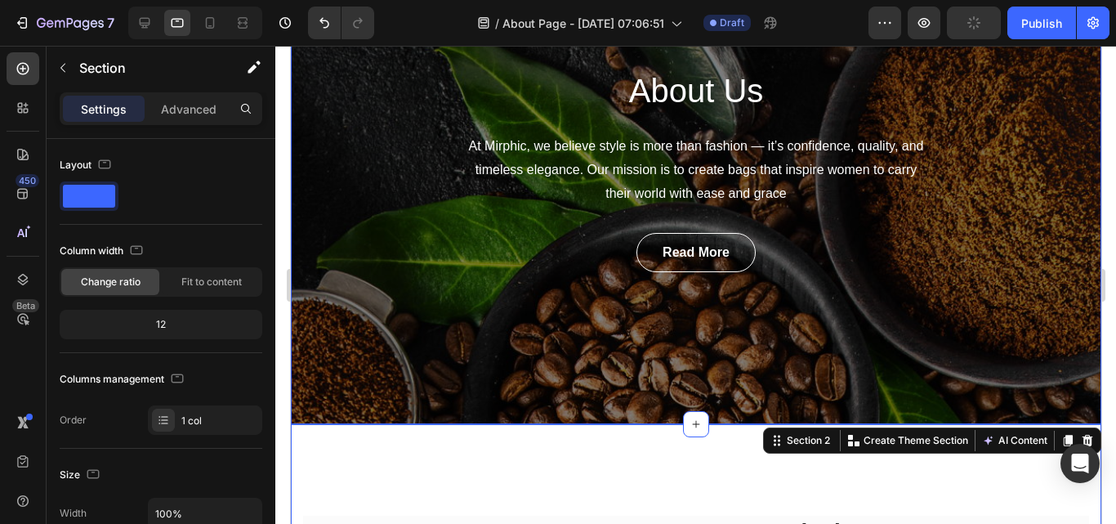
scroll to position [245, 0]
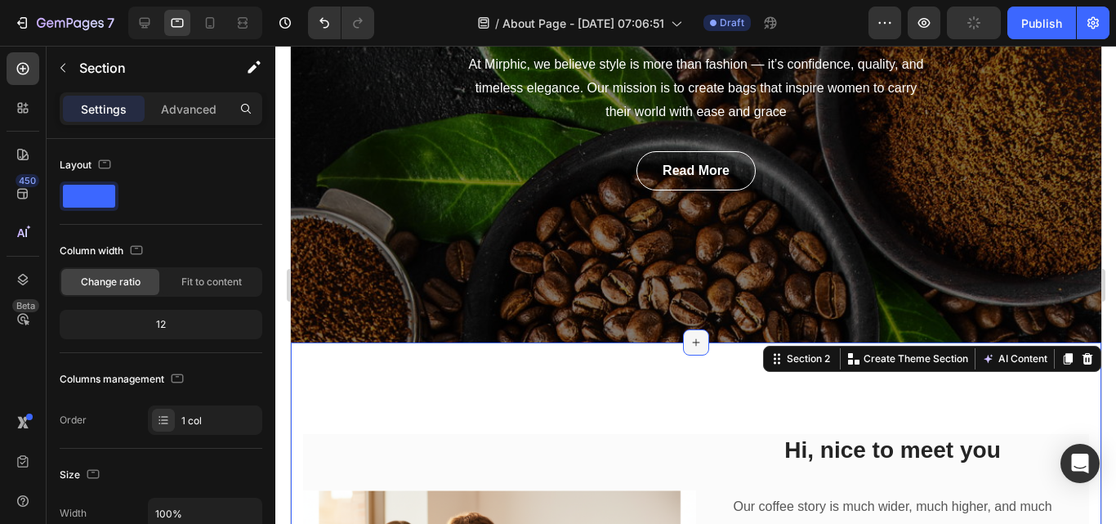
click at [685, 335] on div at bounding box center [695, 342] width 26 height 26
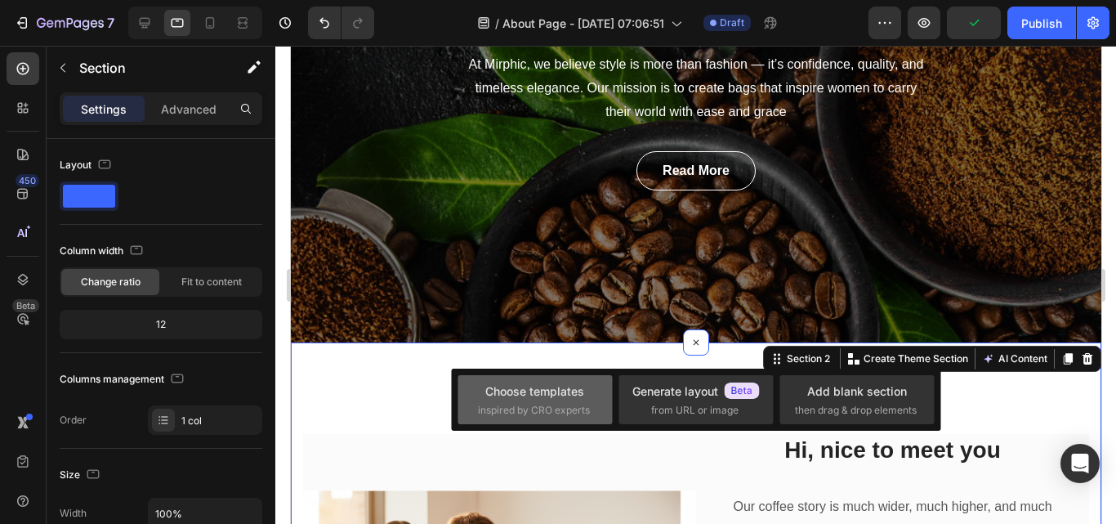
click at [575, 404] on span "inspired by CRO experts" at bounding box center [534, 410] width 112 height 15
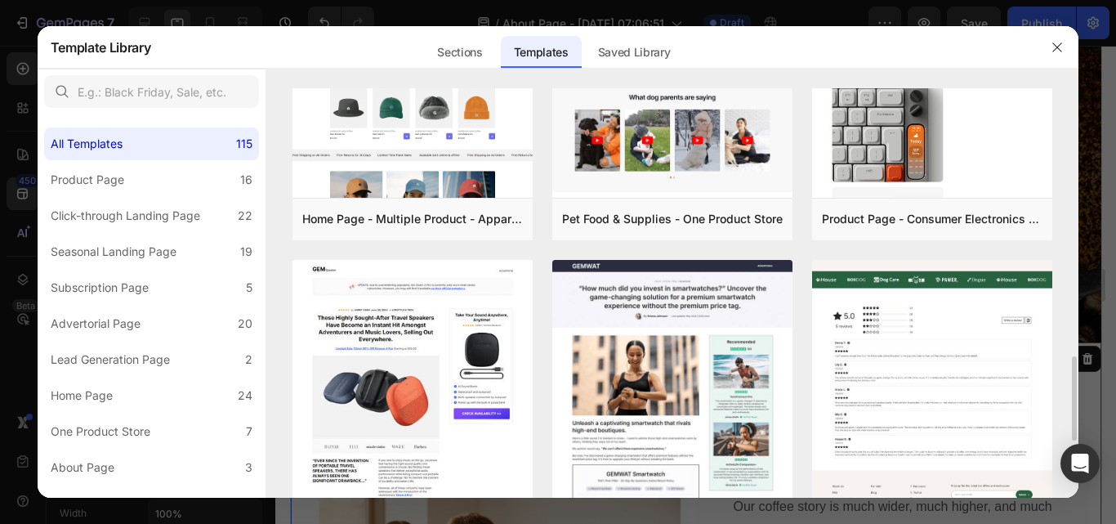
scroll to position [899, 0]
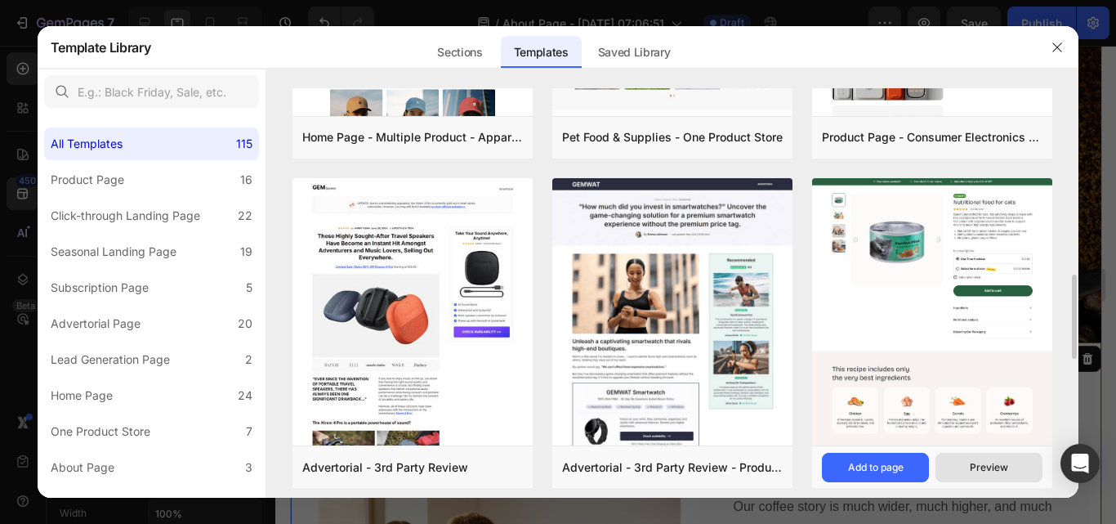
click at [974, 477] on button "Preview" at bounding box center [988, 467] width 107 height 29
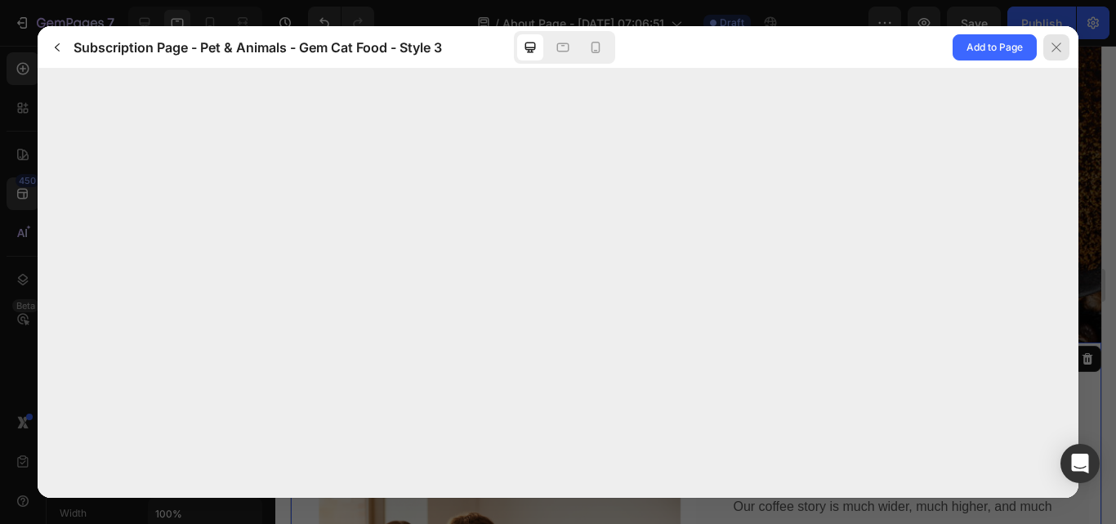
click at [1055, 47] on icon at bounding box center [1056, 47] width 13 height 13
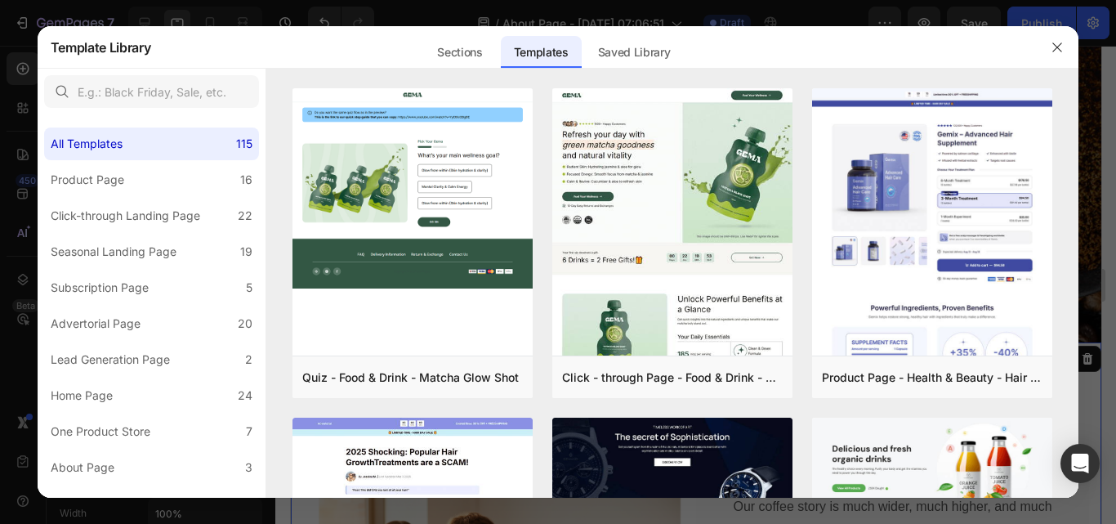
click at [1053, 47] on icon "button" at bounding box center [1057, 47] width 13 height 13
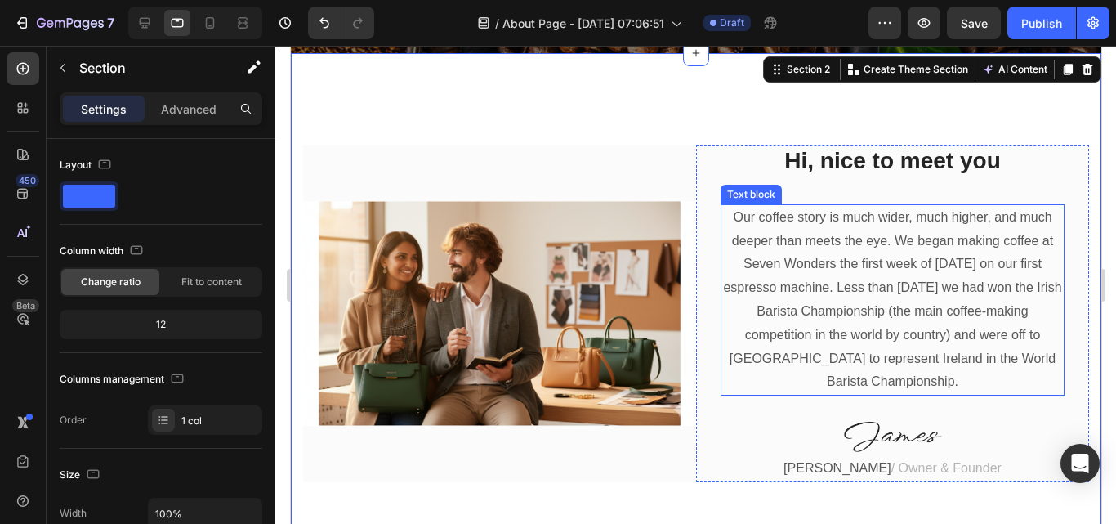
scroll to position [572, 0]
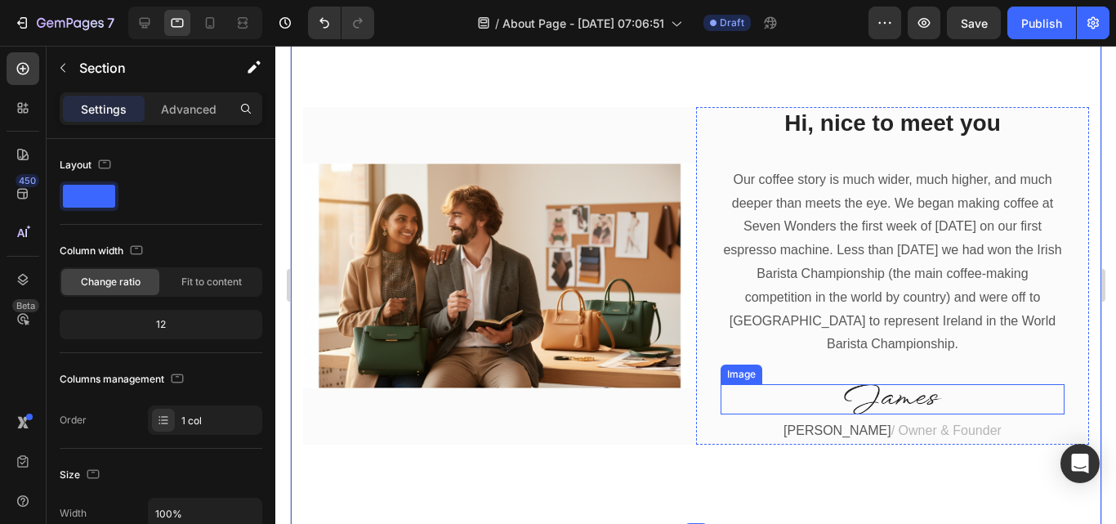
drag, startPoint x: 892, startPoint y: 393, endPoint x: 877, endPoint y: 386, distance: 16.1
click at [893, 393] on img at bounding box center [892, 399] width 98 height 30
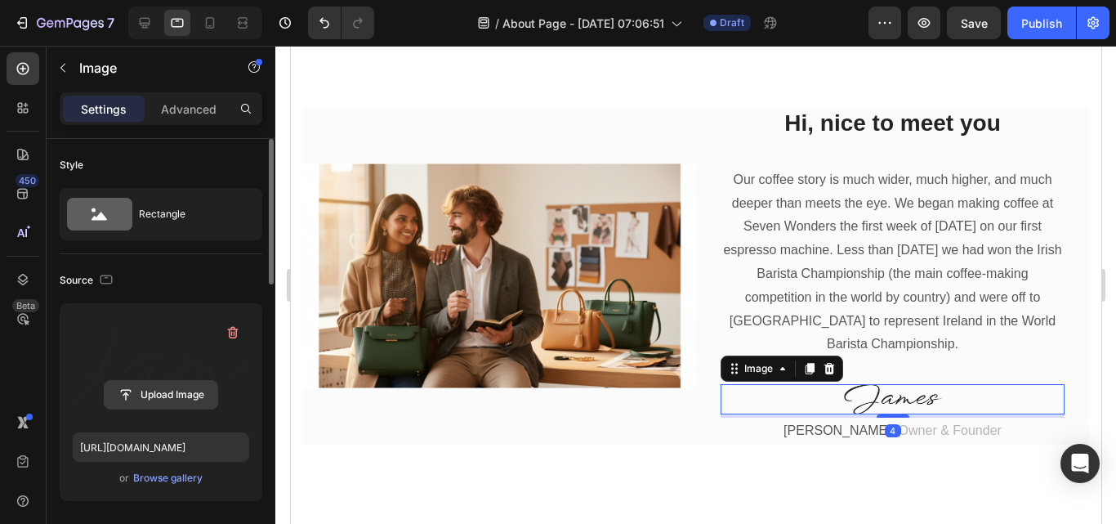
click at [204, 395] on input "file" at bounding box center [161, 395] width 113 height 28
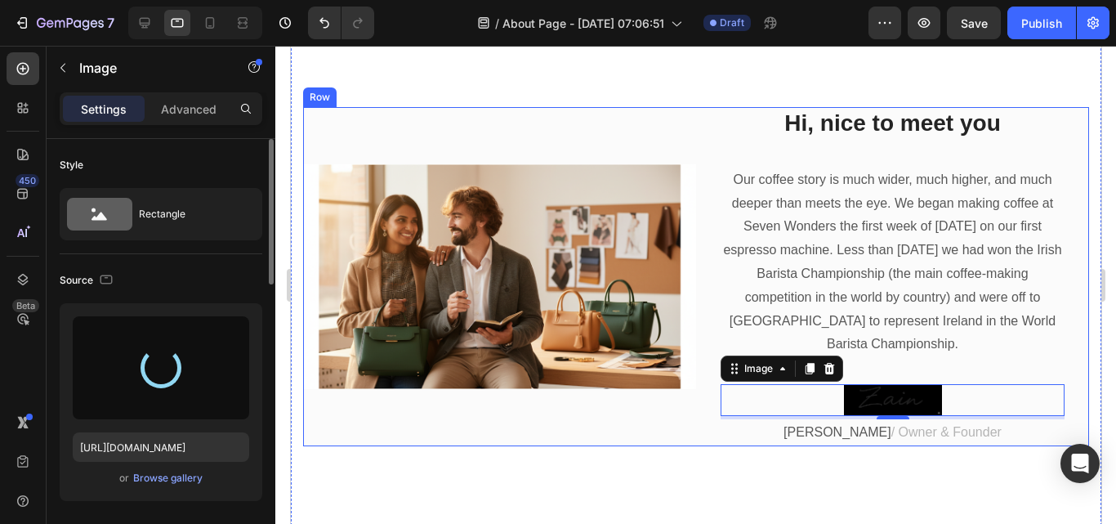
type input "[URL][DOMAIN_NAME]"
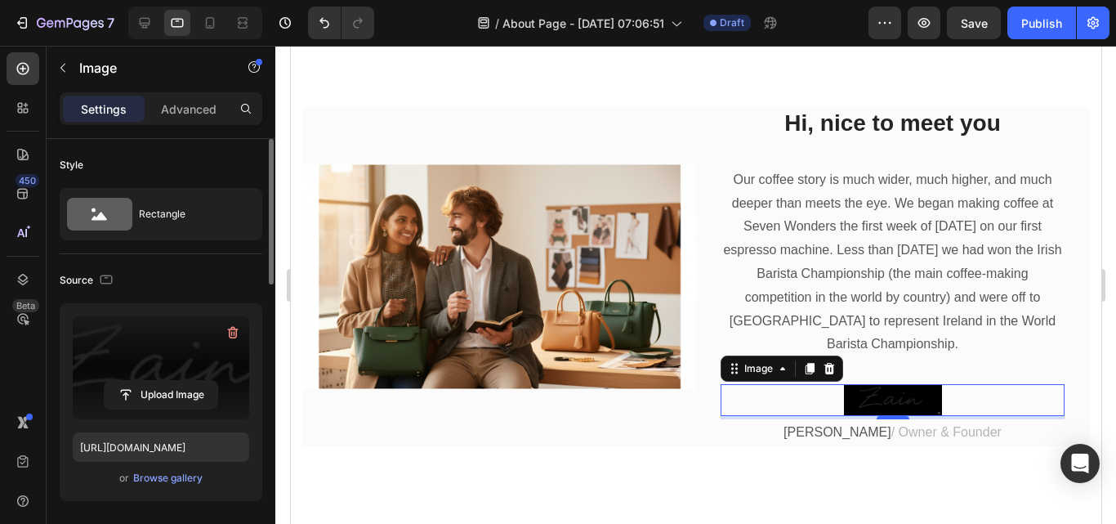
click at [895, 404] on img at bounding box center [892, 400] width 98 height 32
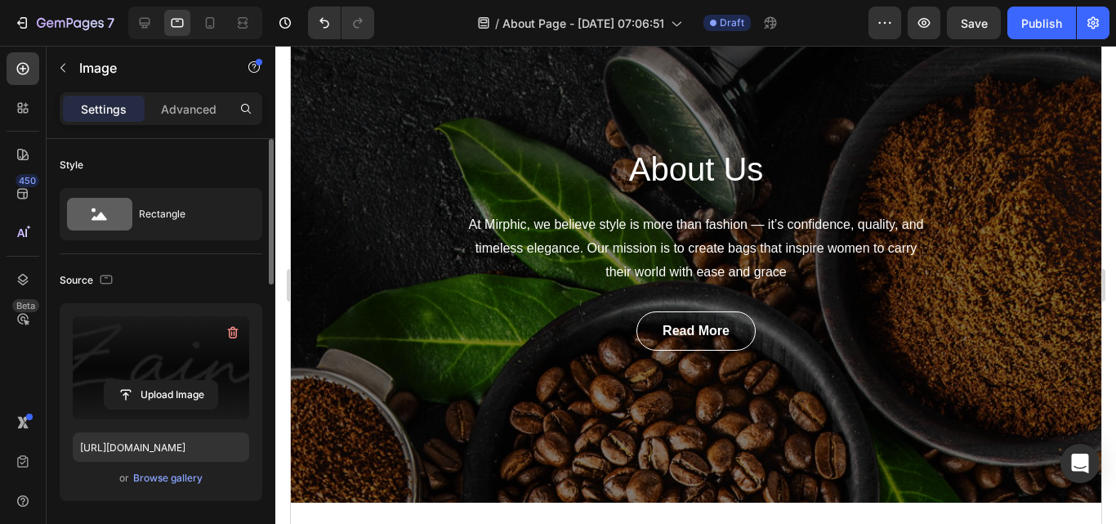
scroll to position [82, 0]
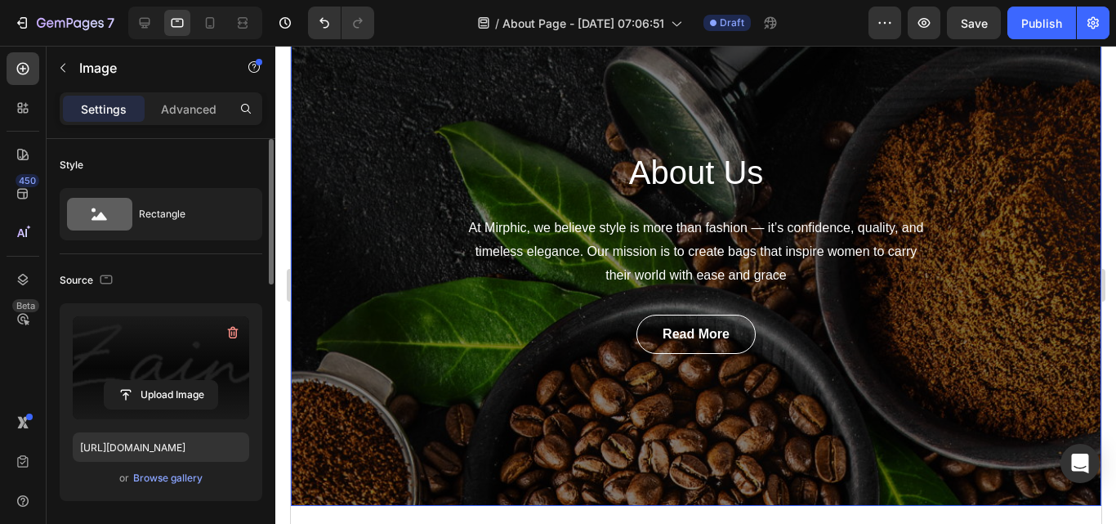
click at [948, 291] on div "About Us Heading At Mirphic, we believe style is more than fashion — it’s confi…" at bounding box center [695, 252] width 810 height 508
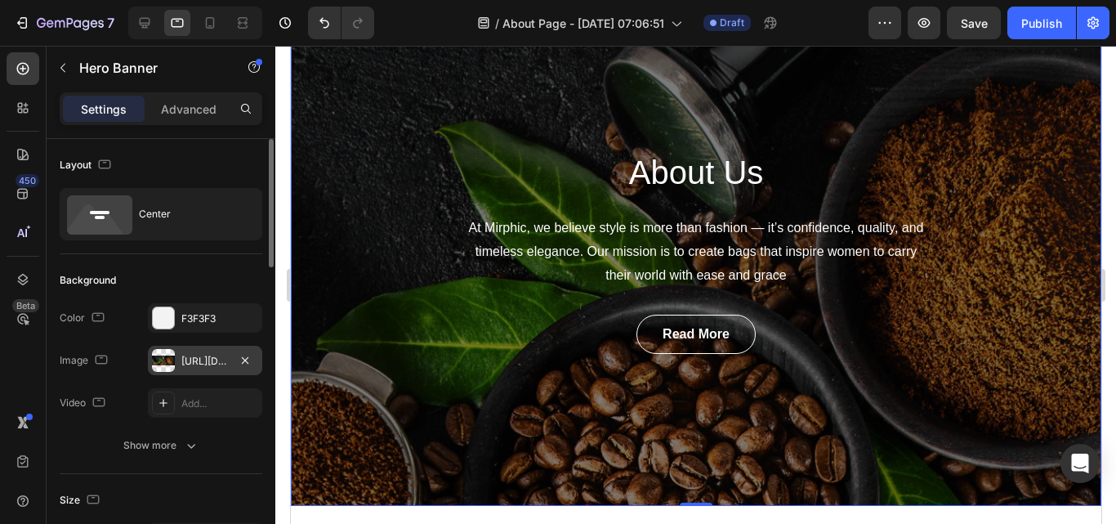
click at [208, 359] on div "[URL][DOMAIN_NAME]" at bounding box center [204, 361] width 47 height 15
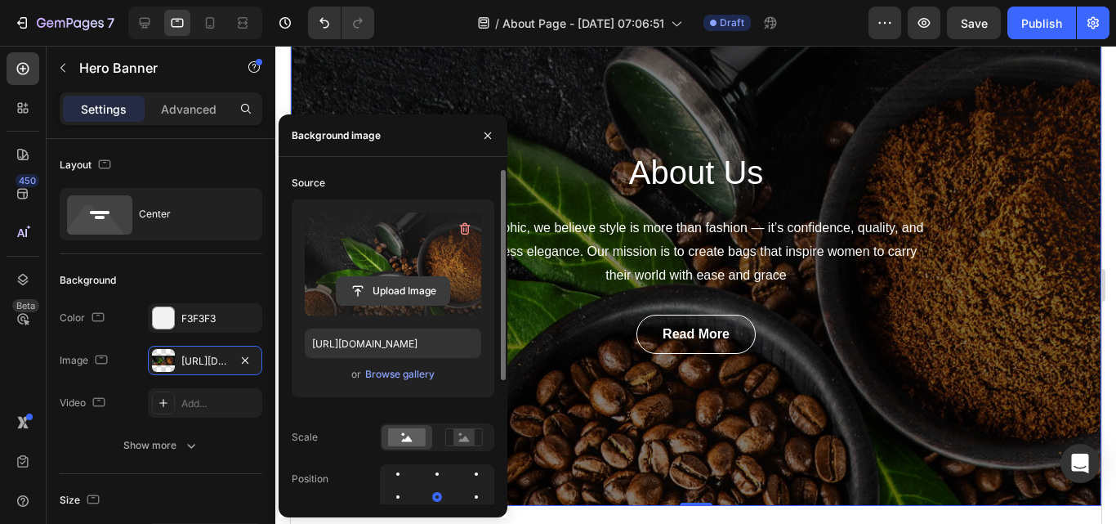
click at [407, 300] on input "file" at bounding box center [393, 291] width 113 height 28
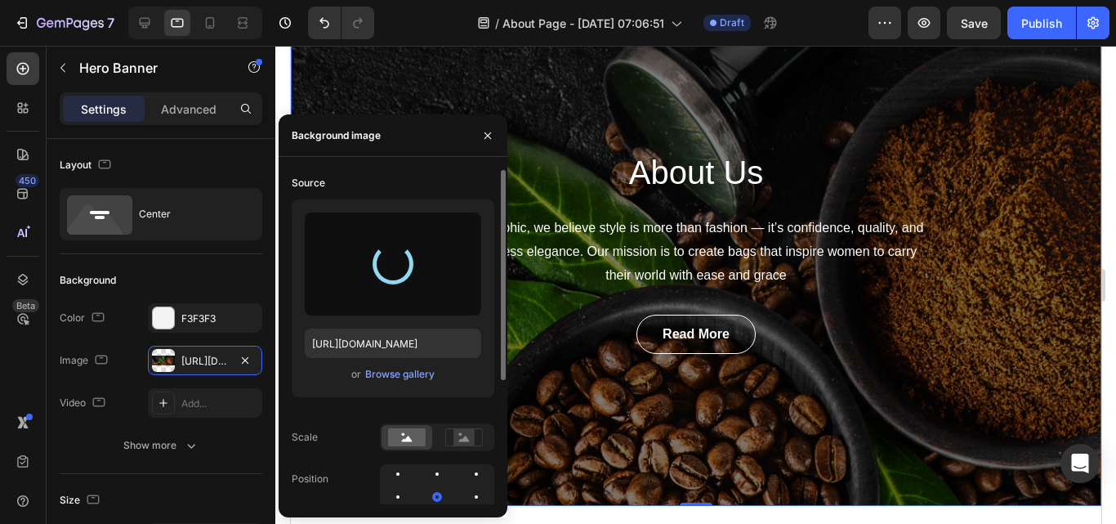
type input "[URL][DOMAIN_NAME]"
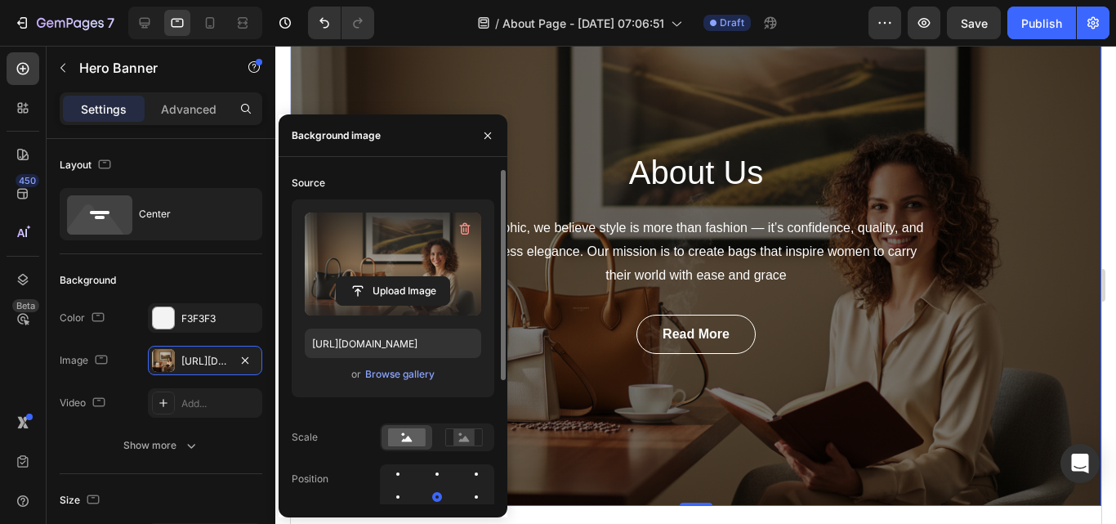
click at [1055, 341] on div "About Us Heading At Mirphic, we believe style is more than fashion — it’s confi…" at bounding box center [695, 252] width 810 height 508
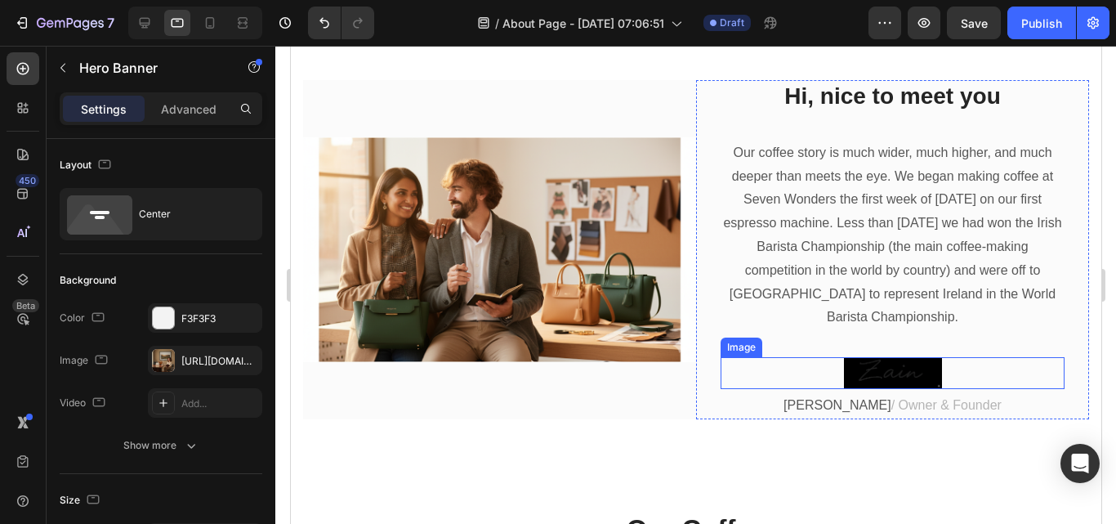
scroll to position [654, 0]
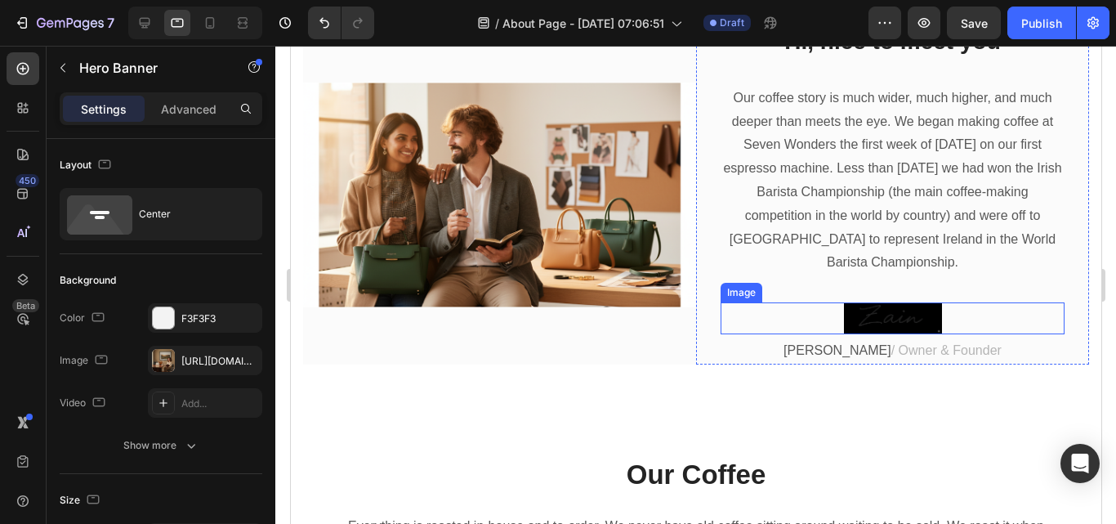
click at [875, 322] on img at bounding box center [892, 318] width 98 height 32
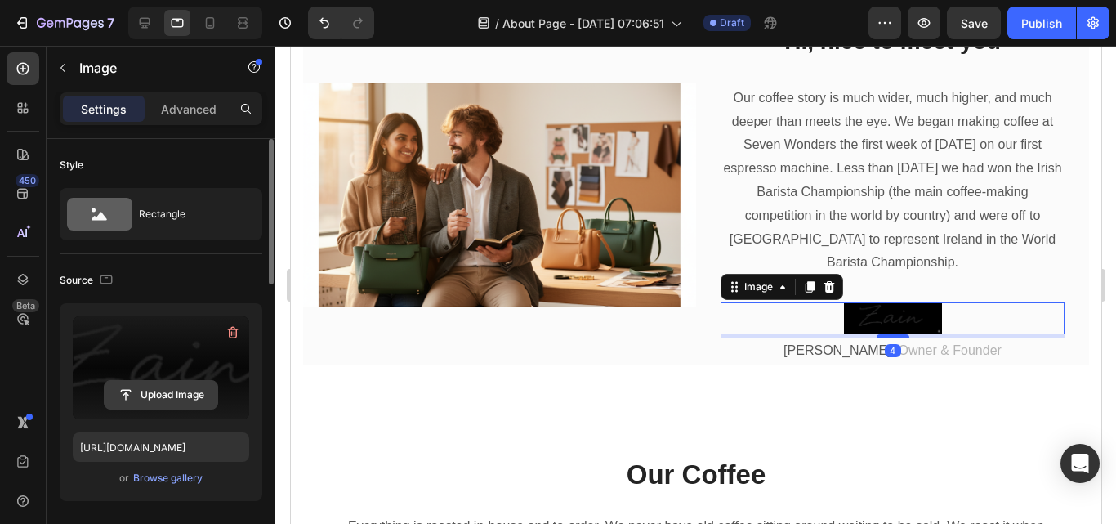
click at [145, 401] on input "file" at bounding box center [161, 395] width 113 height 28
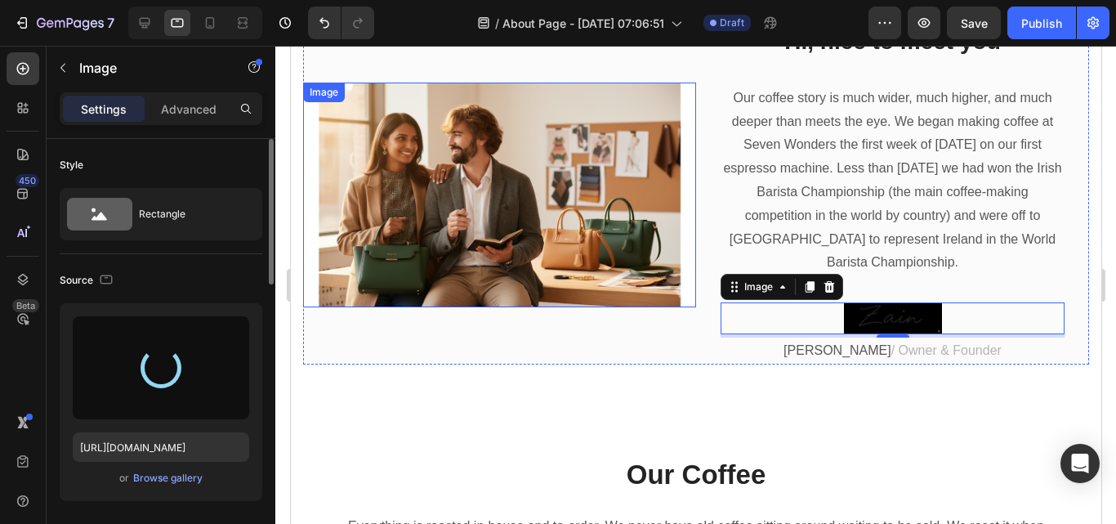
type input "[URL][DOMAIN_NAME]"
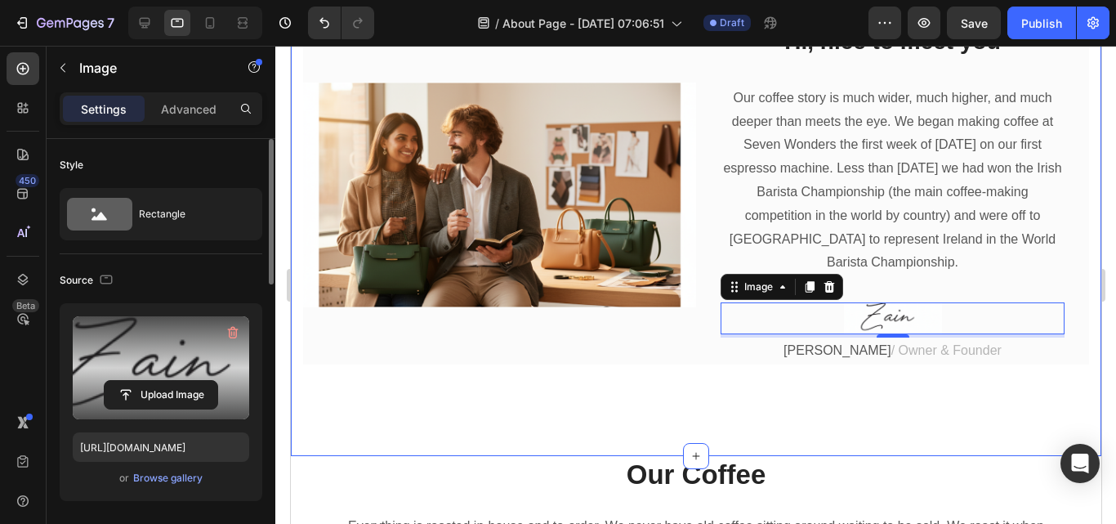
click at [817, 415] on div "Image Hi, nice to meet you Heading Our coffee story is much wider, much higher,…" at bounding box center [695, 194] width 810 height 521
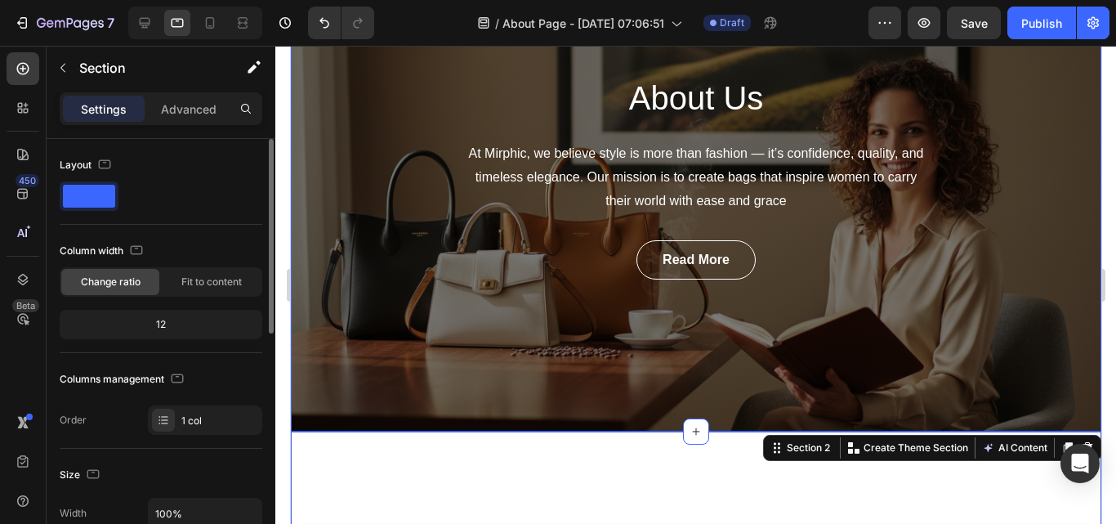
scroll to position [245, 0]
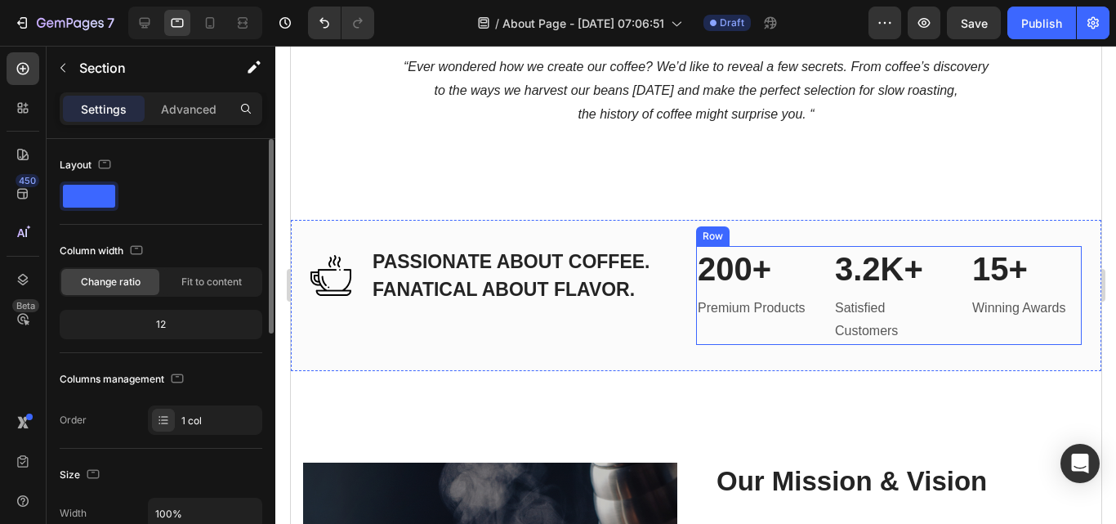
scroll to position [1716, 0]
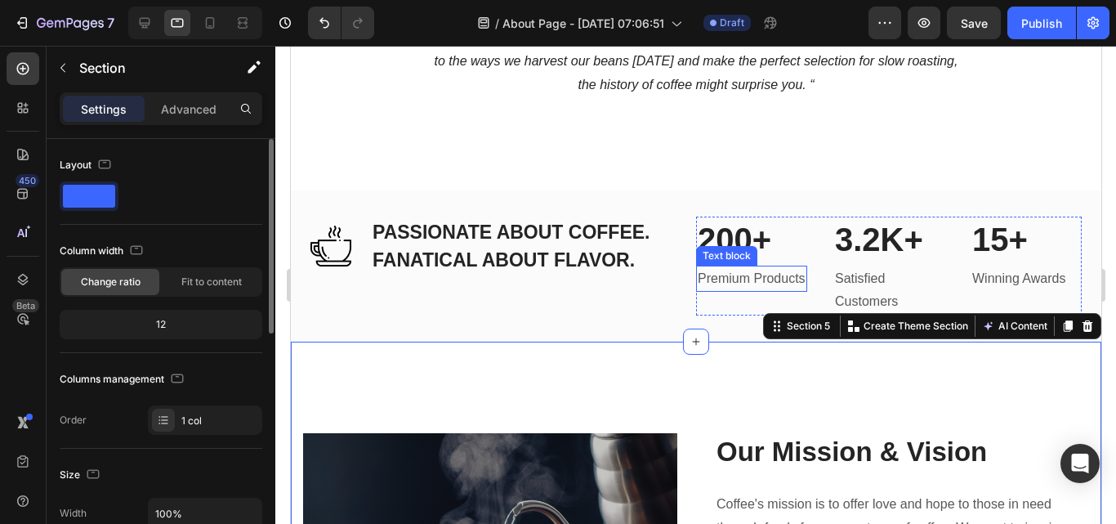
click at [697, 291] on p "Premium Products" at bounding box center [751, 279] width 108 height 24
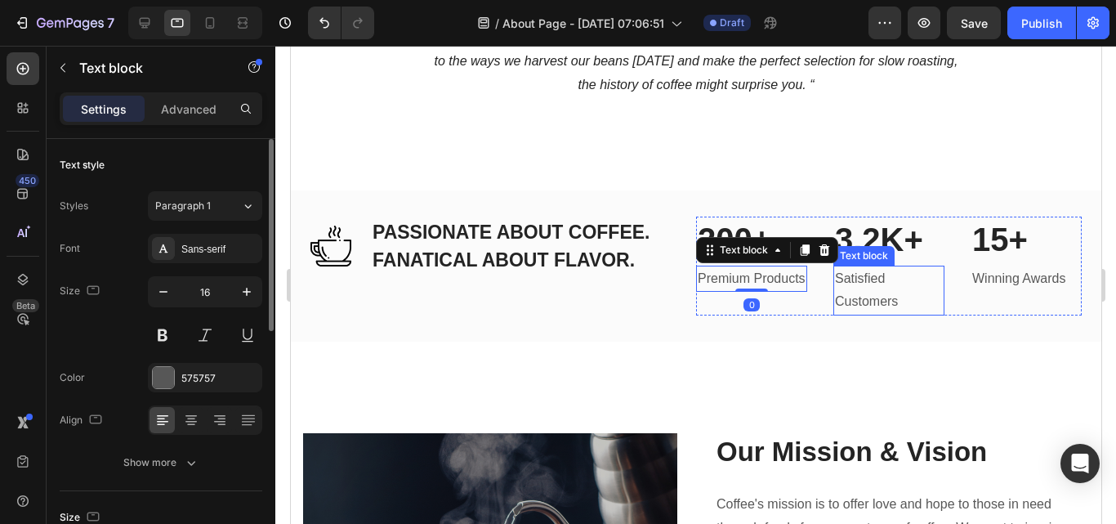
click at [886, 310] on p "Satisfied Customers" at bounding box center [888, 290] width 108 height 47
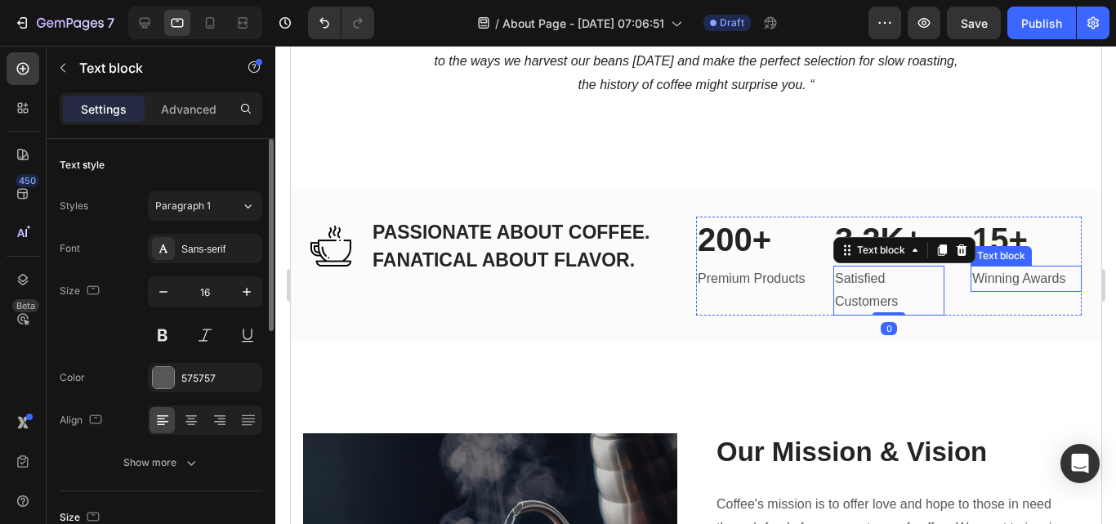
click at [992, 291] on p "Winning Awards" at bounding box center [1025, 279] width 108 height 24
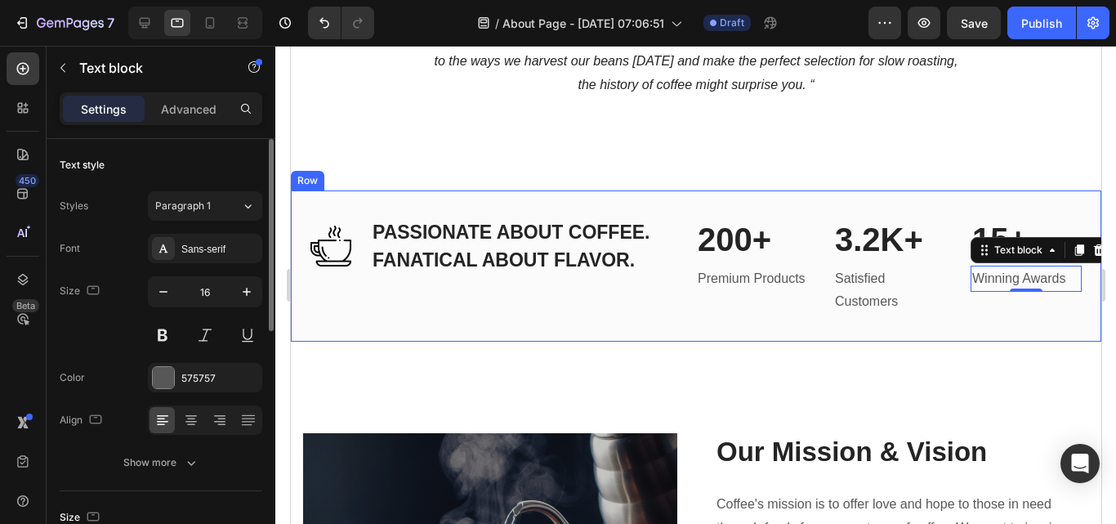
click at [675, 313] on div "Image PASSIONATE ABOUT COFFEE. FANATICAL ABOUT FLAVOR. Heading Row" at bounding box center [503, 266] width 386 height 100
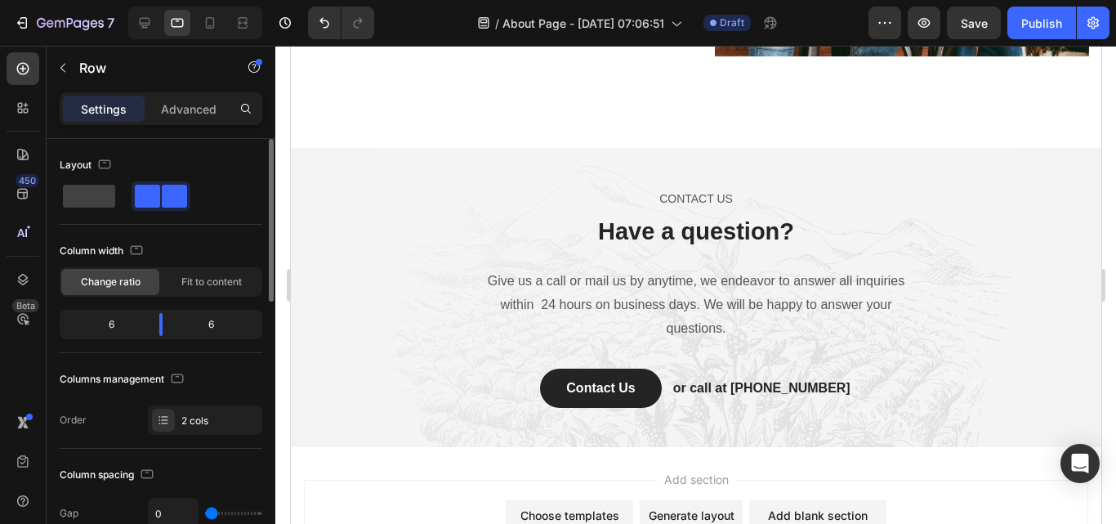
scroll to position [2961, 0]
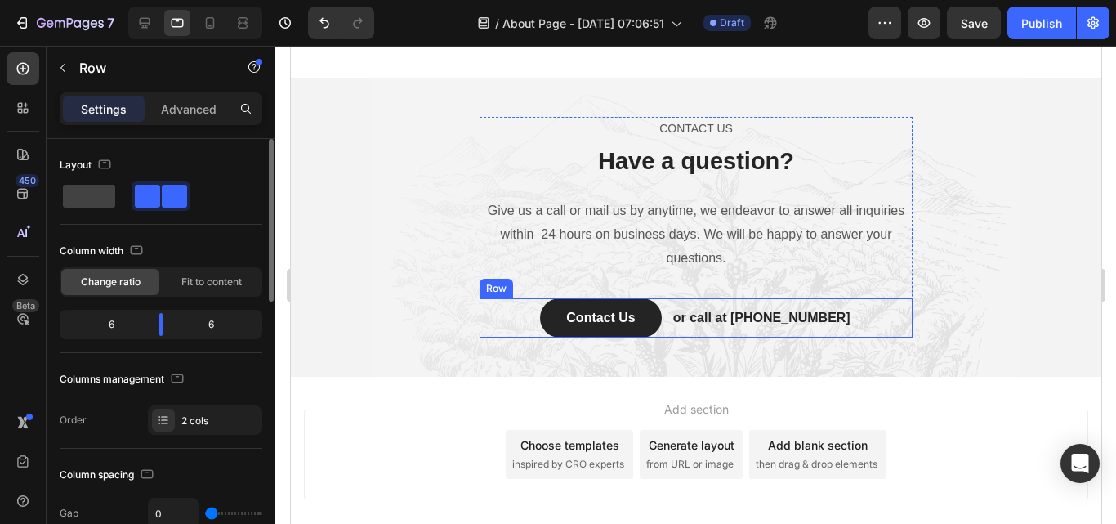
click at [523, 298] on div "Contact Us Button or call at [PHONE_NUMBER] Text block Row" at bounding box center [695, 317] width 433 height 39
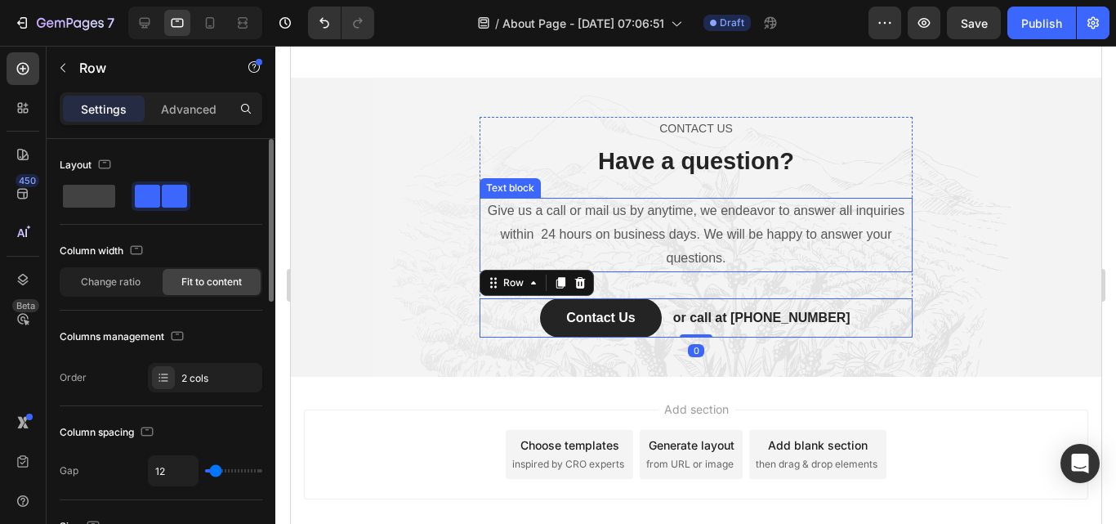
click at [627, 257] on p "Give us a call or mail us by anytime, we endeavor to answer all inquiries withi…" at bounding box center [695, 234] width 430 height 70
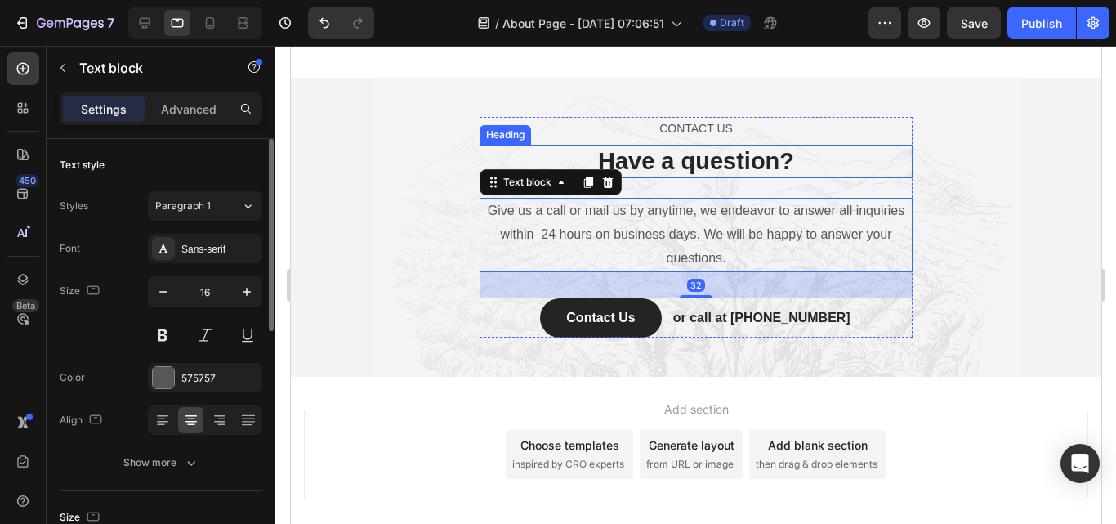
click at [504, 132] on div "Heading" at bounding box center [504, 134] width 45 height 15
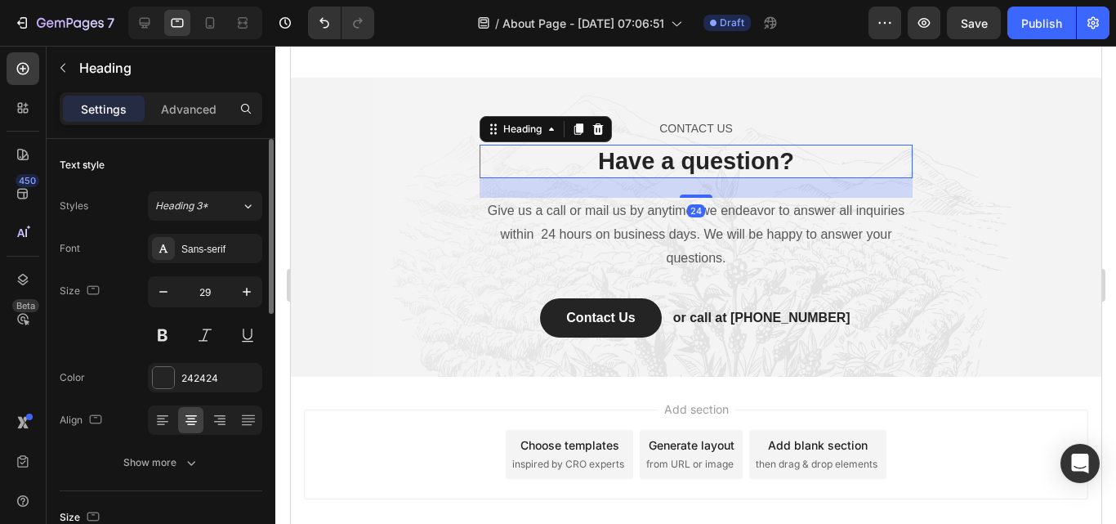
click at [510, 154] on p "Have a question?" at bounding box center [695, 161] width 430 height 31
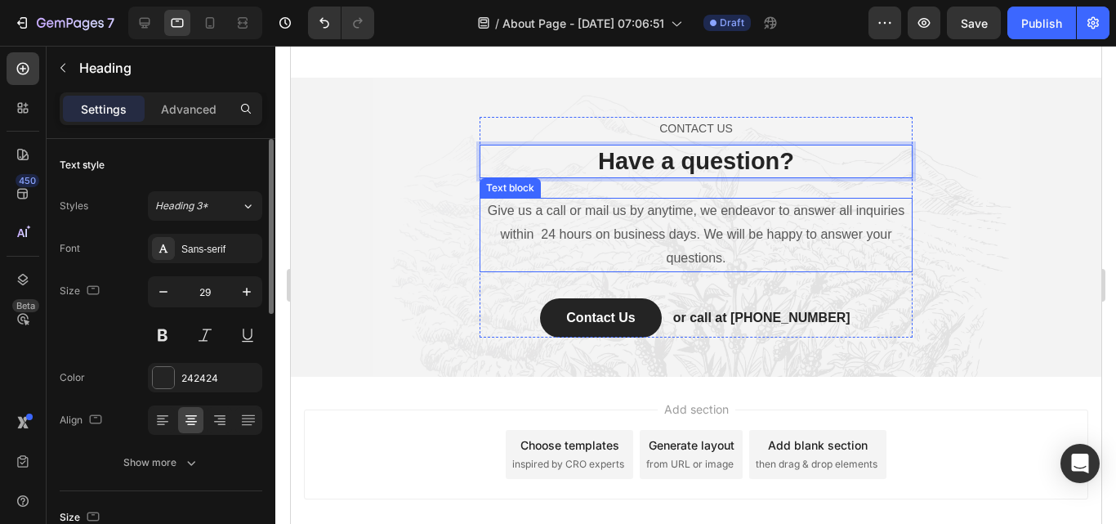
click at [595, 234] on p "Give us a call or mail us by anytime, we endeavor to answer all inquiries withi…" at bounding box center [695, 234] width 430 height 70
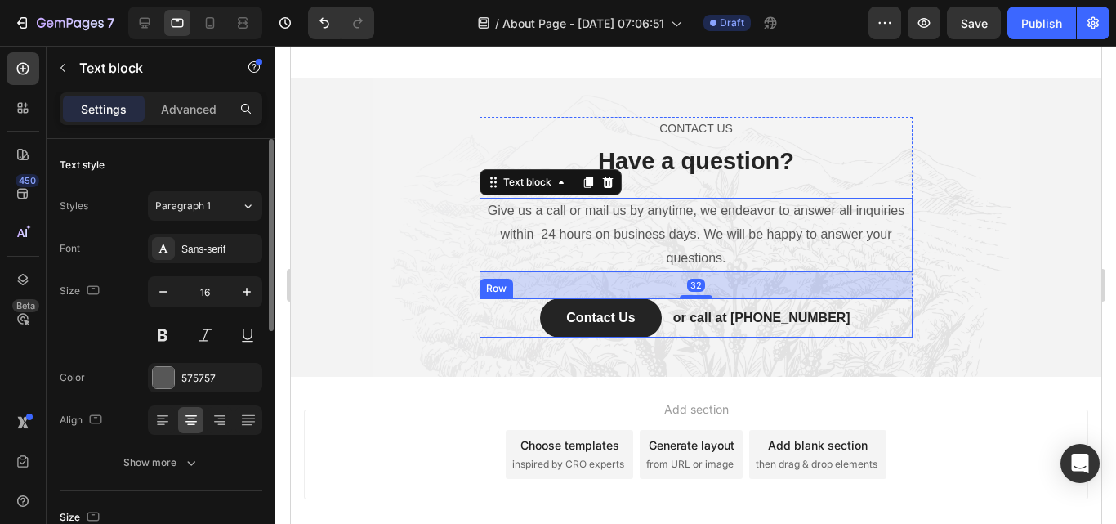
click at [723, 325] on div "or call at [PHONE_NUMBER] Text block" at bounding box center [761, 317] width 181 height 39
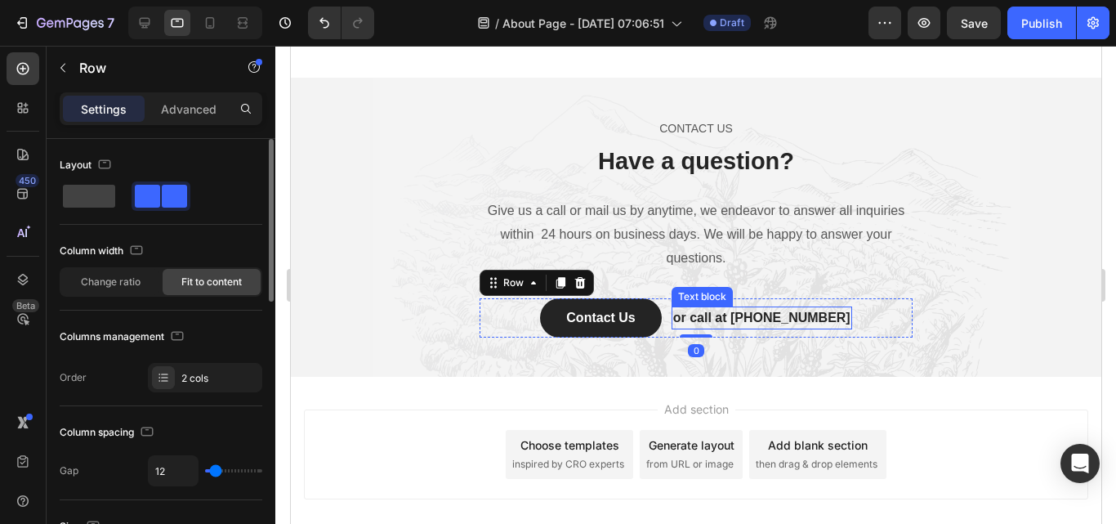
click at [785, 312] on p "or call at [PHONE_NUMBER]" at bounding box center [760, 318] width 177 height 20
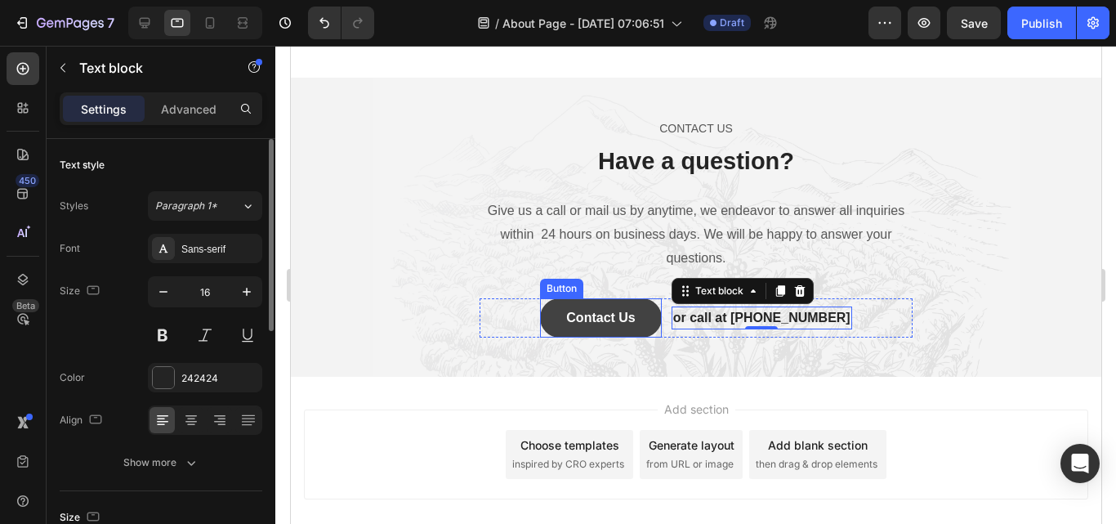
click at [632, 324] on button "Contact Us" at bounding box center [599, 317] width 121 height 39
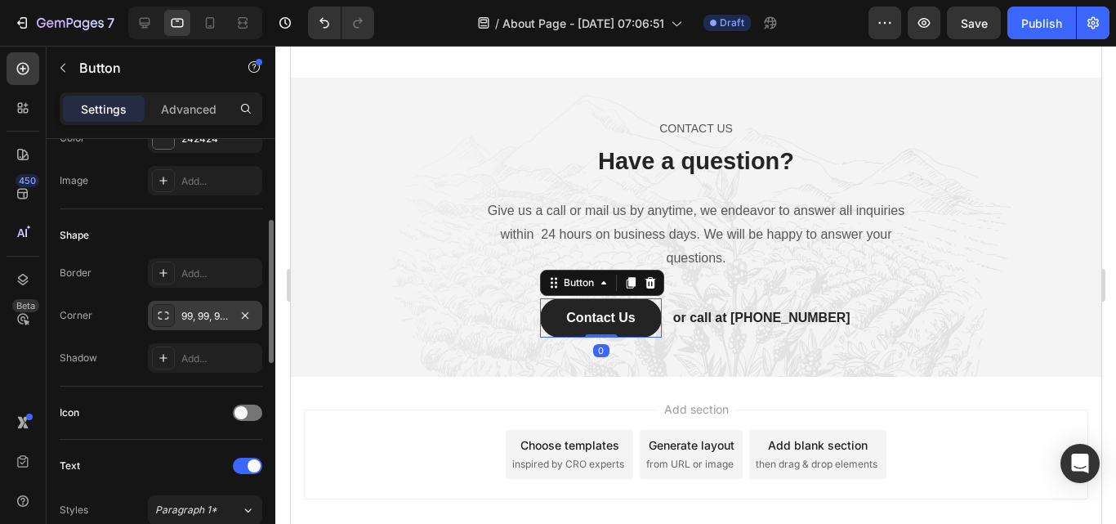
scroll to position [82, 0]
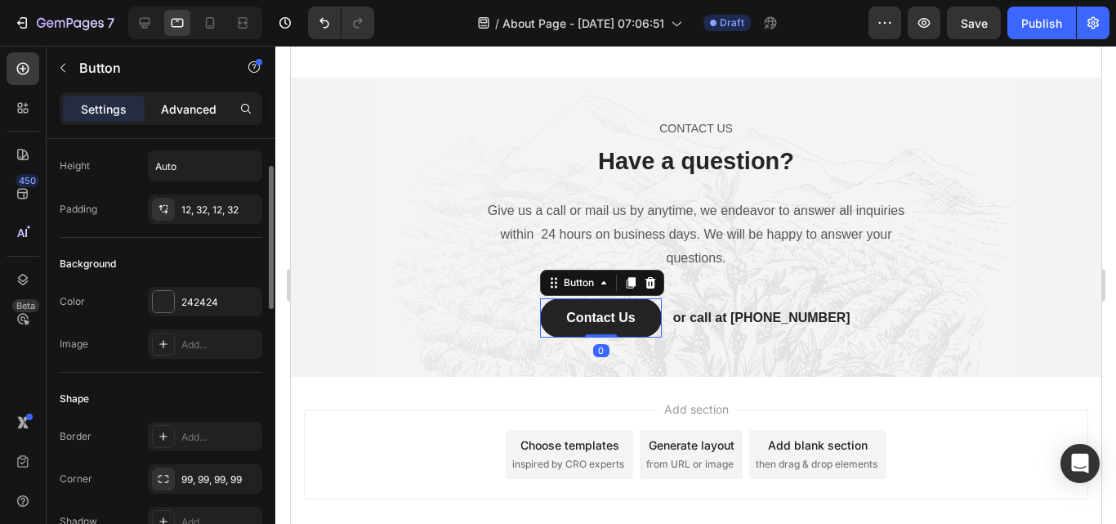
click at [189, 112] on p "Advanced" at bounding box center [189, 108] width 56 height 17
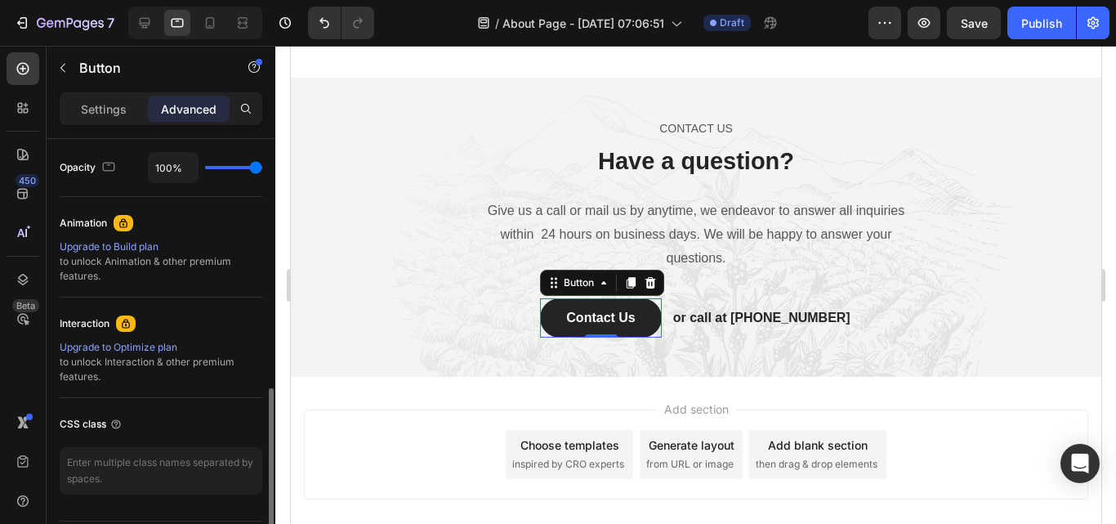
scroll to position [703, 0]
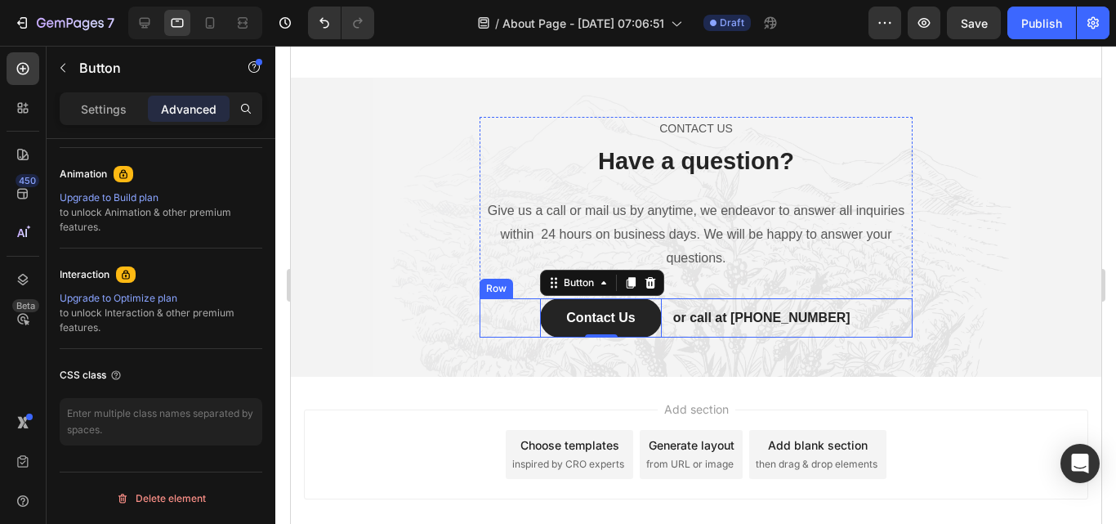
click at [707, 328] on div "or call at [PHONE_NUMBER] Text block" at bounding box center [761, 317] width 181 height 39
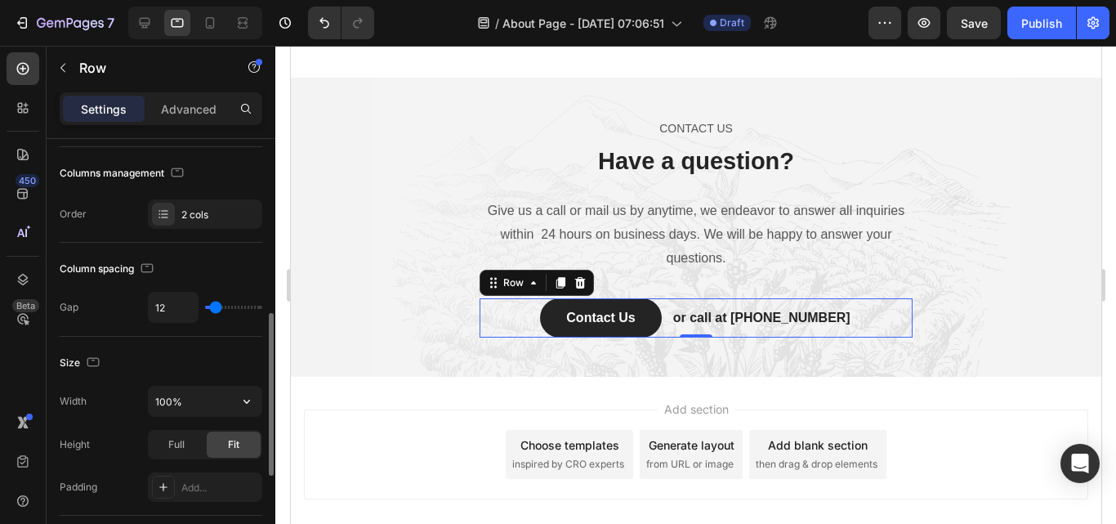
scroll to position [245, 0]
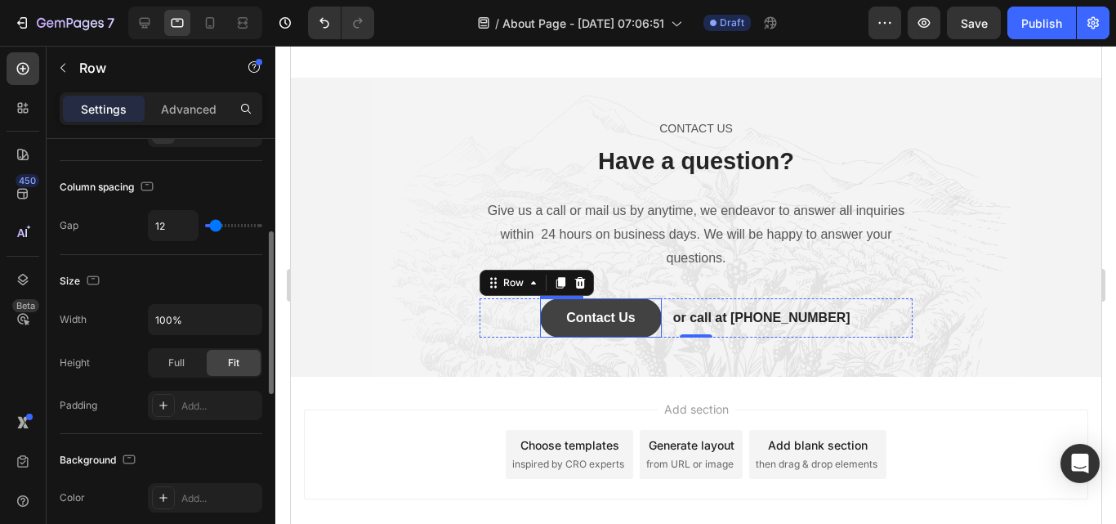
click at [571, 306] on button "Contact Us" at bounding box center [599, 317] width 121 height 39
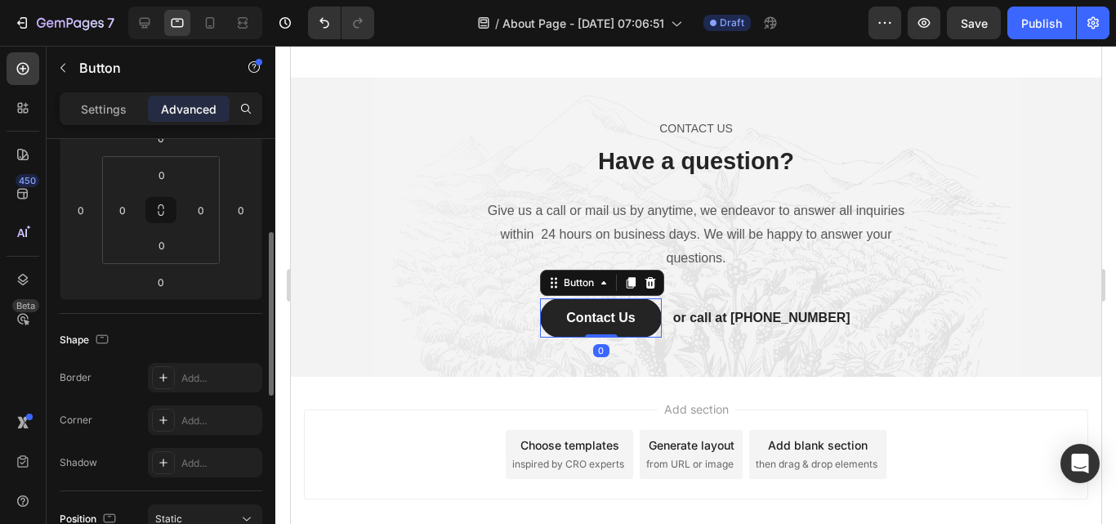
scroll to position [0, 0]
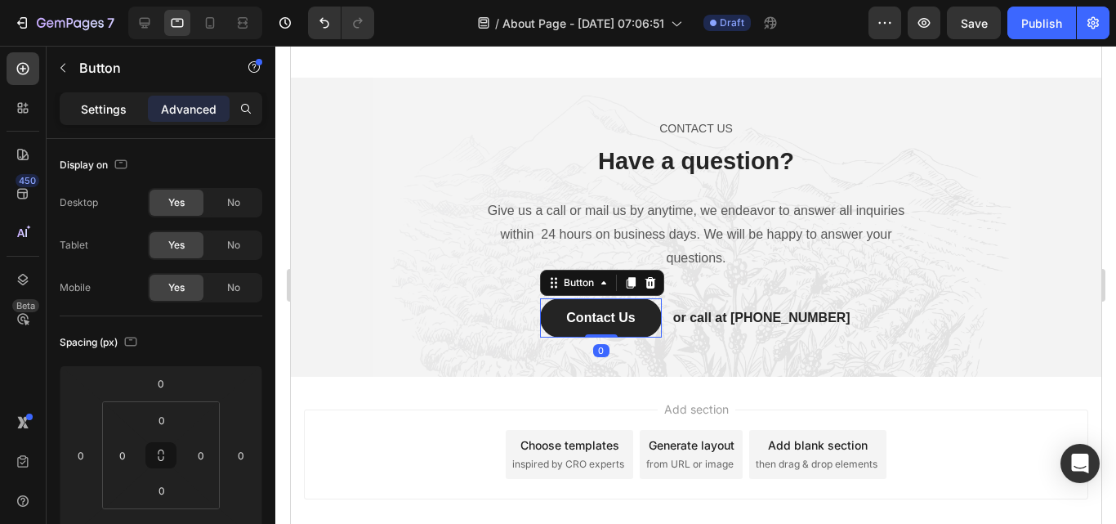
click at [138, 113] on div "Settings" at bounding box center [104, 109] width 82 height 26
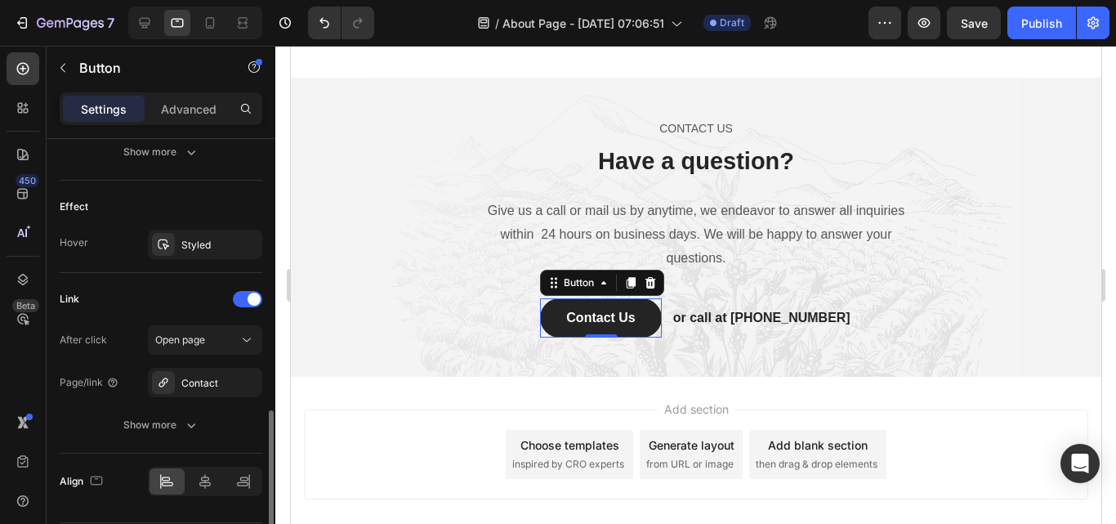
scroll to position [868, 0]
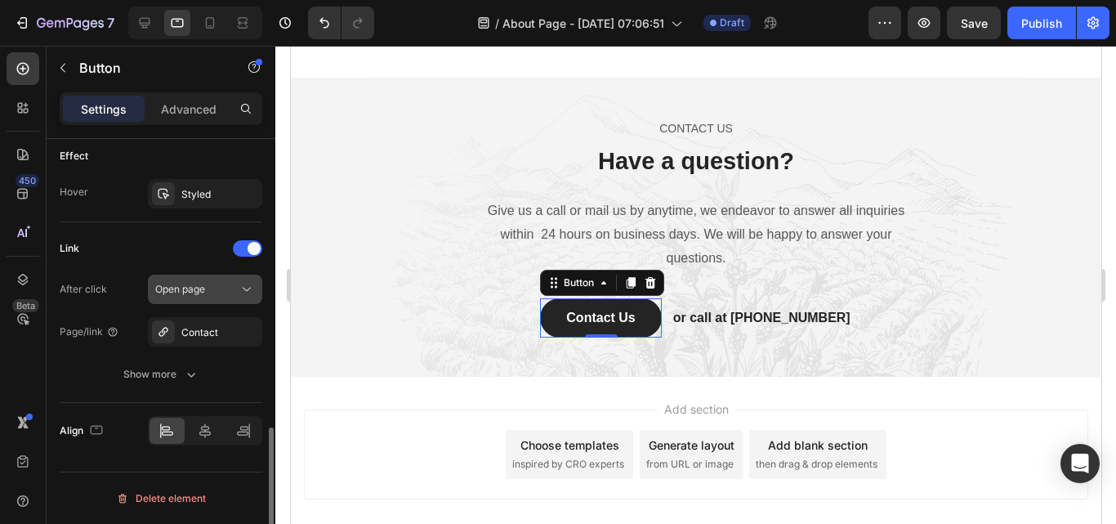
click at [231, 290] on div "Open page" at bounding box center [196, 289] width 83 height 15
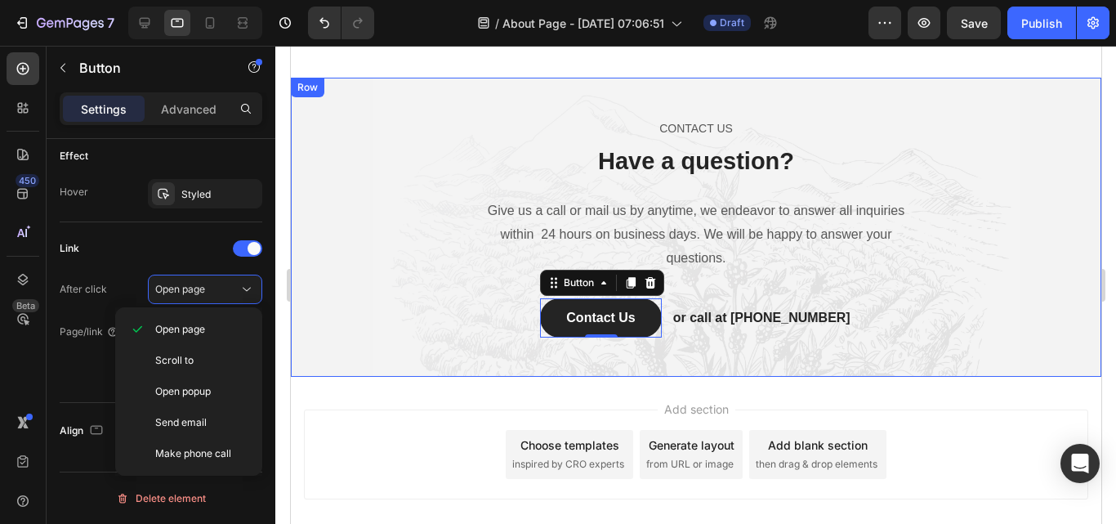
click at [297, 344] on div "CONTACT US Text block Have a question? Heading Give us a call or mail us by any…" at bounding box center [695, 227] width 810 height 298
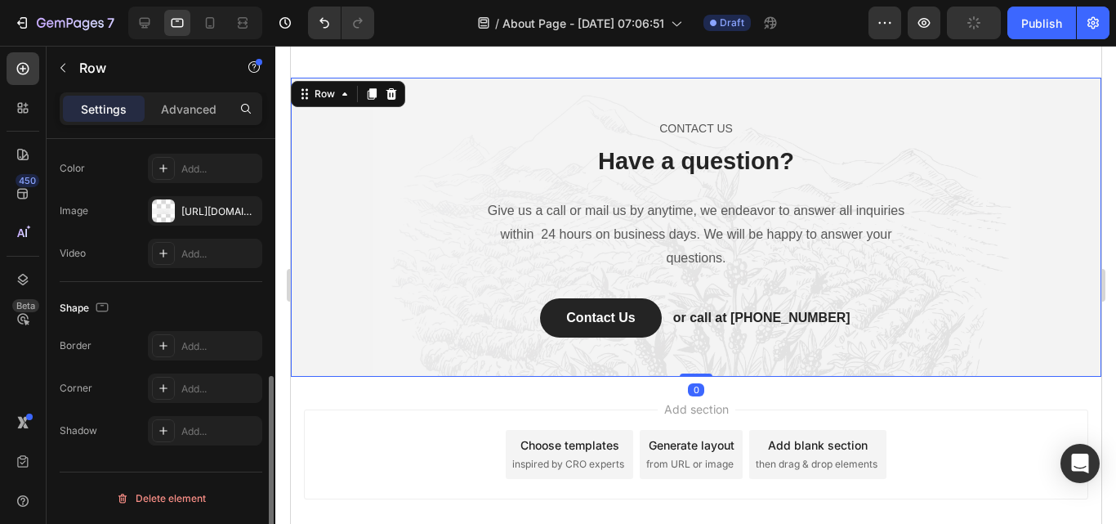
scroll to position [0, 0]
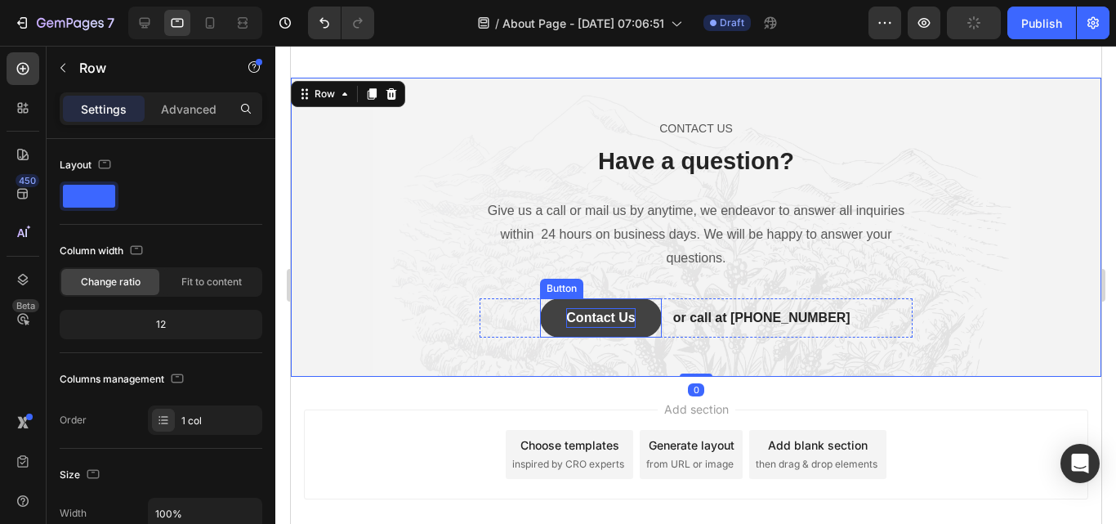
click at [630, 308] on div "Contact Us" at bounding box center [599, 318] width 69 height 20
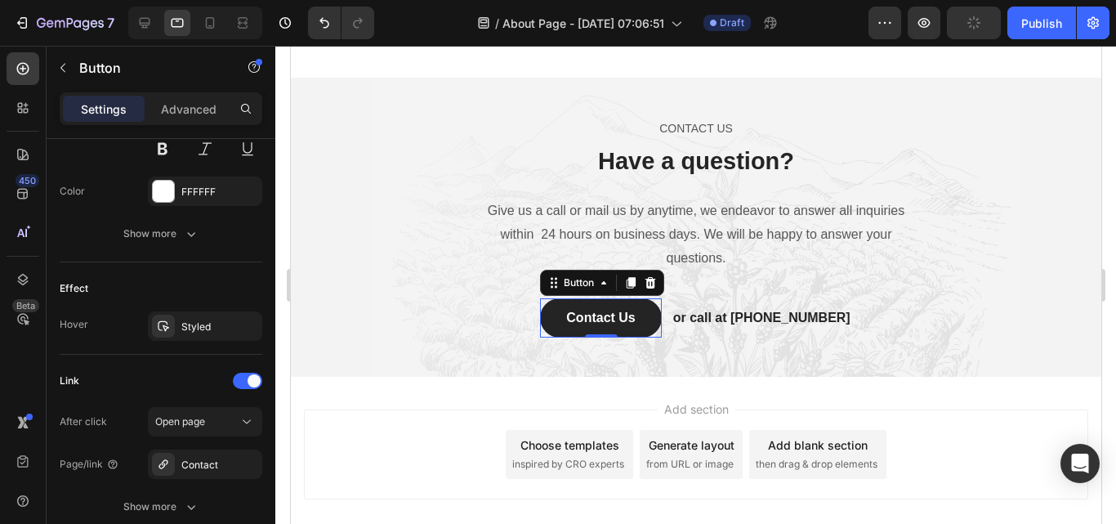
scroll to position [868, 0]
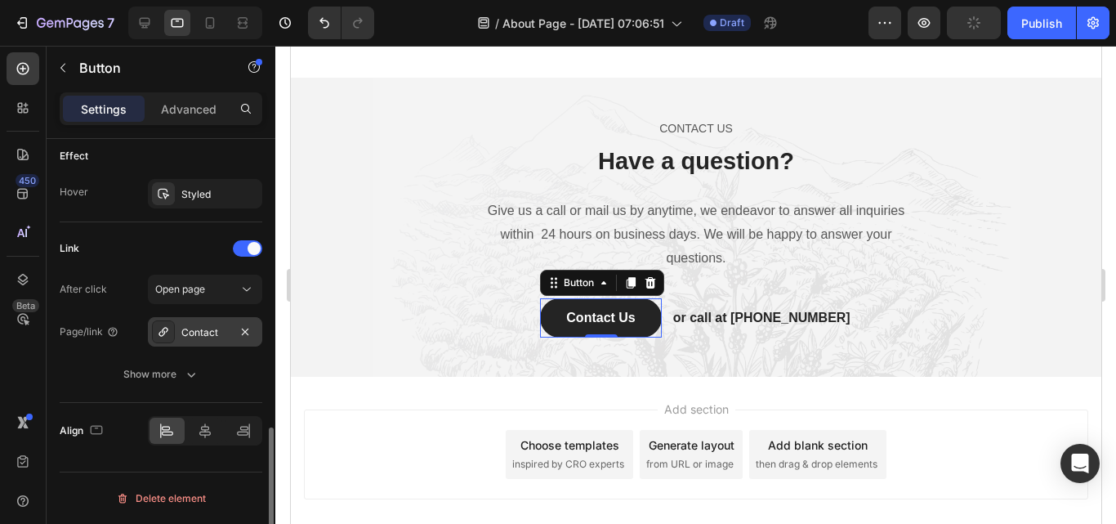
click at [216, 326] on div "Contact" at bounding box center [204, 332] width 47 height 15
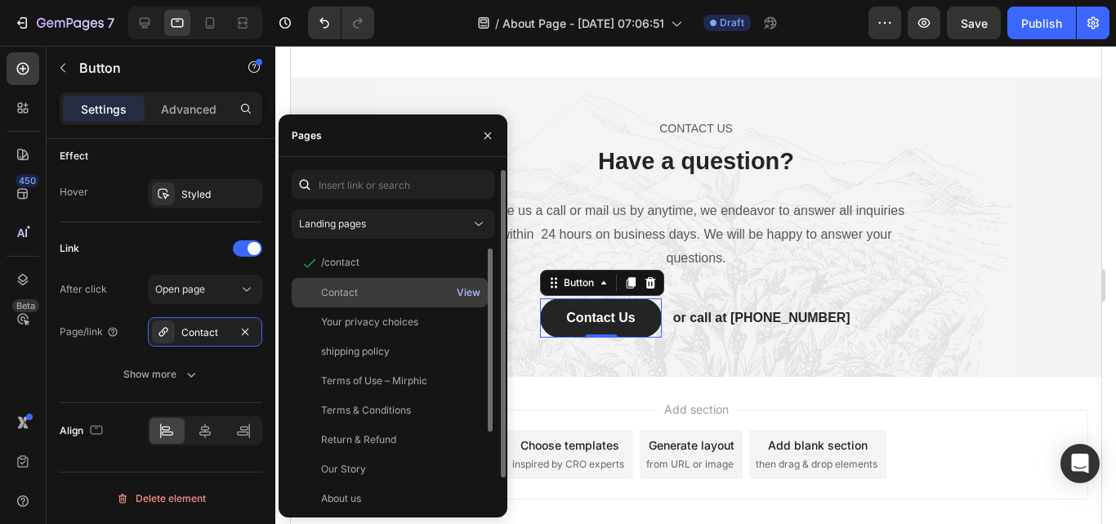
click at [475, 290] on div "View" at bounding box center [469, 292] width 24 height 15
click at [348, 292] on div "Contact" at bounding box center [339, 292] width 37 height 15
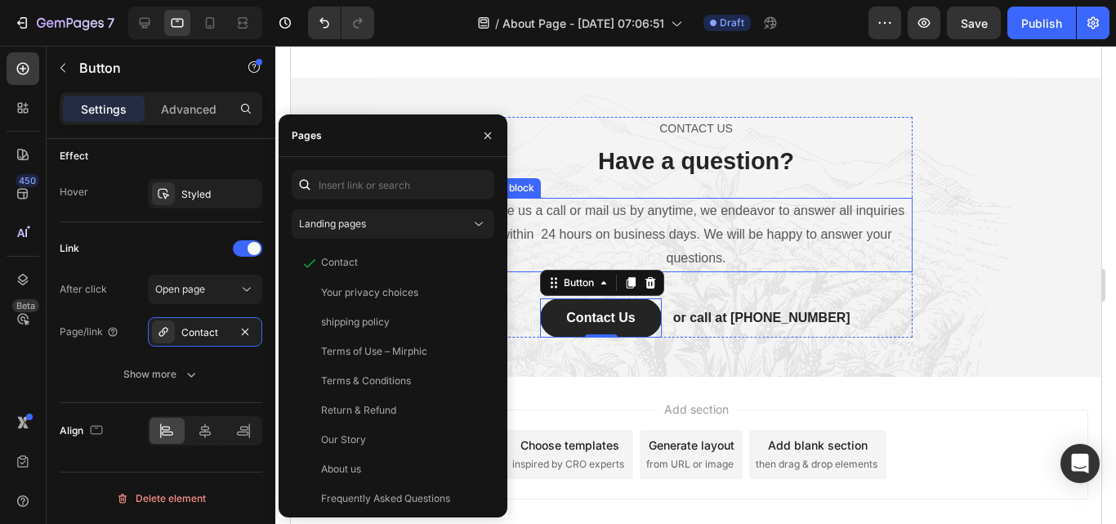
click at [782, 227] on p "Give us a call or mail us by anytime, we endeavor to answer all inquiries withi…" at bounding box center [695, 234] width 430 height 70
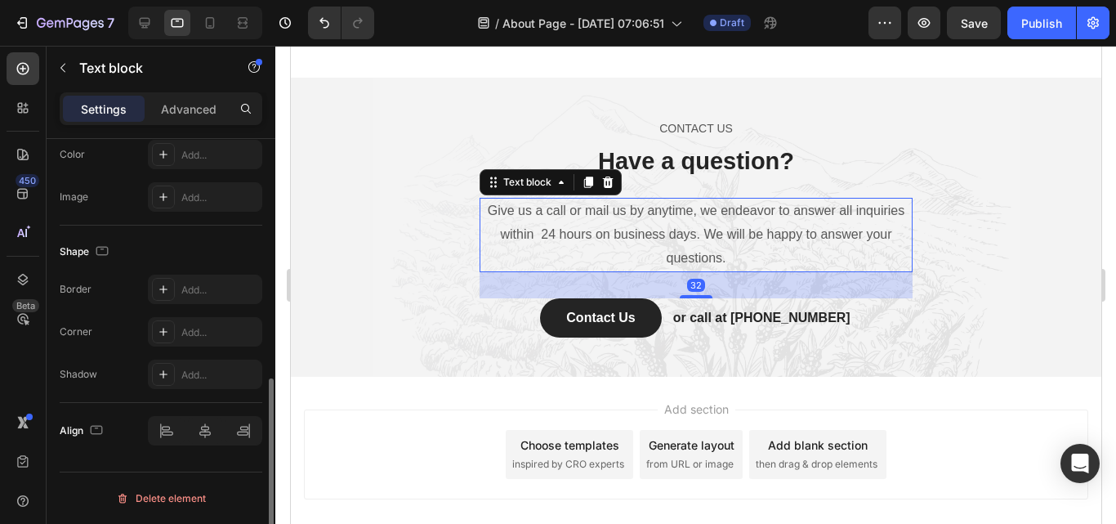
scroll to position [0, 0]
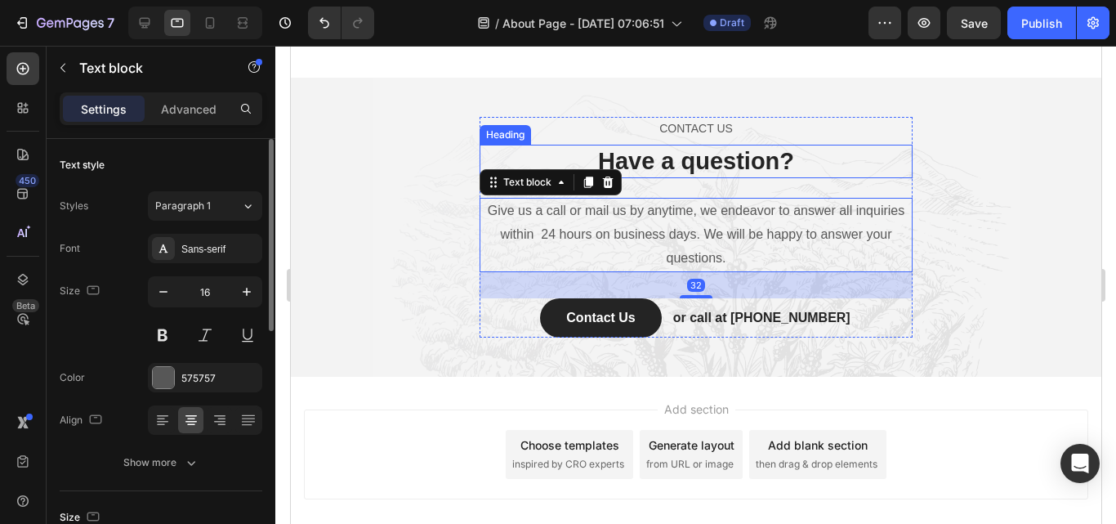
click at [753, 146] on p "Have a question?" at bounding box center [695, 161] width 430 height 31
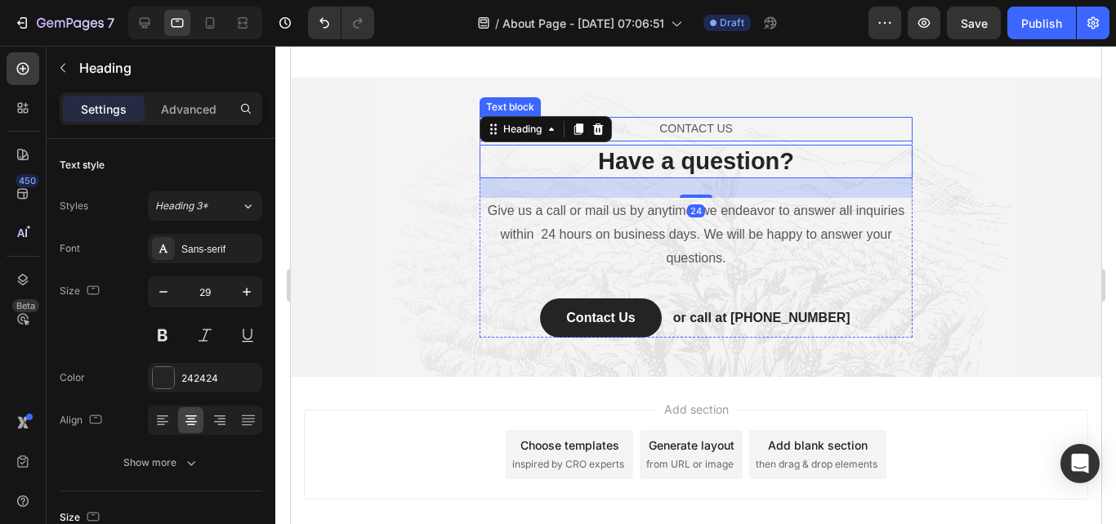
click at [748, 127] on p "CONTACT US" at bounding box center [695, 128] width 430 height 20
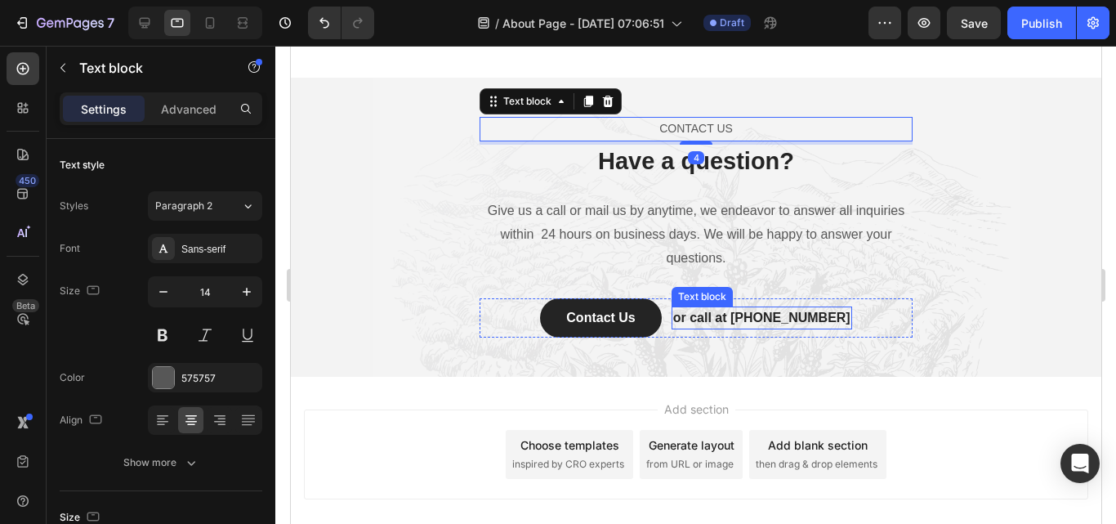
click at [784, 308] on p "or call at [PHONE_NUMBER]" at bounding box center [760, 318] width 177 height 20
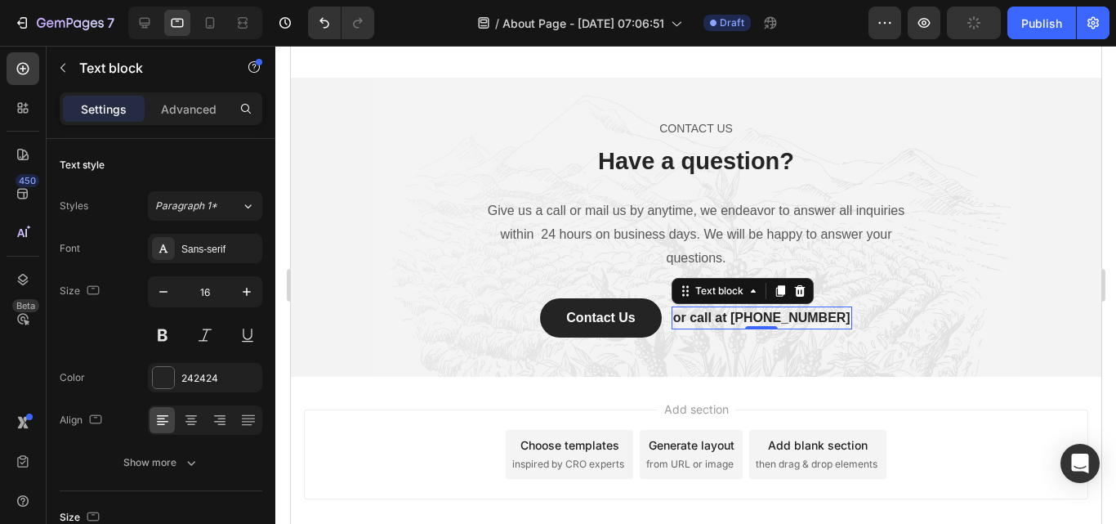
click at [708, 315] on p "or call at [PHONE_NUMBER]" at bounding box center [760, 318] width 177 height 20
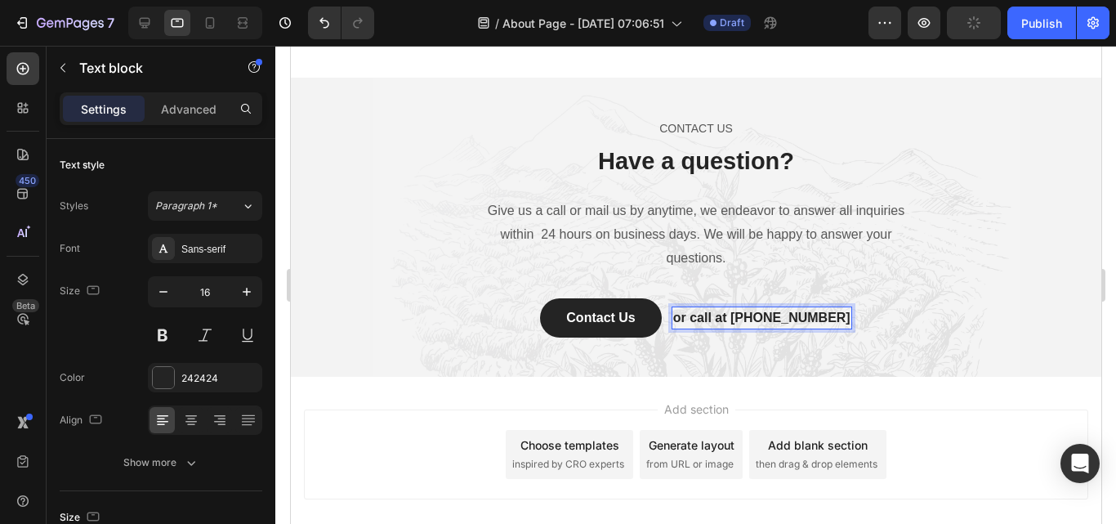
scroll to position [163, 0]
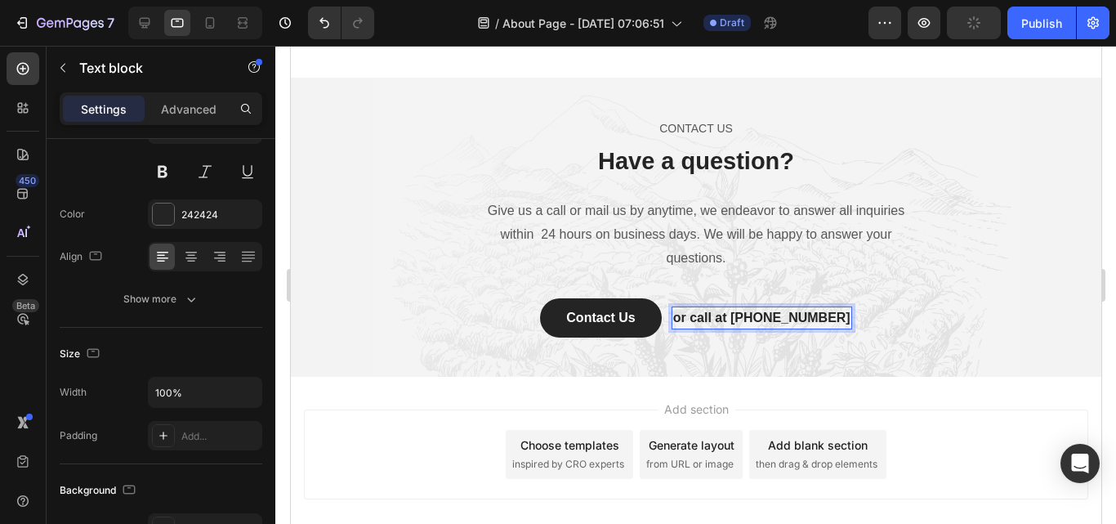
click at [722, 313] on p "or call at [PHONE_NUMBER]" at bounding box center [760, 318] width 177 height 20
click at [700, 316] on p "or email at 0917788999" at bounding box center [759, 318] width 141 height 20
click at [709, 310] on p "or email at 0917788999" at bounding box center [759, 318] width 141 height 20
click at [740, 314] on p "or Email at 0917788999" at bounding box center [760, 318] width 143 height 20
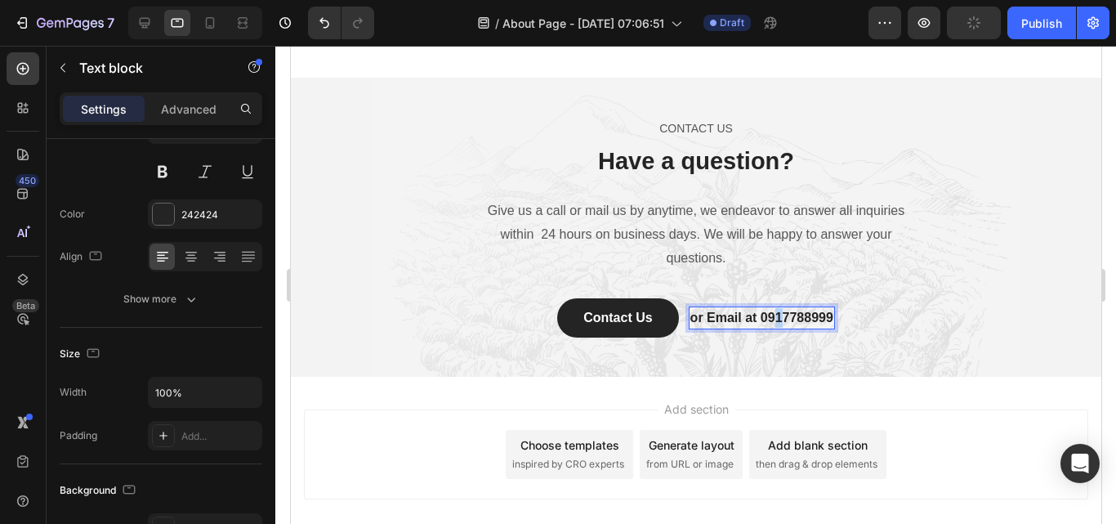
click at [772, 309] on p "or Email at 0917788999" at bounding box center [760, 318] width 143 height 20
click at [774, 309] on p "or Email at 0917788999" at bounding box center [760, 318] width 143 height 20
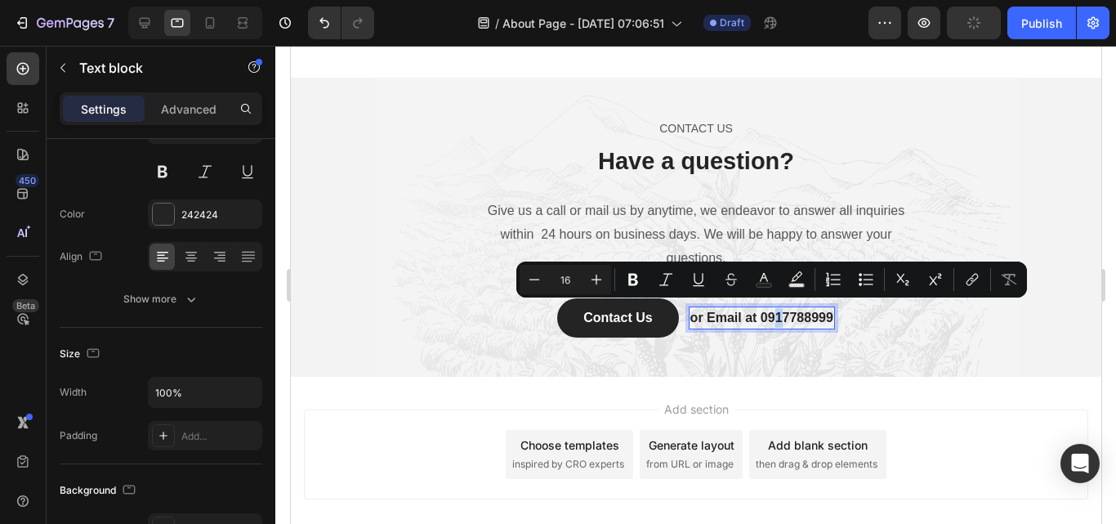
click at [774, 309] on p "or Email at 0917788999" at bounding box center [760, 318] width 143 height 20
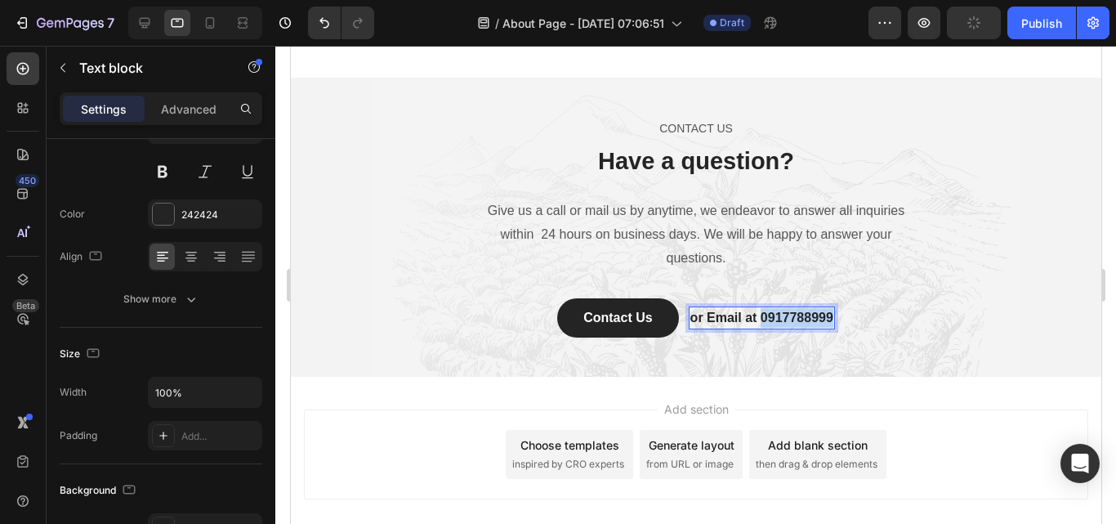
click at [774, 309] on p "or Email at 0917788999" at bounding box center [760, 318] width 143 height 20
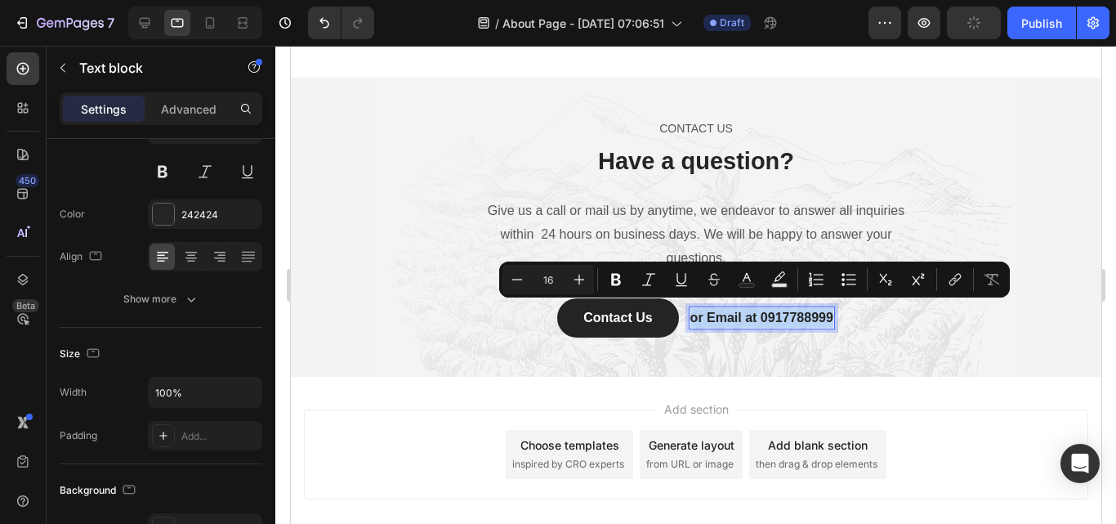
click at [777, 308] on p "or Email at 0917788999" at bounding box center [760, 318] width 143 height 20
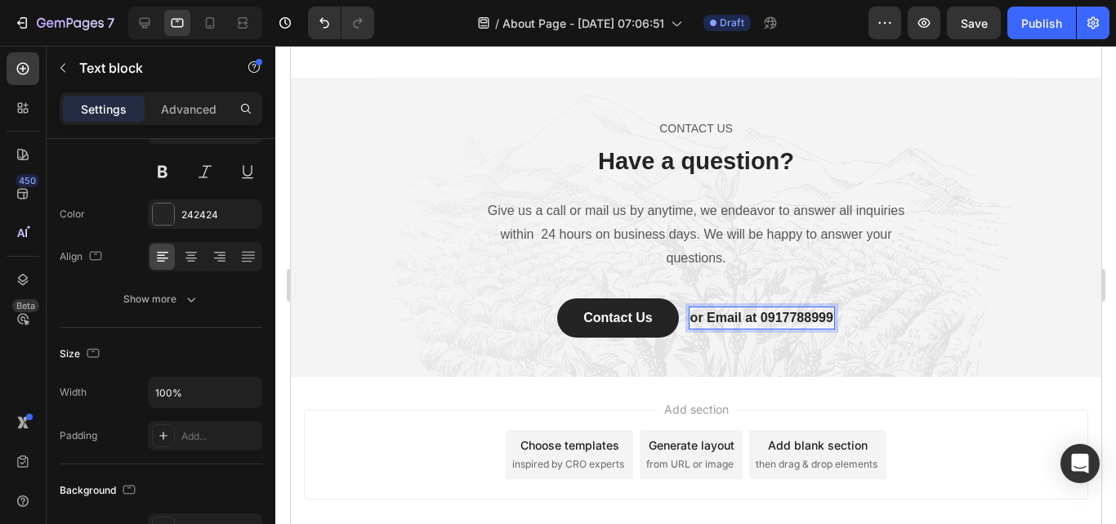
click at [771, 313] on p "or Email at 0917788999" at bounding box center [760, 318] width 143 height 20
click at [772, 313] on p "or Email at 0917788999" at bounding box center [760, 318] width 143 height 20
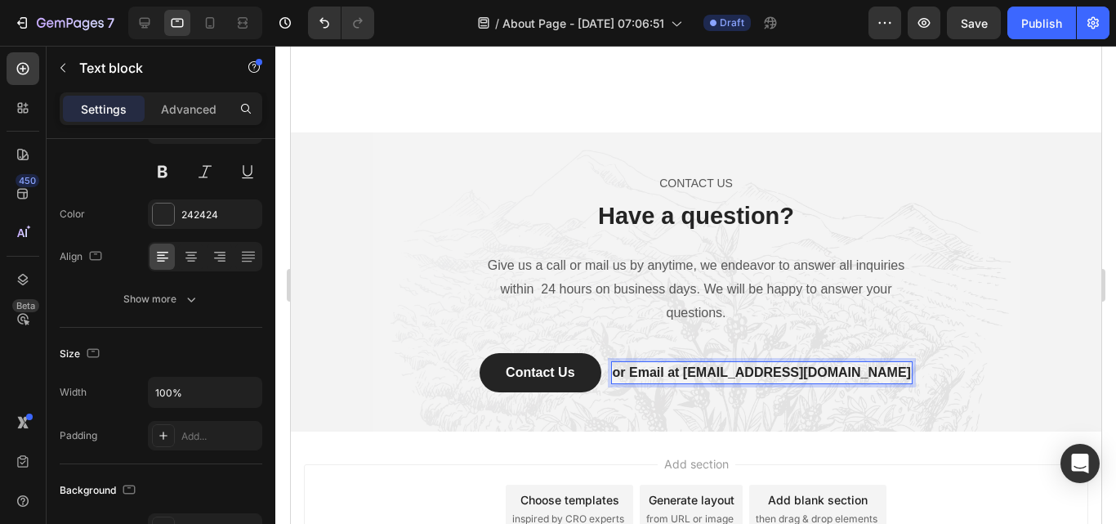
scroll to position [2880, 0]
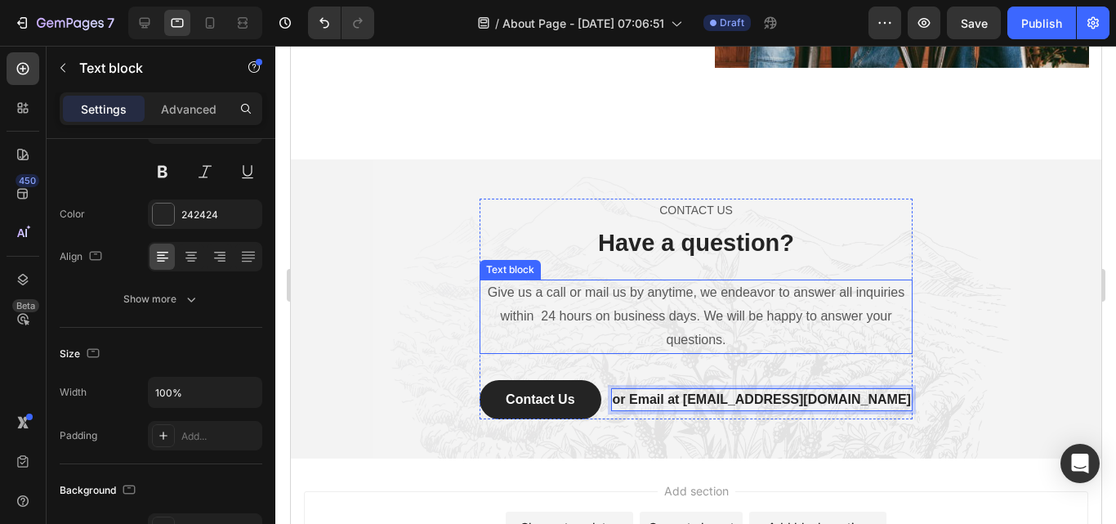
click at [726, 308] on p "Give us a call or mail us by anytime, we endeavor to answer all inquiries withi…" at bounding box center [695, 316] width 430 height 70
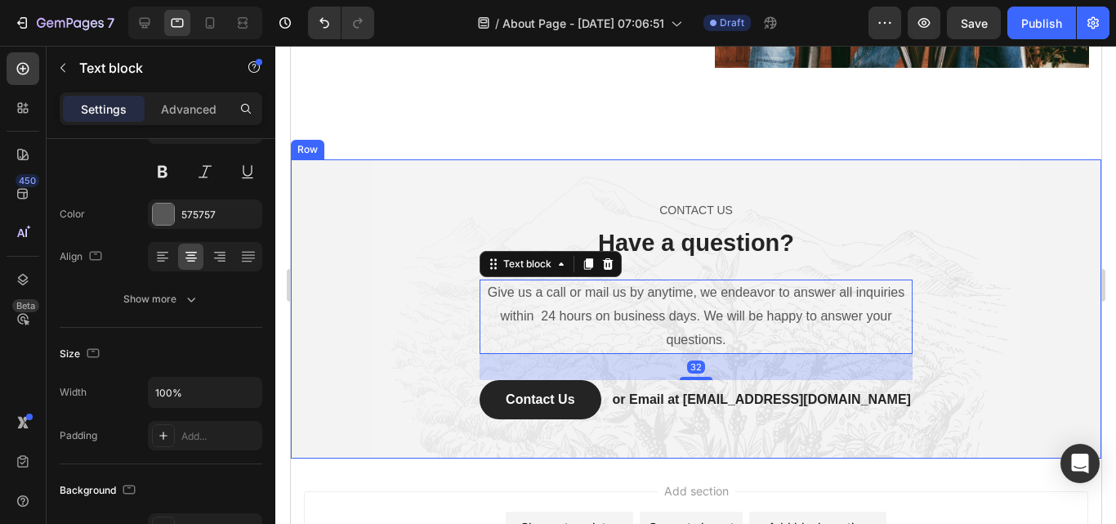
click at [932, 297] on div "CONTACT US Text block Have a question? Heading Give us a call or mail us by any…" at bounding box center [695, 309] width 786 height 220
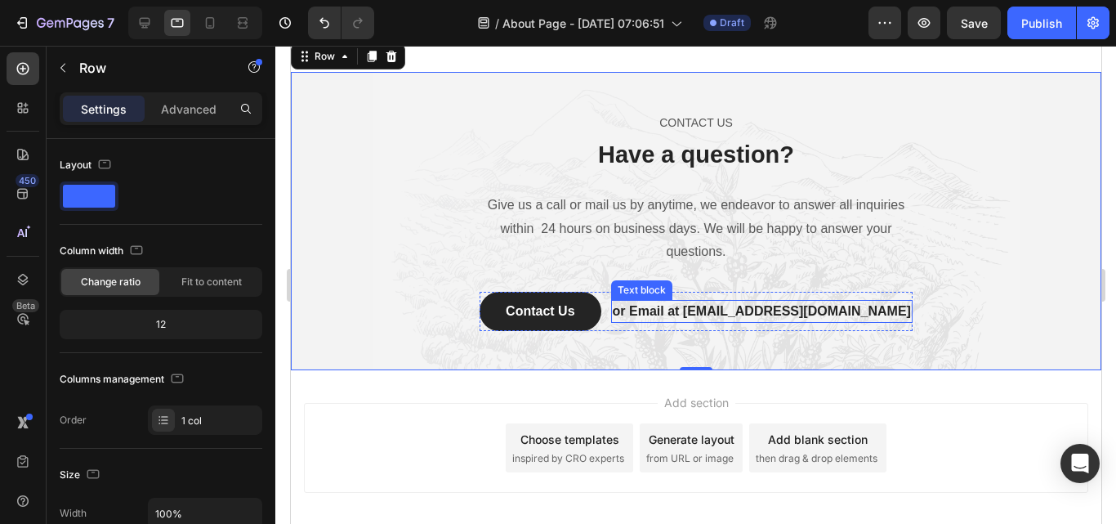
scroll to position [3043, 0]
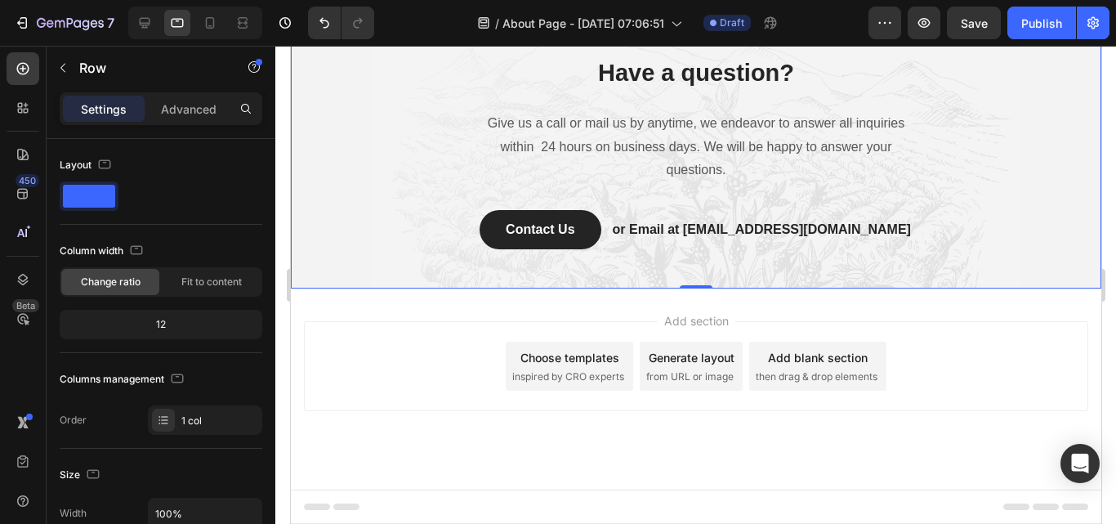
click at [711, 319] on span "Add section" at bounding box center [696, 320] width 78 height 17
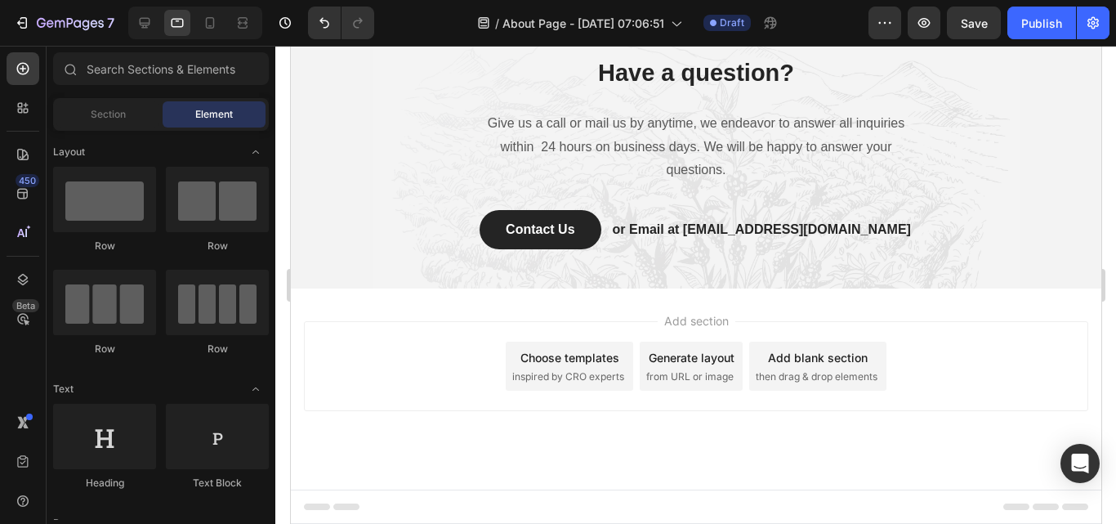
click at [708, 319] on span "Add section" at bounding box center [696, 320] width 78 height 17
click at [707, 317] on span "Add section" at bounding box center [696, 320] width 78 height 17
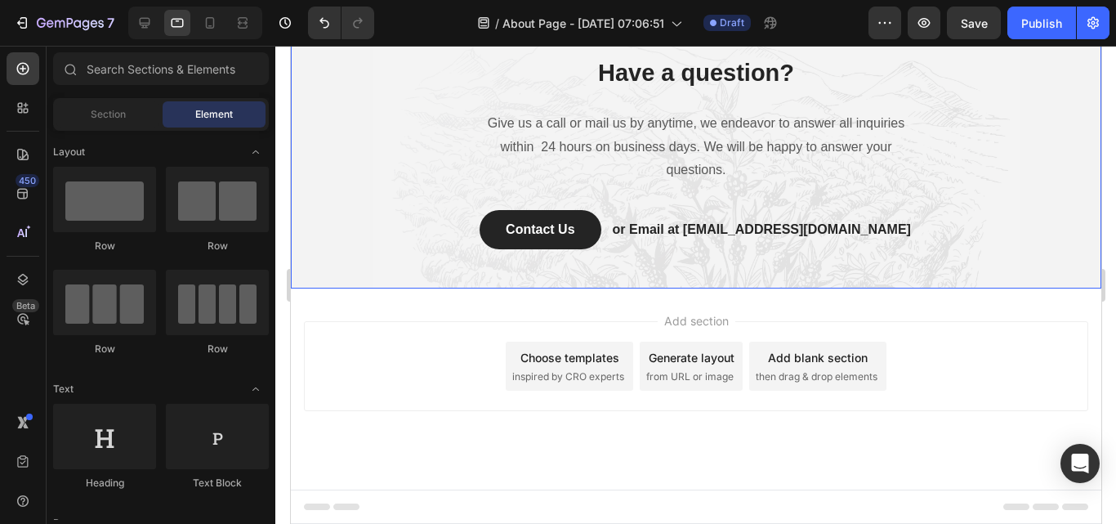
click at [694, 288] on div "CONTACT US Text block Have a question? Heading Give us a call or mail us by any…" at bounding box center [695, 139] width 810 height 298
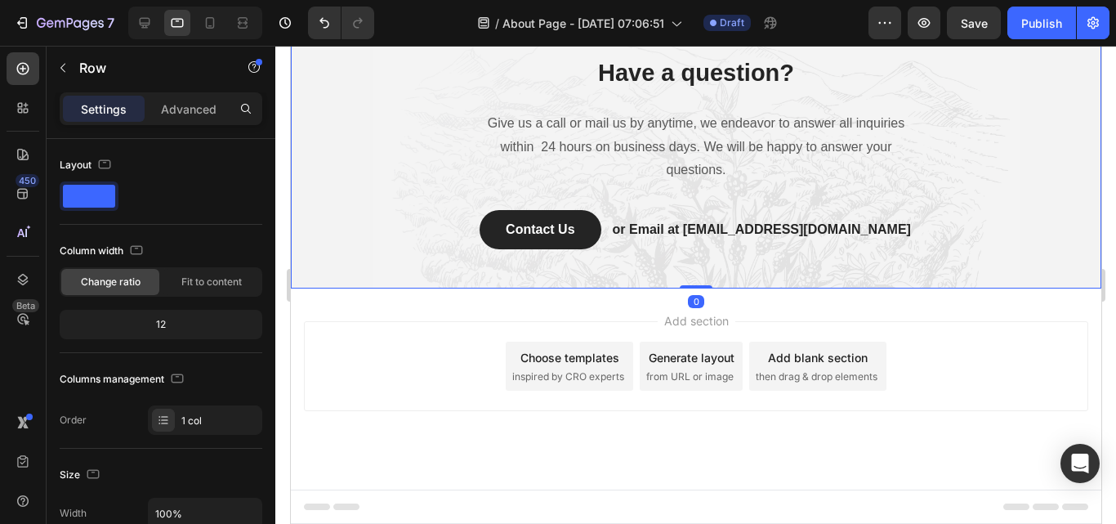
click at [687, 301] on div "0" at bounding box center [695, 301] width 16 height 13
click at [689, 306] on div "0" at bounding box center [695, 301] width 16 height 13
click at [691, 313] on span "Add section" at bounding box center [696, 320] width 78 height 17
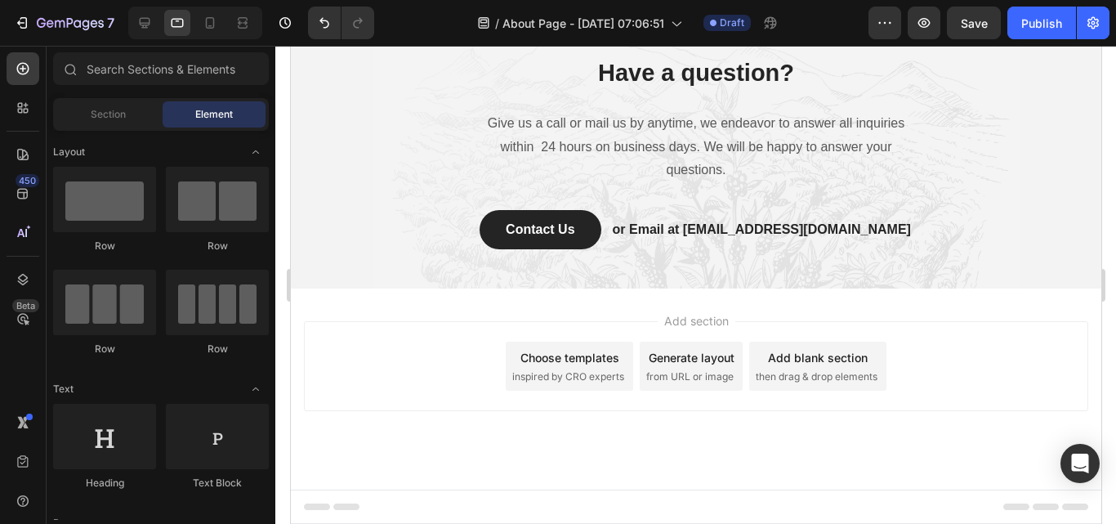
click at [692, 318] on span "Add section" at bounding box center [696, 320] width 78 height 17
click at [587, 370] on span "inspired by CRO experts" at bounding box center [567, 376] width 112 height 15
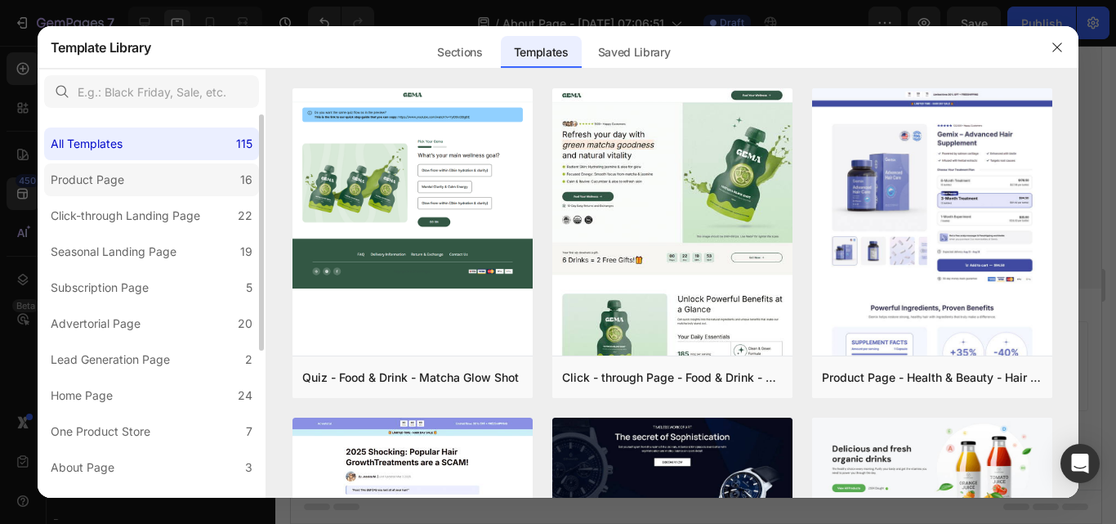
click at [122, 171] on div "Product Page" at bounding box center [88, 180] width 74 height 20
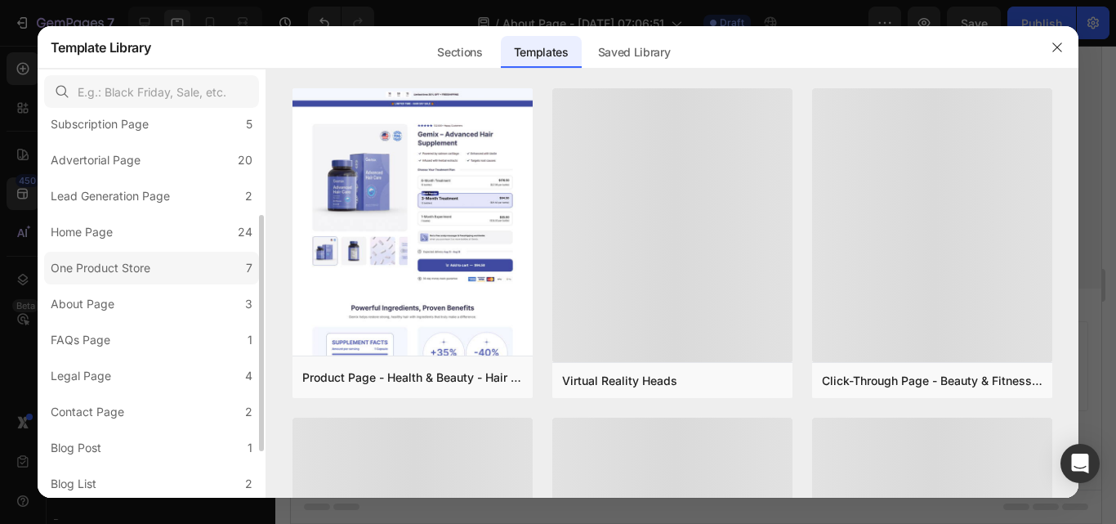
scroll to position [238, 0]
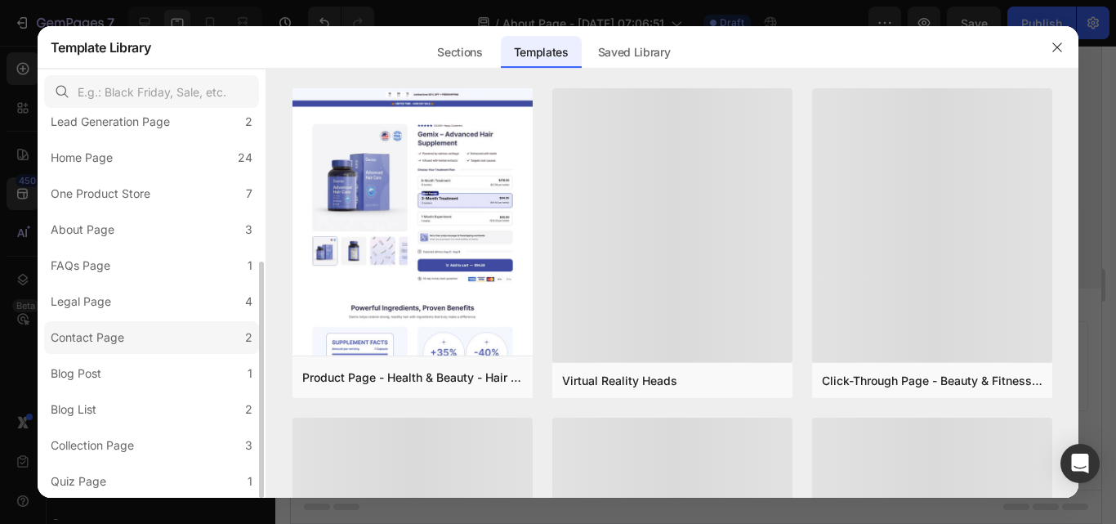
click at [85, 337] on div "Contact Page" at bounding box center [88, 338] width 74 height 20
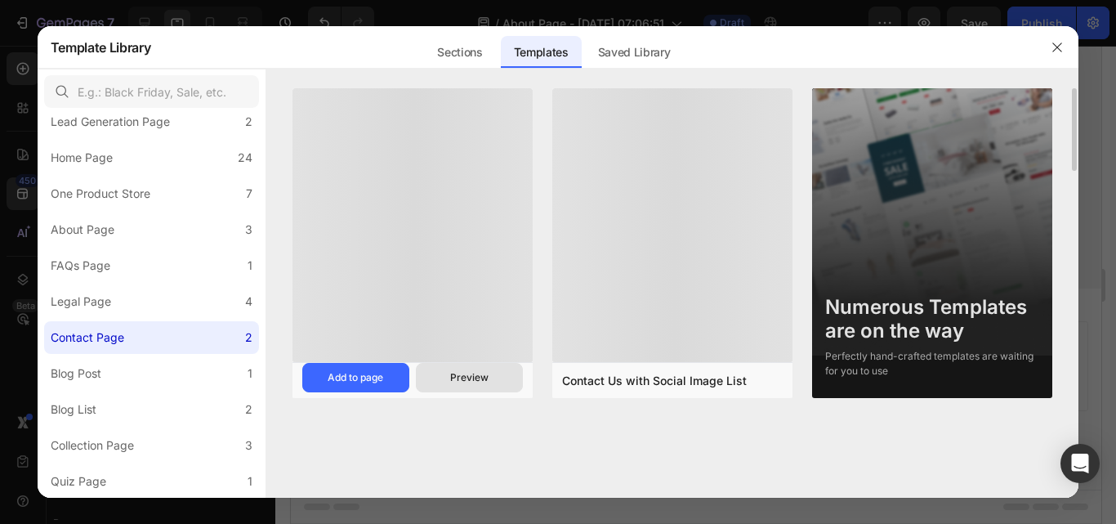
click at [463, 383] on div "Preview" at bounding box center [469, 377] width 38 height 15
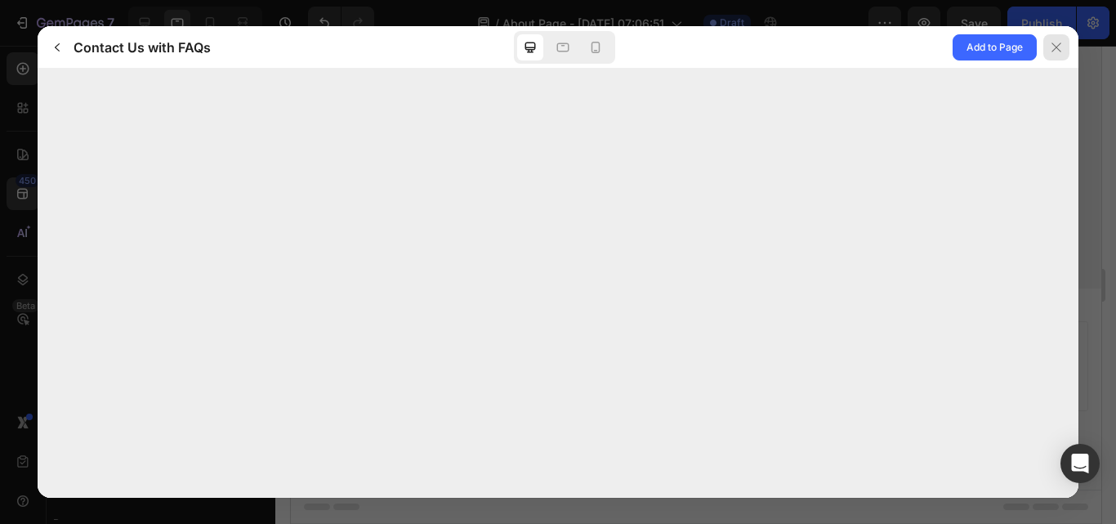
click at [1045, 47] on div at bounding box center [1056, 47] width 26 height 26
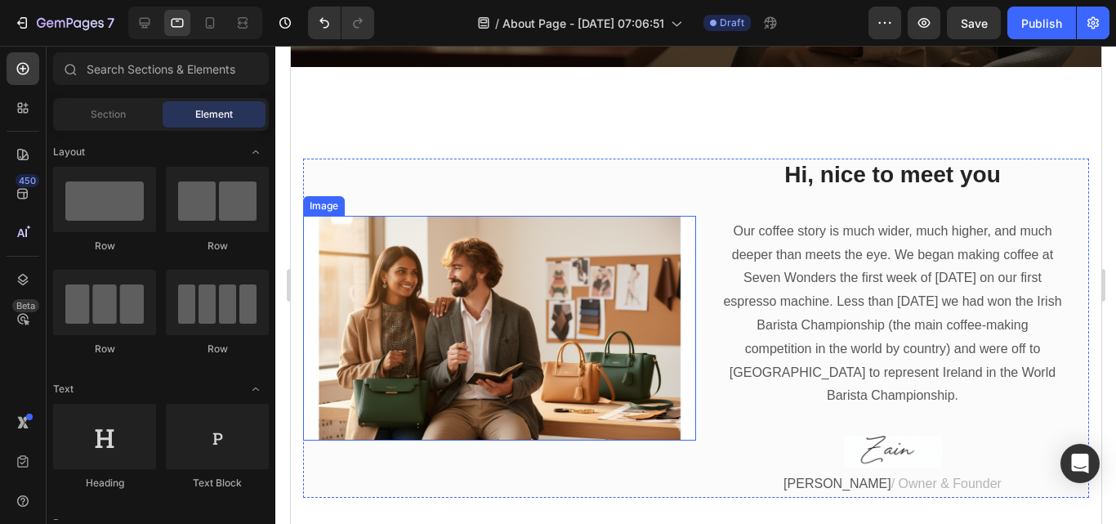
scroll to position [511, 0]
